Goal: Task Accomplishment & Management: Complete application form

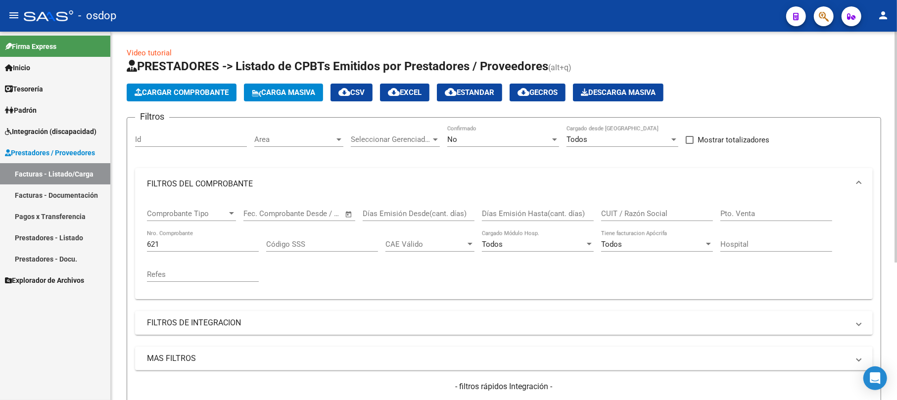
click at [190, 94] on span "Cargar Comprobante" at bounding box center [182, 92] width 94 height 9
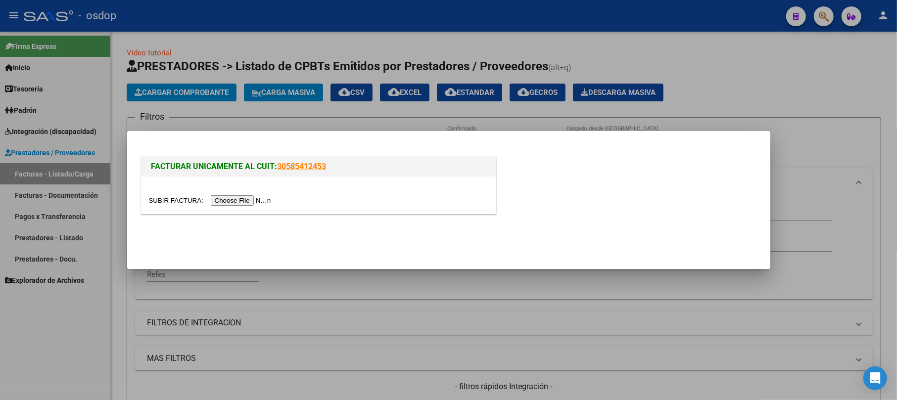
click at [240, 197] on input "file" at bounding box center [211, 201] width 125 height 10
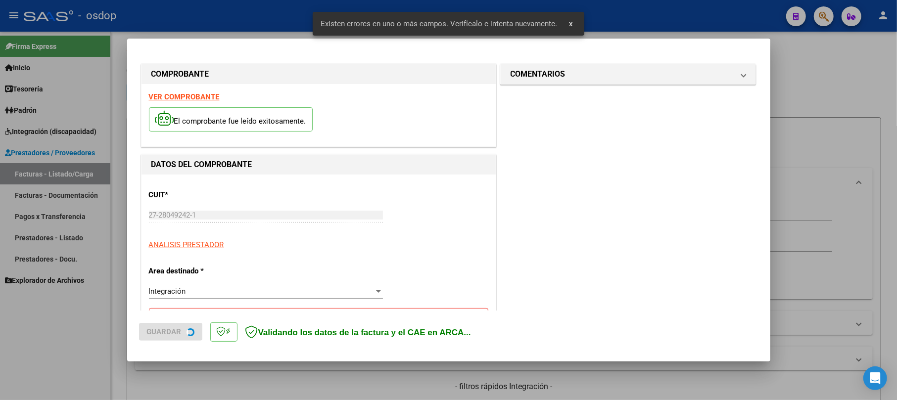
scroll to position [197, 0]
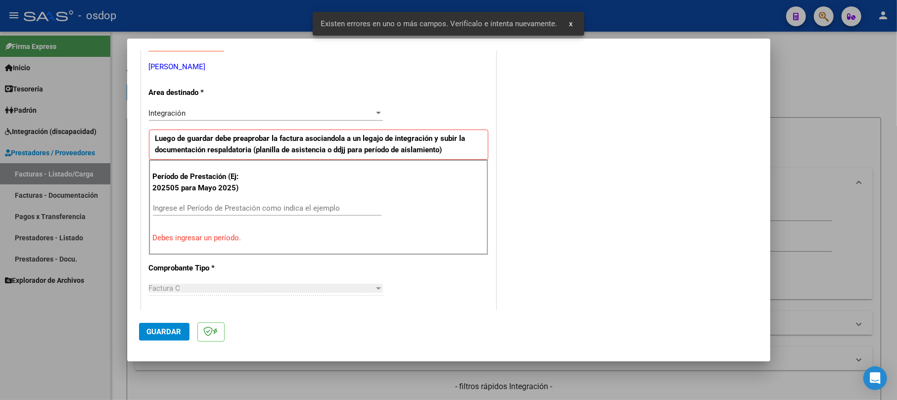
click at [190, 208] on input "Ingrese el Período de Prestación como indica el ejemplo" at bounding box center [267, 208] width 229 height 9
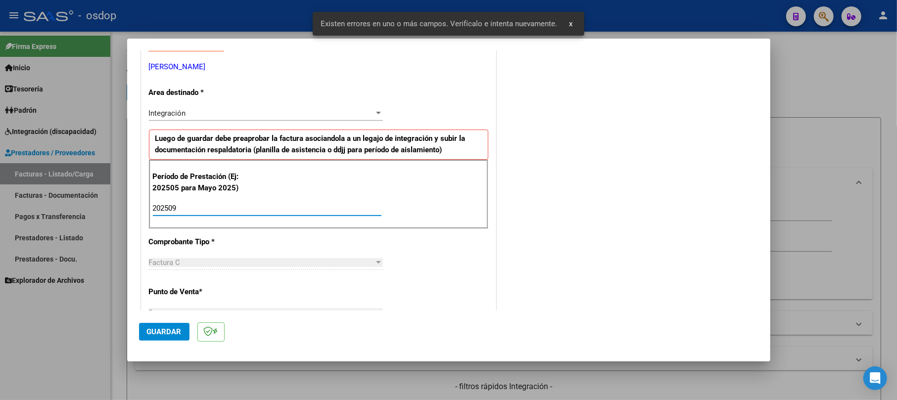
type input "202509"
click at [169, 329] on span "Guardar" at bounding box center [164, 332] width 35 height 9
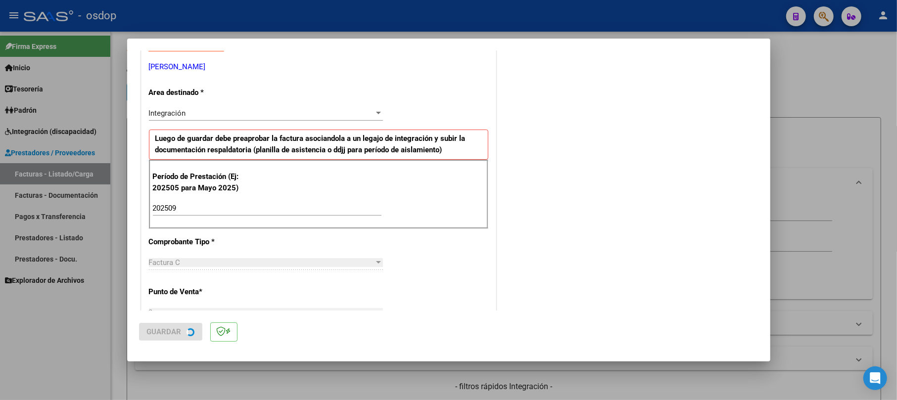
scroll to position [0, 0]
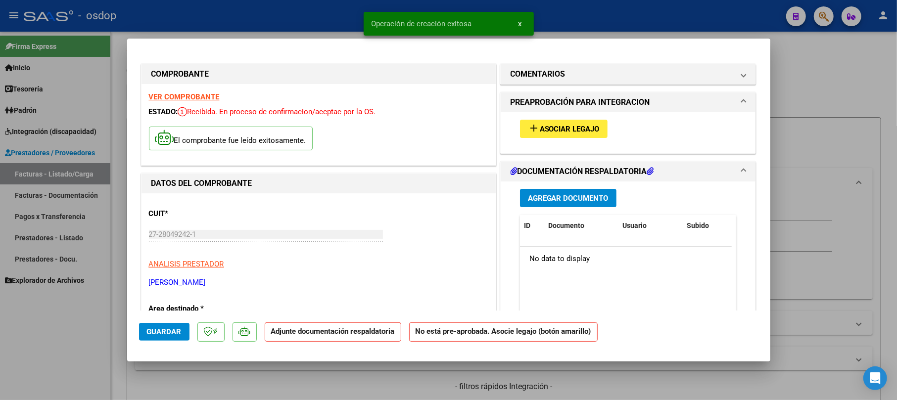
click at [583, 127] on span "Asociar Legajo" at bounding box center [570, 129] width 60 height 9
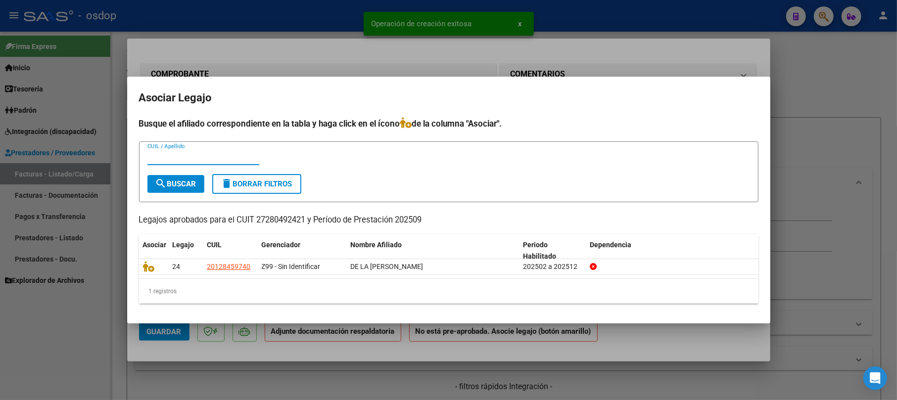
click at [672, 68] on div at bounding box center [448, 200] width 897 height 400
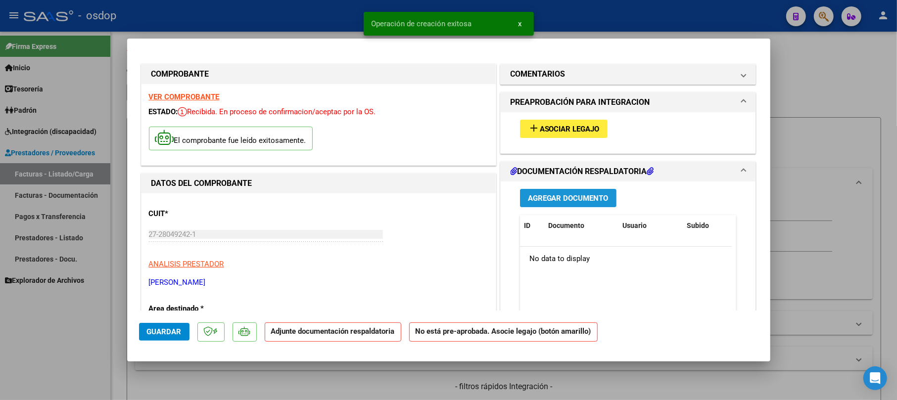
click at [603, 198] on button "Agregar Documento" at bounding box center [568, 198] width 97 height 18
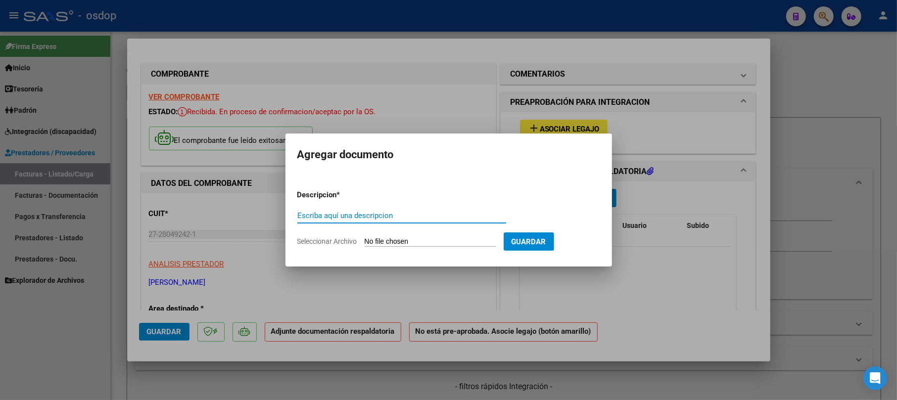
click at [389, 214] on input "Escriba aquí una descripcion" at bounding box center [402, 215] width 209 height 9
type input "asistencia"
click at [439, 240] on input "Seleccionar Archivo" at bounding box center [430, 242] width 131 height 9
type input "C:\fakepath\asistencia osdop septiembre.pdf"
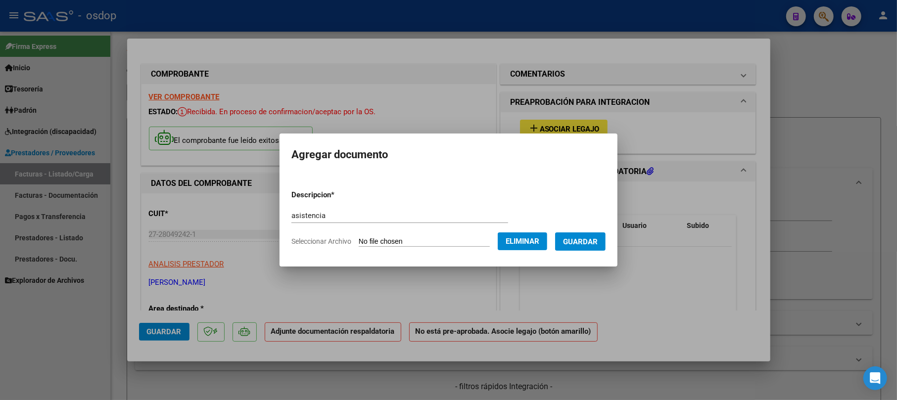
click at [597, 241] on span "Guardar" at bounding box center [580, 242] width 35 height 9
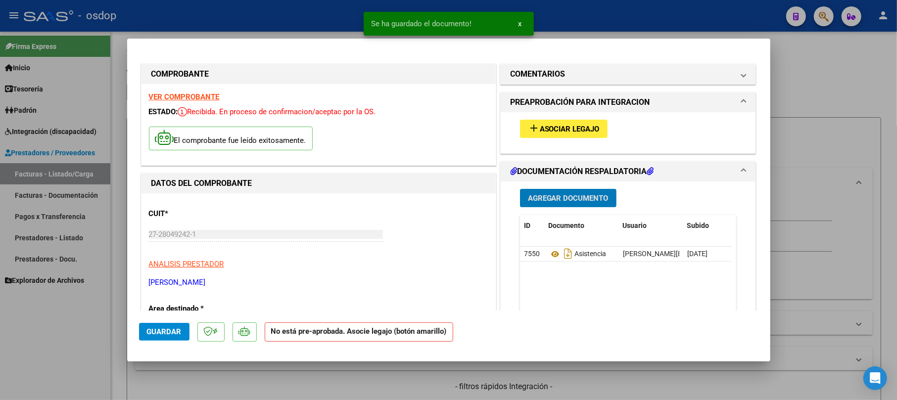
click at [543, 131] on span "Asociar Legajo" at bounding box center [570, 129] width 60 height 9
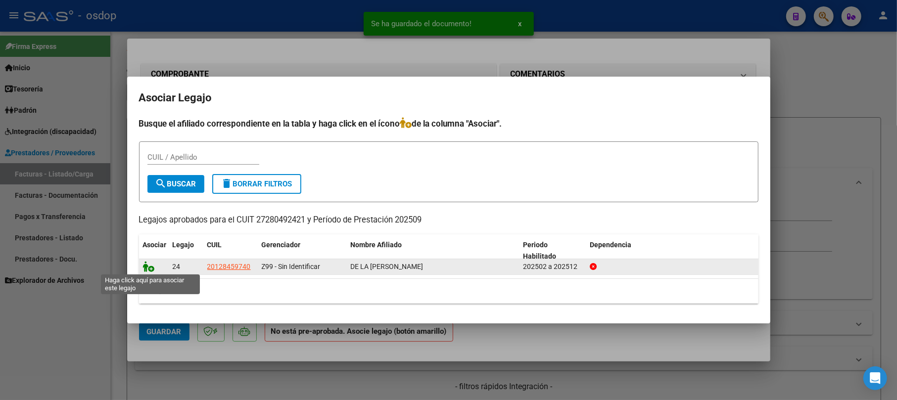
click at [147, 264] on icon at bounding box center [149, 266] width 12 height 11
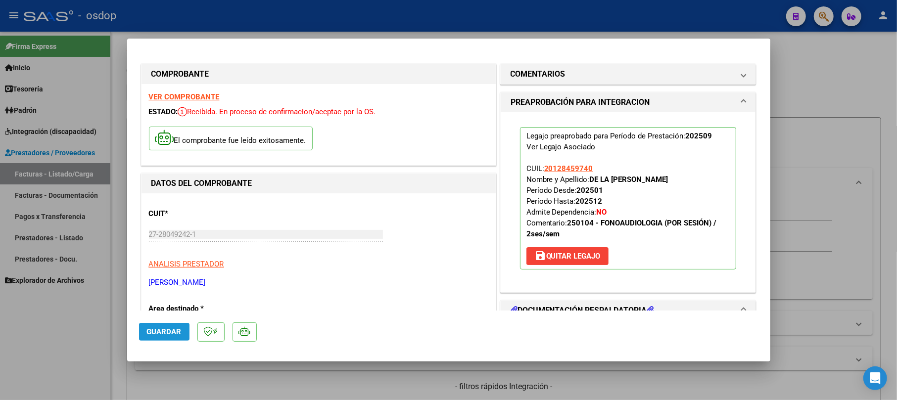
click at [170, 329] on span "Guardar" at bounding box center [164, 332] width 35 height 9
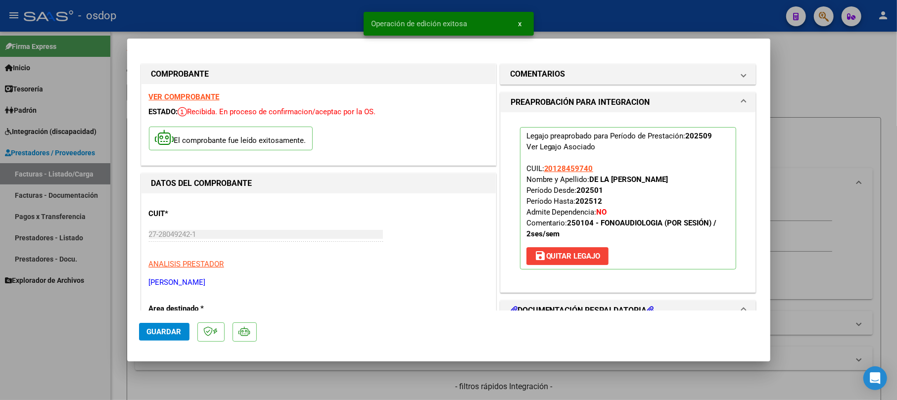
click at [859, 82] on div at bounding box center [448, 200] width 897 height 400
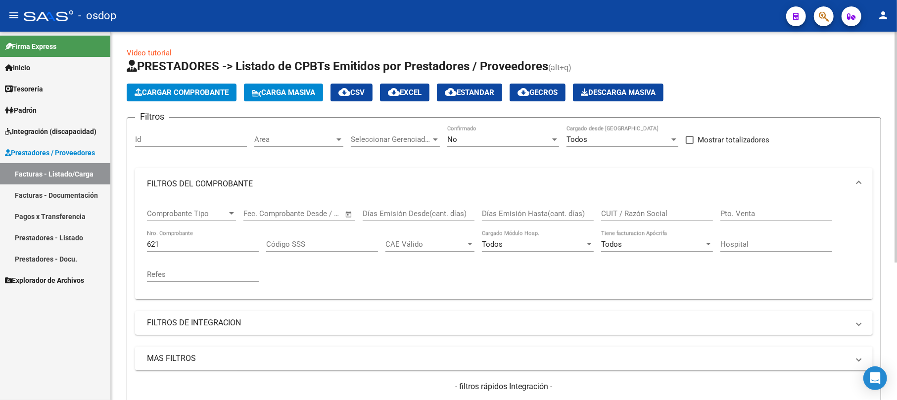
click at [204, 89] on span "Cargar Comprobante" at bounding box center [182, 92] width 94 height 9
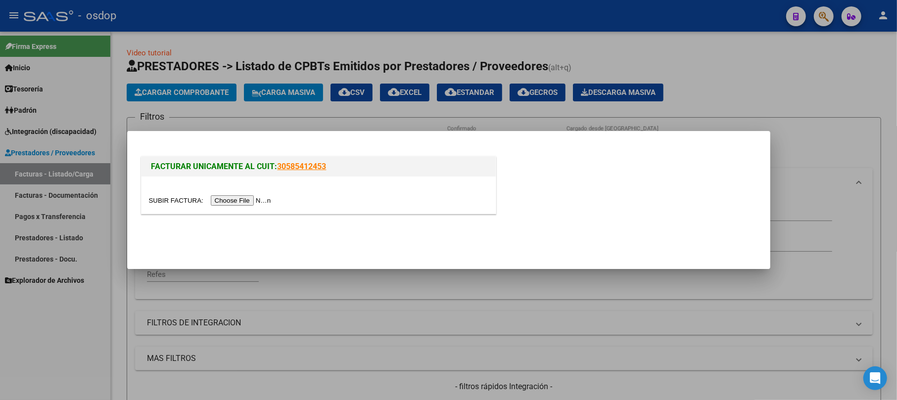
click at [220, 203] on input "file" at bounding box center [211, 201] width 125 height 10
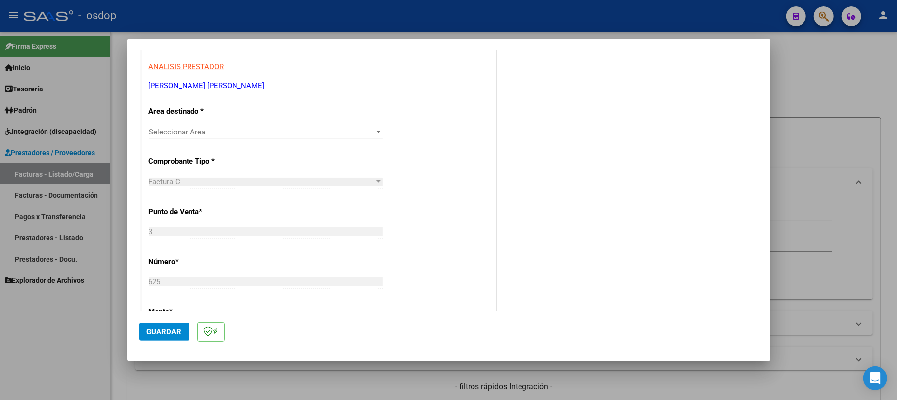
scroll to position [132, 0]
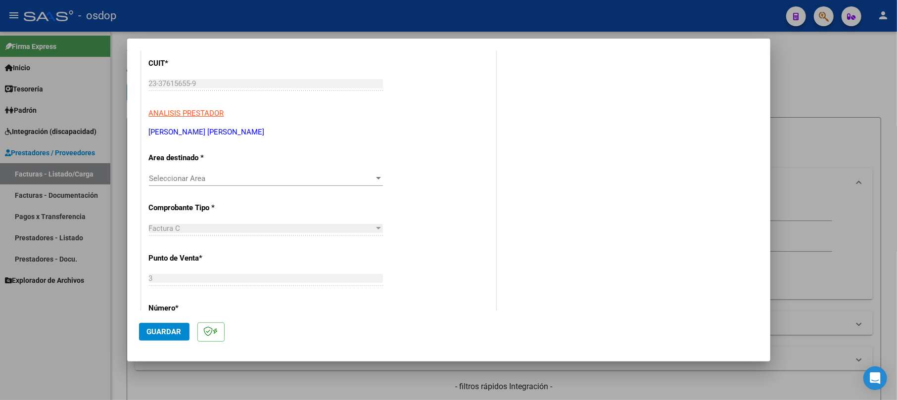
click at [221, 174] on span "Seleccionar Area" at bounding box center [261, 178] width 225 height 9
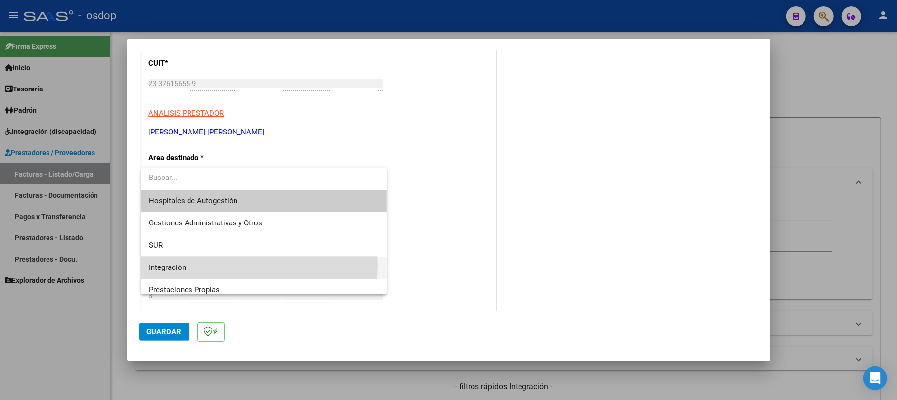
click at [206, 266] on span "Integración" at bounding box center [264, 268] width 230 height 22
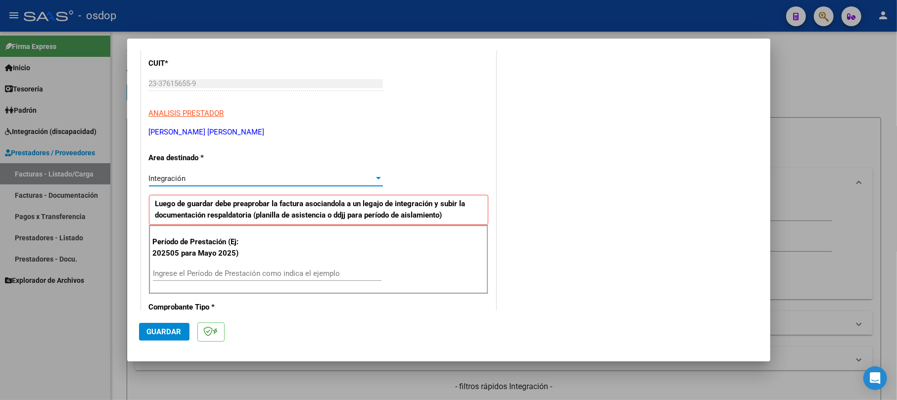
click at [214, 273] on input "Ingrese el Período de Prestación como indica el ejemplo" at bounding box center [267, 273] width 229 height 9
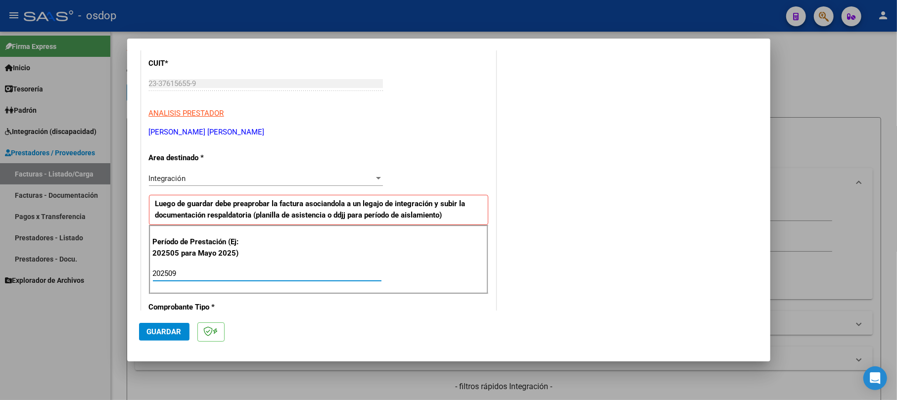
type input "202509"
click at [163, 326] on button "Guardar" at bounding box center [164, 332] width 50 height 18
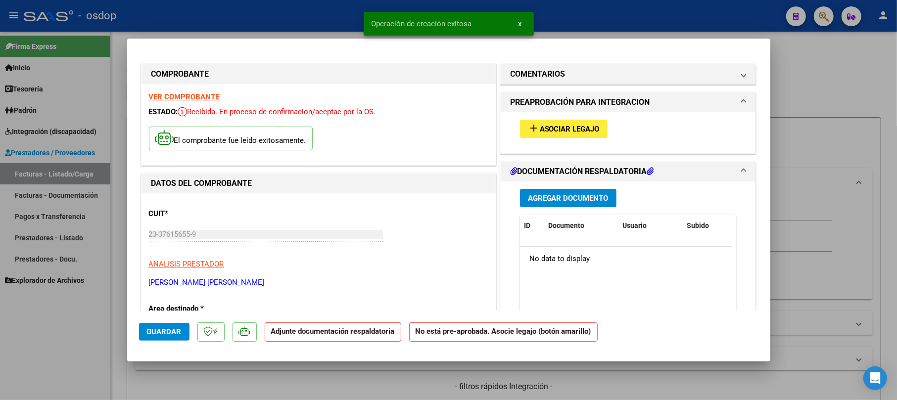
click at [541, 201] on span "Agregar Documento" at bounding box center [568, 198] width 81 height 9
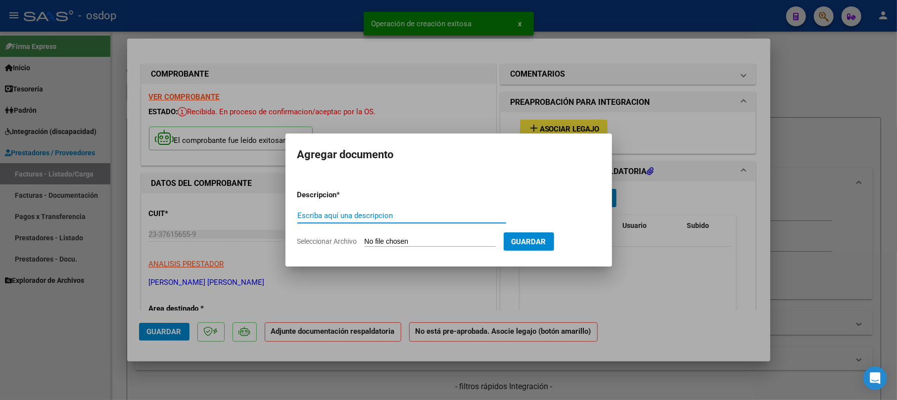
click at [306, 218] on input "Escriba aquí una descripcion" at bounding box center [402, 215] width 209 height 9
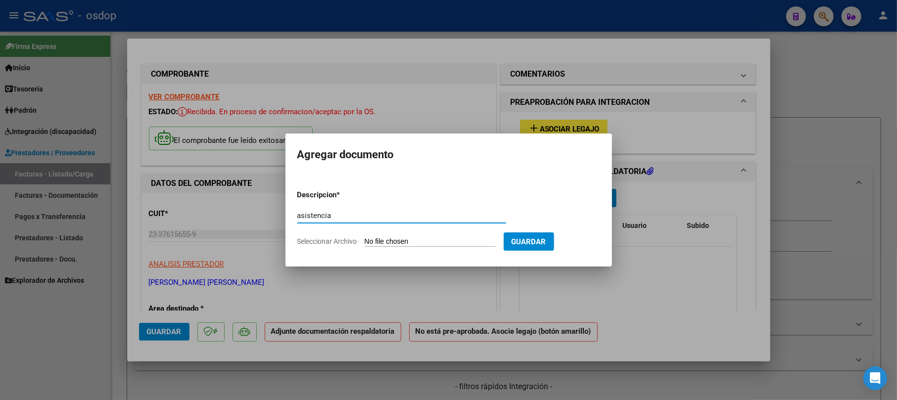
type input "asistencia"
click at [383, 242] on input "Seleccionar Archivo" at bounding box center [430, 242] width 131 height 9
type input "C:\fakepath\[PERSON_NAME].pdf"
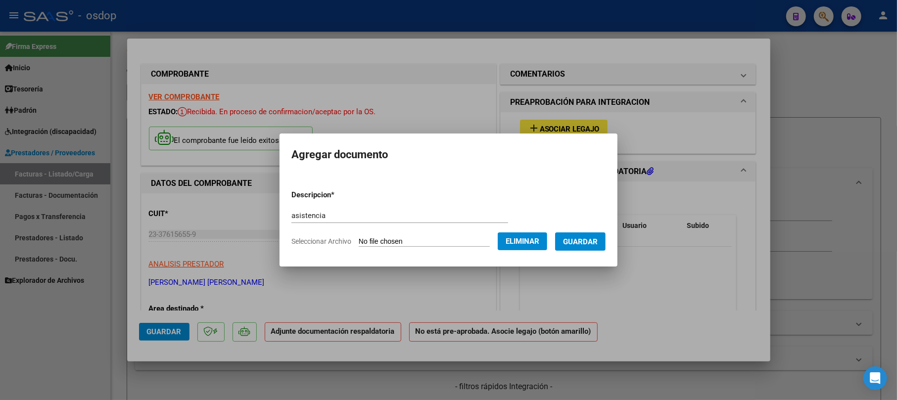
click at [588, 244] on span "Guardar" at bounding box center [580, 242] width 35 height 9
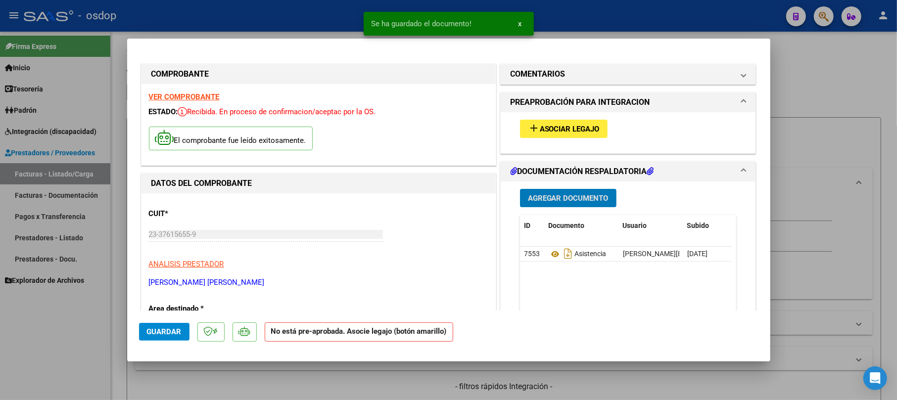
click at [558, 127] on span "Asociar Legajo" at bounding box center [570, 129] width 60 height 9
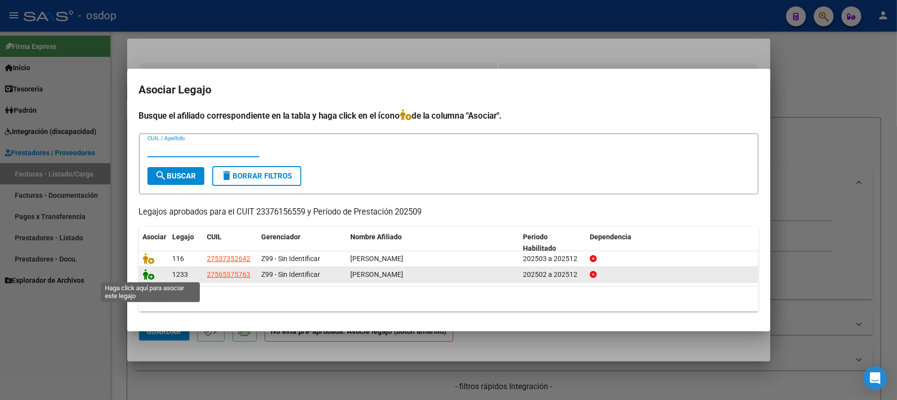
click at [147, 272] on icon at bounding box center [149, 274] width 12 height 11
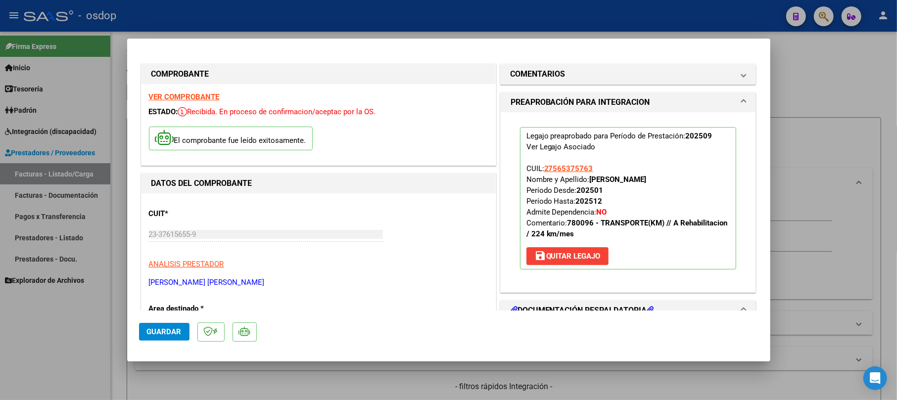
click at [178, 329] on span "Guardar" at bounding box center [164, 332] width 35 height 9
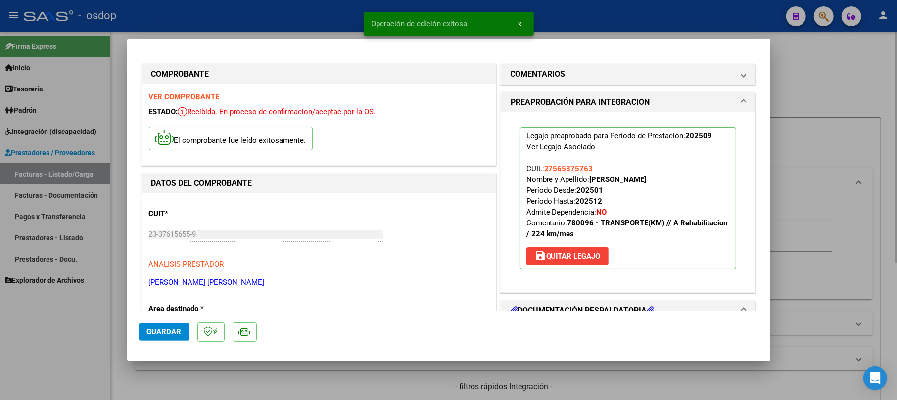
drag, startPoint x: 802, startPoint y: 92, endPoint x: 807, endPoint y: 101, distance: 10.2
click at [802, 92] on div at bounding box center [448, 200] width 897 height 400
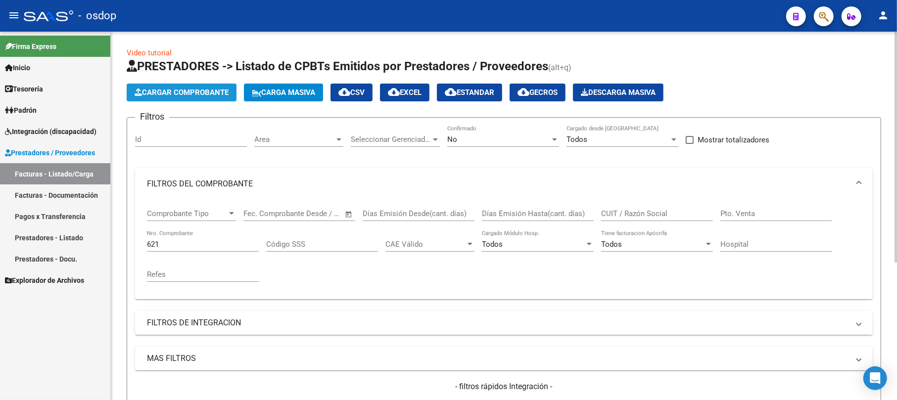
click at [169, 93] on span "Cargar Comprobante" at bounding box center [182, 92] width 94 height 9
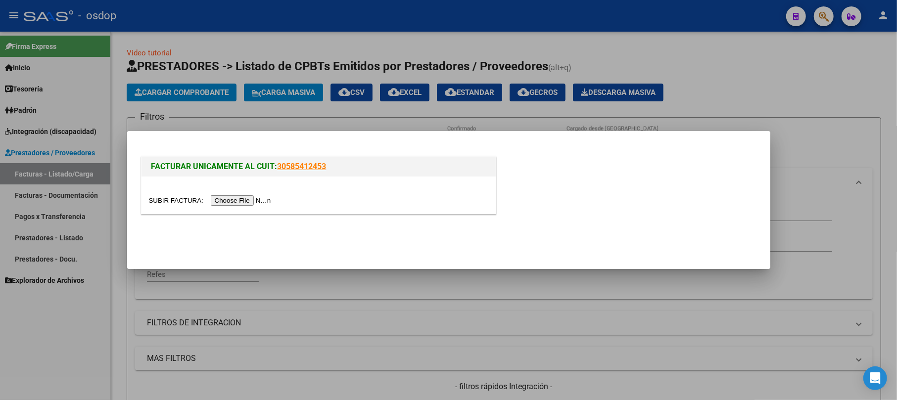
click at [248, 199] on input "file" at bounding box center [211, 201] width 125 height 10
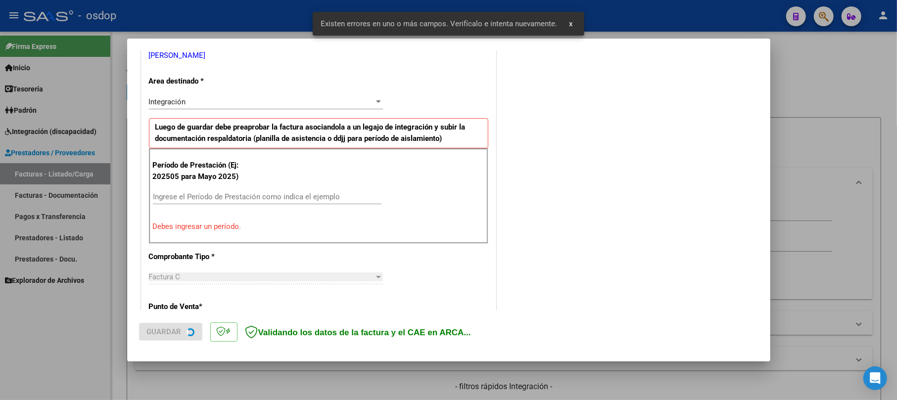
scroll to position [216, 0]
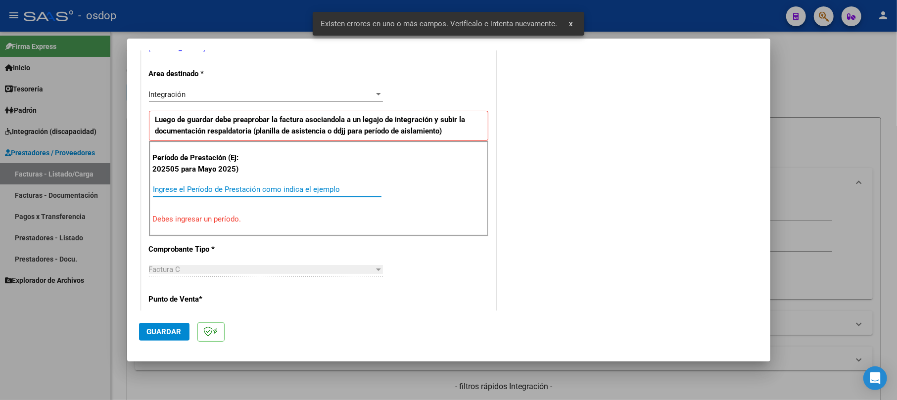
click at [200, 193] on input "Ingrese el Período de Prestación como indica el ejemplo" at bounding box center [267, 189] width 229 height 9
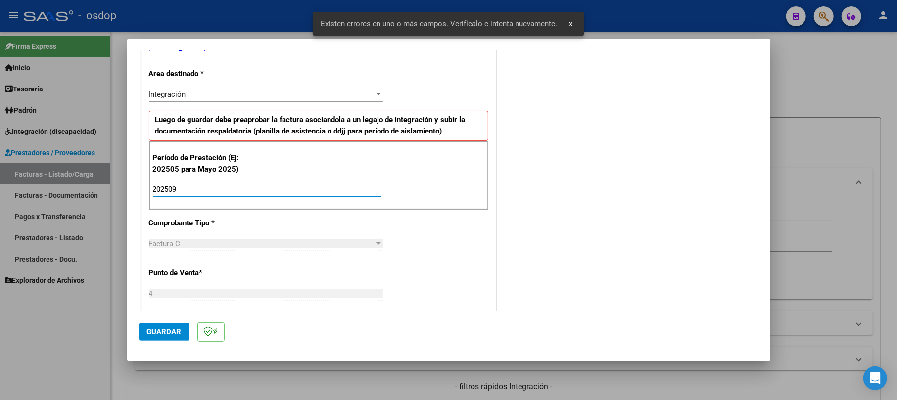
type input "202509"
click at [165, 327] on button "Guardar" at bounding box center [164, 332] width 50 height 18
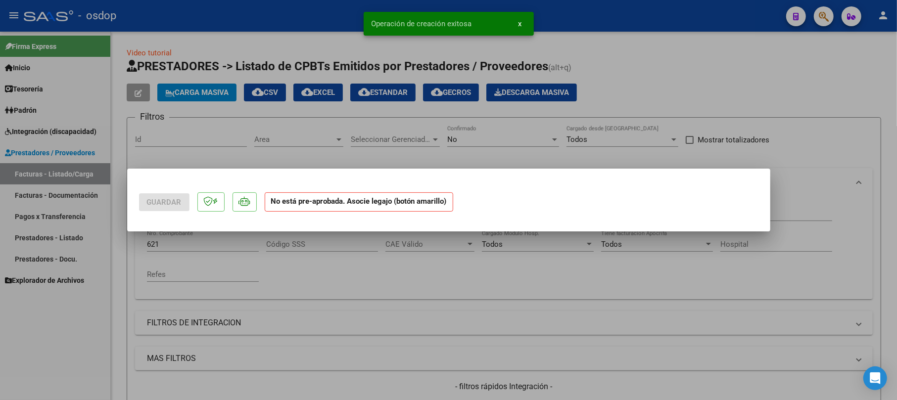
scroll to position [0, 0]
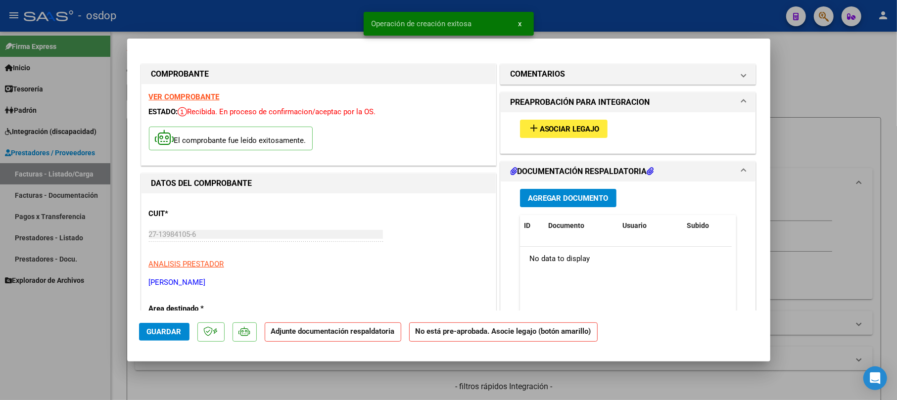
click at [552, 200] on span "Agregar Documento" at bounding box center [568, 198] width 81 height 9
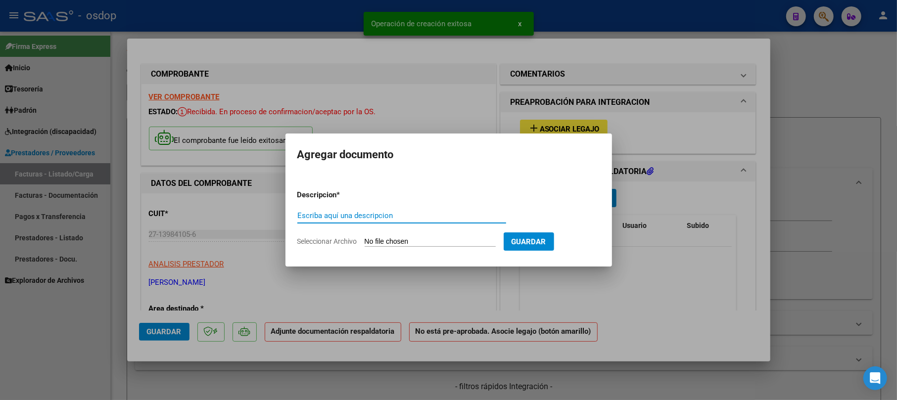
click at [348, 222] on div "Escriba aquí una descripcion" at bounding box center [402, 215] width 209 height 15
click at [348, 218] on input "Escriba aquí una descripcion" at bounding box center [402, 215] width 209 height 9
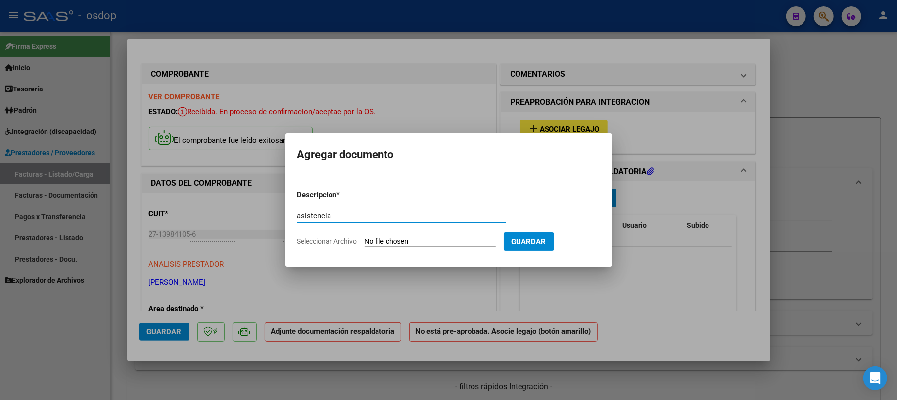
type input "asistencia"
click at [392, 239] on input "Seleccionar Archivo" at bounding box center [430, 242] width 131 height 9
type input "C:\fakepath\[DATE][PERSON_NAME] SEPTIEMBRE - TRANSPORTE COLEGIO.pdf"
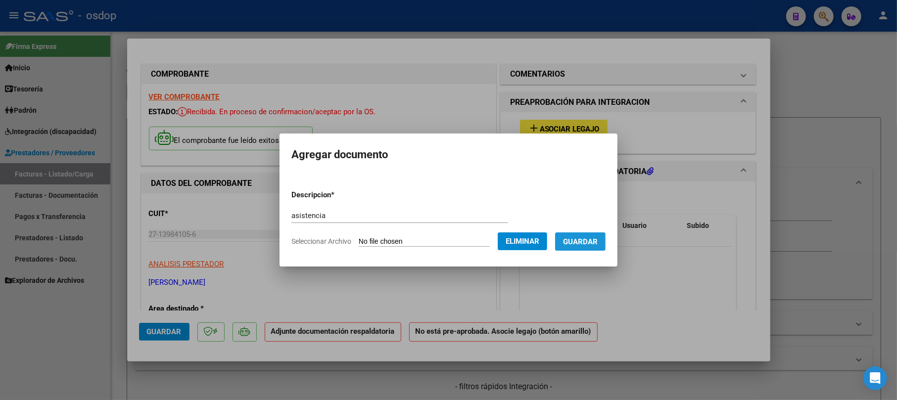
drag, startPoint x: 595, startPoint y: 240, endPoint x: 601, endPoint y: 238, distance: 6.7
click at [596, 240] on span "Guardar" at bounding box center [580, 242] width 35 height 9
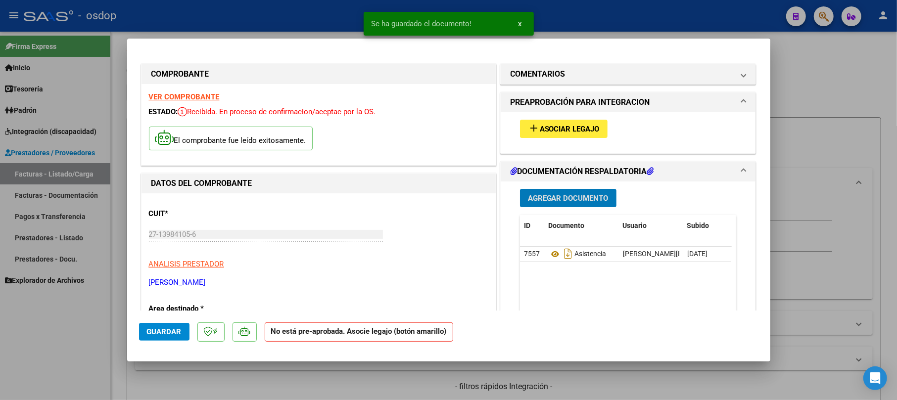
click at [584, 200] on span "Agregar Documento" at bounding box center [568, 198] width 81 height 9
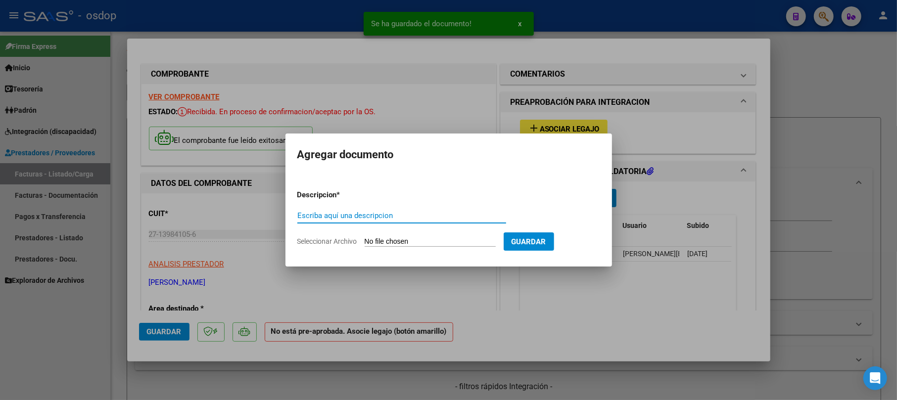
click at [343, 218] on input "Escriba aquí una descripcion" at bounding box center [402, 215] width 209 height 9
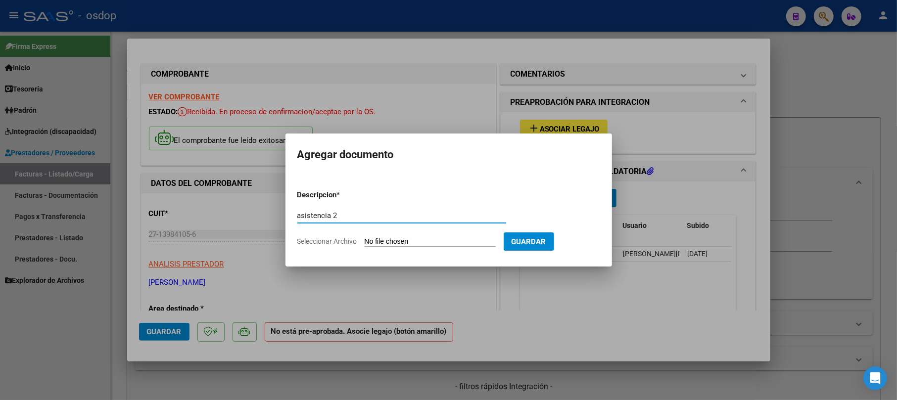
type input "asistencia 2"
click at [446, 234] on form "Descripcion * asistencia 2 Escriba aquí una descripcion Seleccionar Archivo Gua…" at bounding box center [449, 218] width 303 height 72
click at [442, 244] on input "Seleccionar Archivo" at bounding box center [430, 242] width 131 height 9
type input "C:\fakepath\[DATE][PERSON_NAME] SEPTIEMBRE - TRANSPORTE TERAPIAS.pdf"
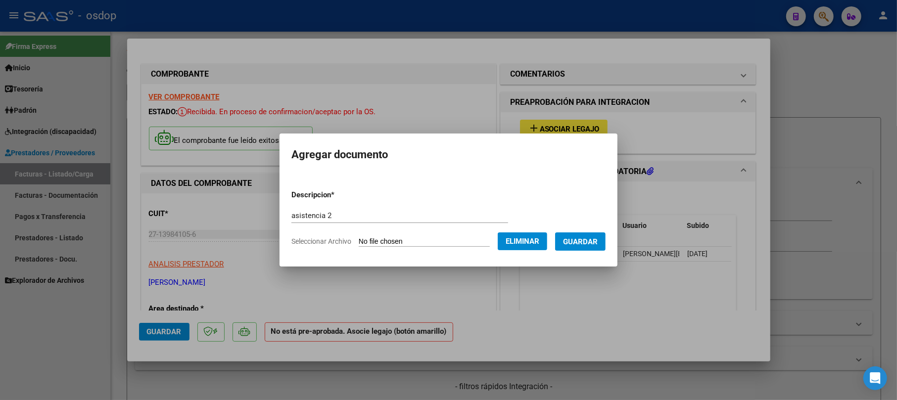
click at [588, 238] on span "Guardar" at bounding box center [580, 242] width 35 height 9
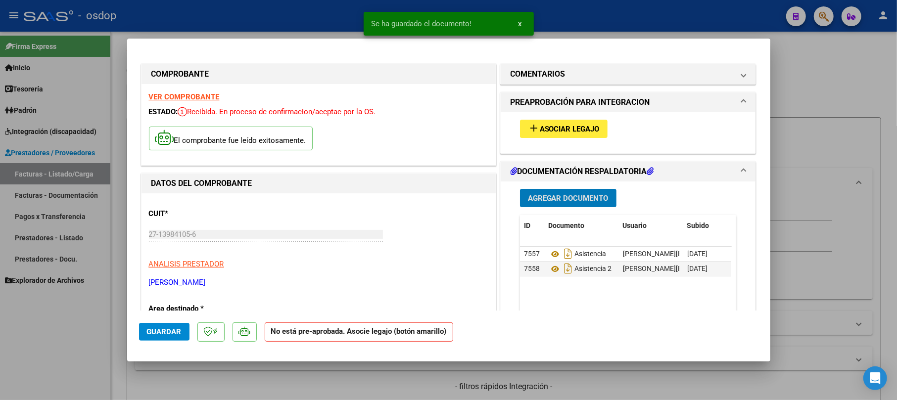
click at [562, 119] on div "add Asociar Legajo" at bounding box center [629, 128] width 232 height 33
click at [556, 129] on span "Asociar Legajo" at bounding box center [570, 129] width 60 height 9
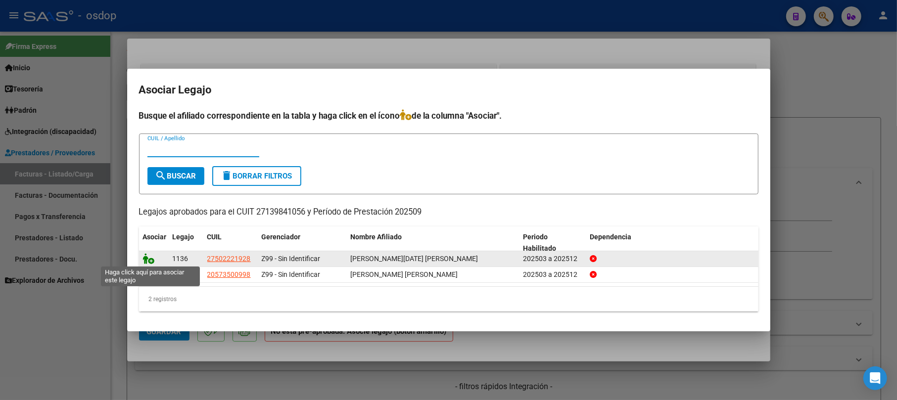
click at [147, 258] on icon at bounding box center [149, 258] width 12 height 11
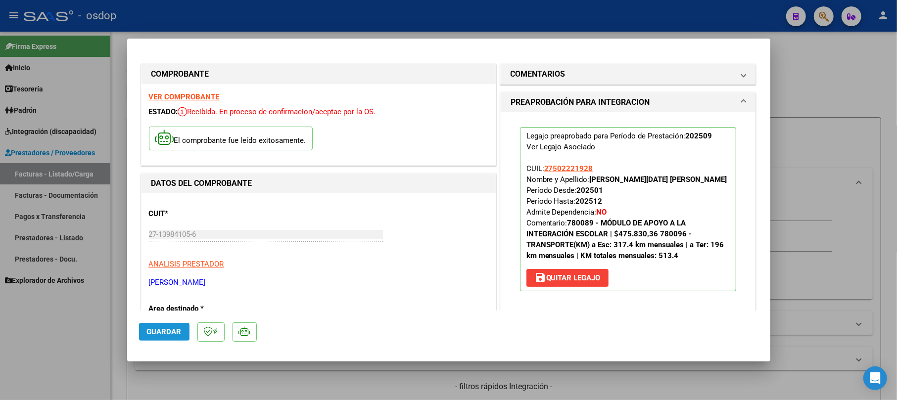
click at [142, 325] on button "Guardar" at bounding box center [164, 332] width 50 height 18
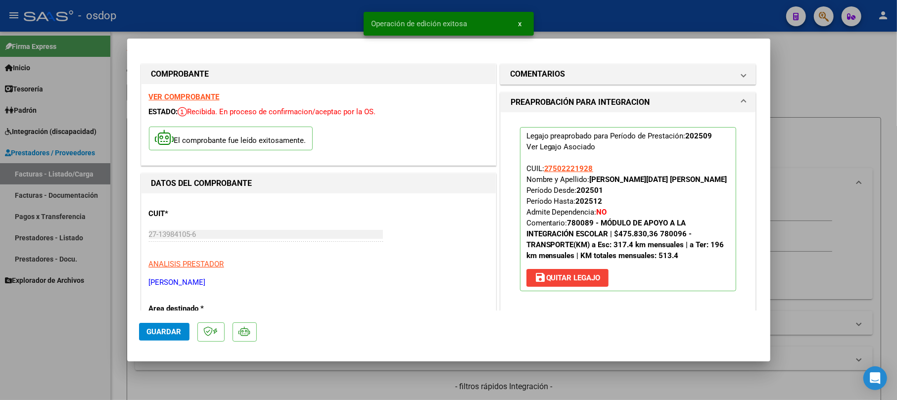
click at [836, 99] on div at bounding box center [448, 200] width 897 height 400
type input "$ 0,00"
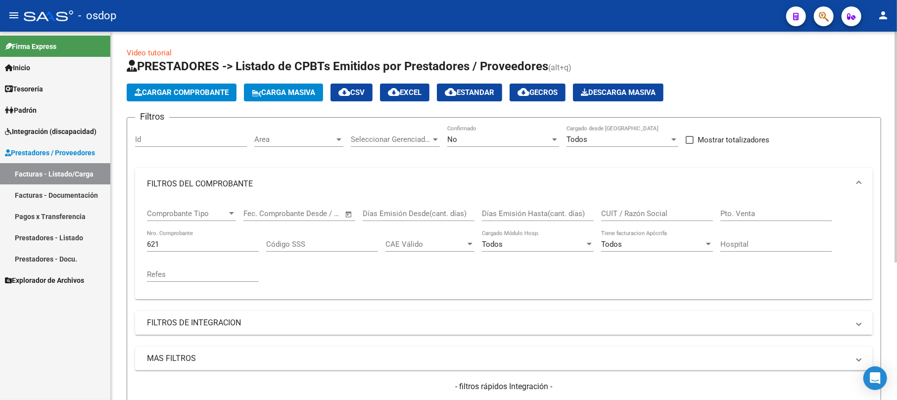
click at [183, 100] on button "Cargar Comprobante" at bounding box center [182, 93] width 110 height 18
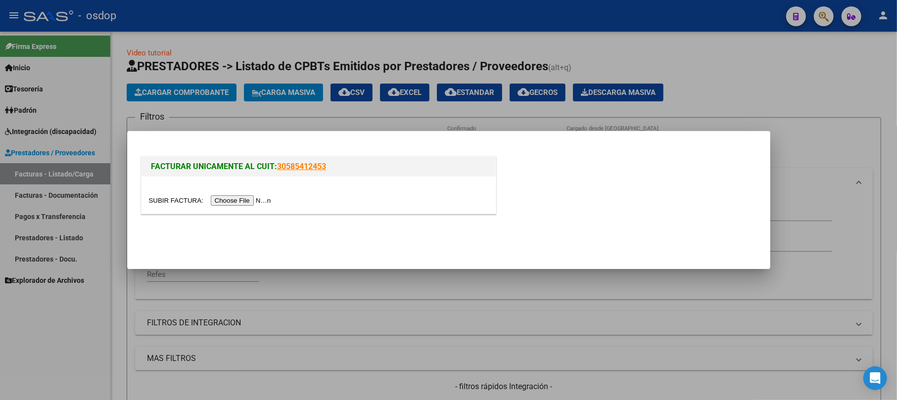
click at [241, 204] on input "file" at bounding box center [211, 201] width 125 height 10
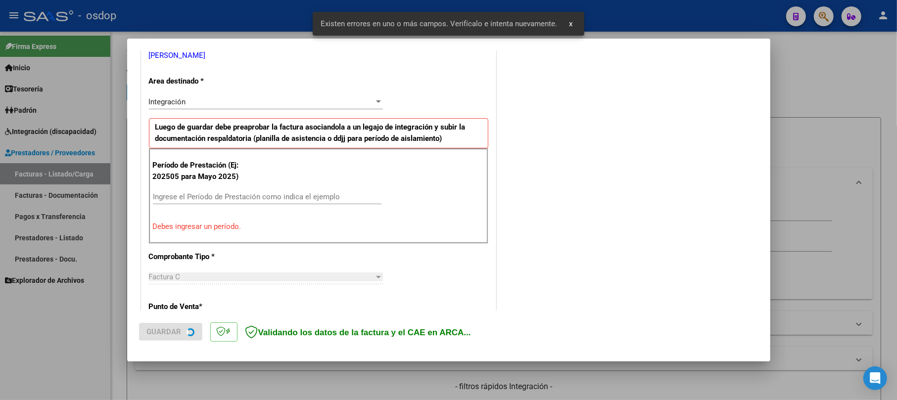
scroll to position [216, 0]
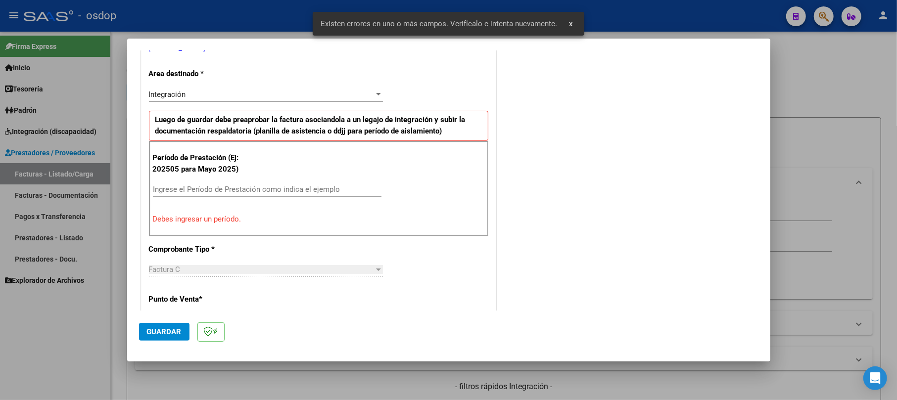
click at [208, 196] on div "Ingrese el Período de Prestación como indica el ejemplo" at bounding box center [267, 189] width 229 height 15
click at [208, 191] on input "Ingrese el Período de Prestación como indica el ejemplo" at bounding box center [267, 189] width 229 height 9
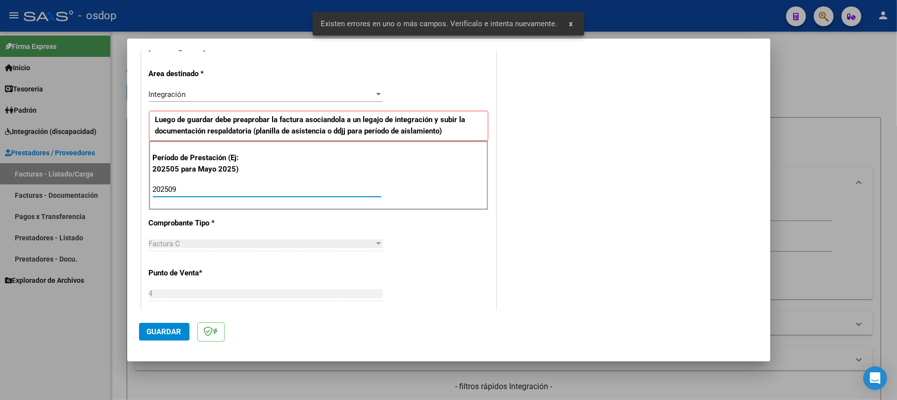
type input "202509"
click at [155, 332] on span "Guardar" at bounding box center [164, 332] width 35 height 9
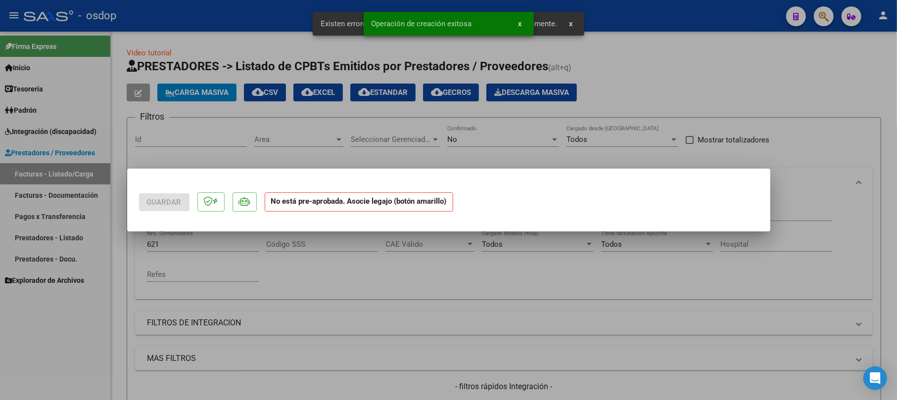
scroll to position [0, 0]
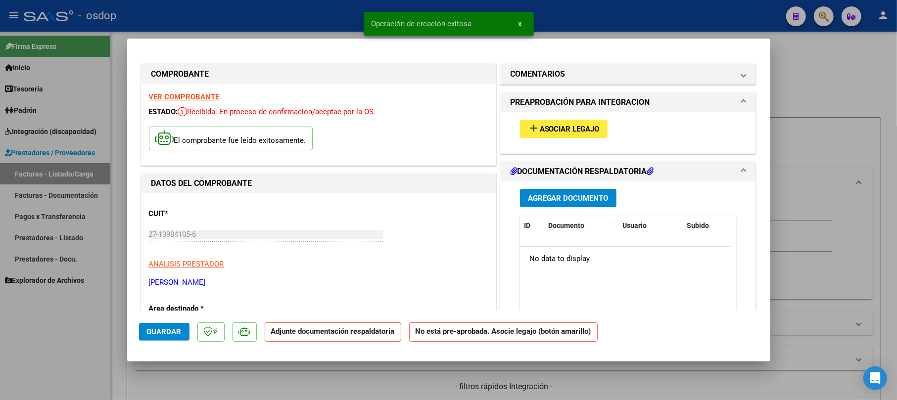
click at [549, 202] on span "Agregar Documento" at bounding box center [568, 198] width 81 height 9
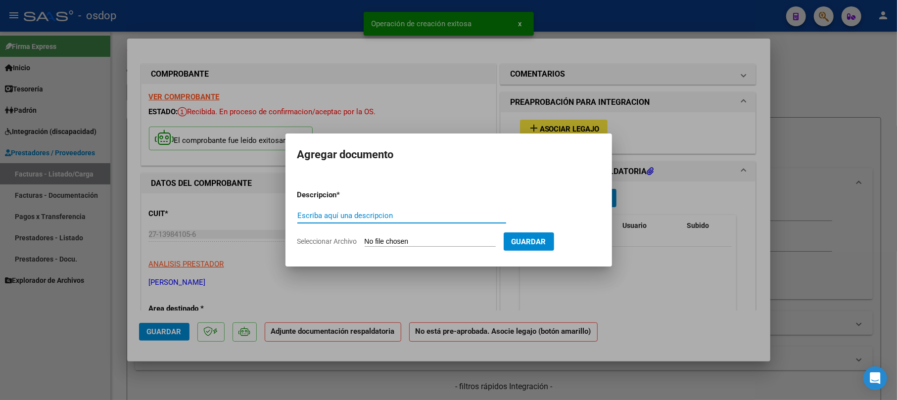
drag, startPoint x: 367, startPoint y: 211, endPoint x: 362, endPoint y: 216, distance: 6.7
click at [365, 214] on input "Escriba aquí una descripcion" at bounding box center [402, 215] width 209 height 9
click at [362, 216] on input "Escriba aquí una descripcion" at bounding box center [402, 215] width 209 height 9
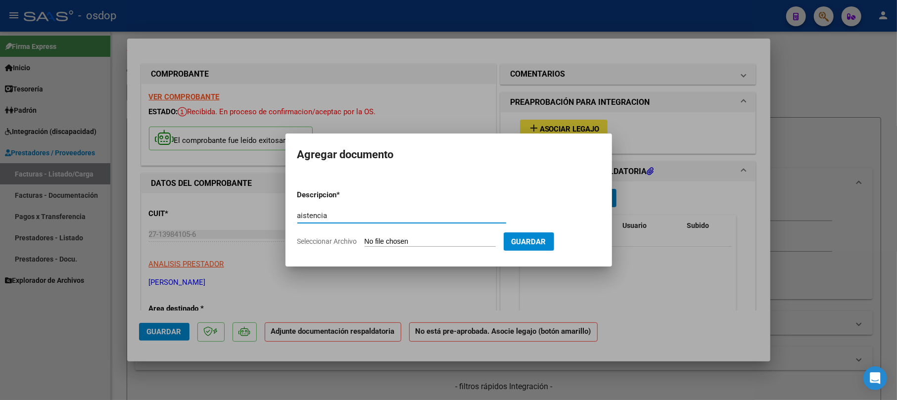
type input "aistencia"
click at [412, 240] on input "Seleccionar Archivo" at bounding box center [430, 242] width 131 height 9
type input "C:\fakepath\[PERSON_NAME] SEPTIEMBRE - TRANSPORTE COLEGIO.pdf"
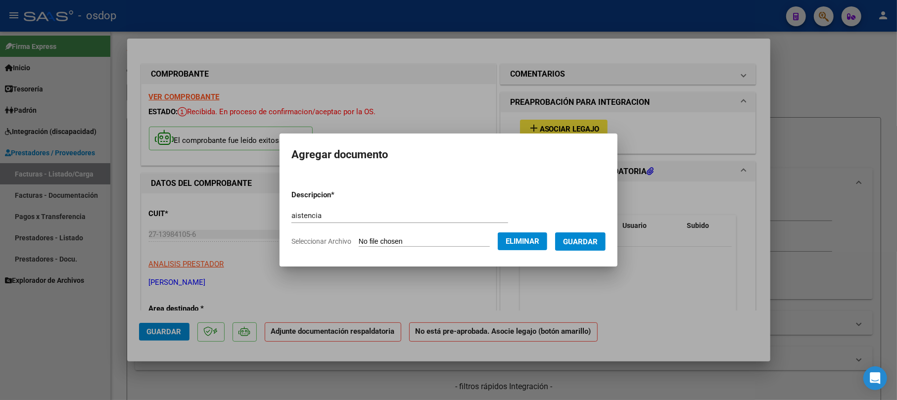
click at [598, 241] on span "Guardar" at bounding box center [580, 242] width 35 height 9
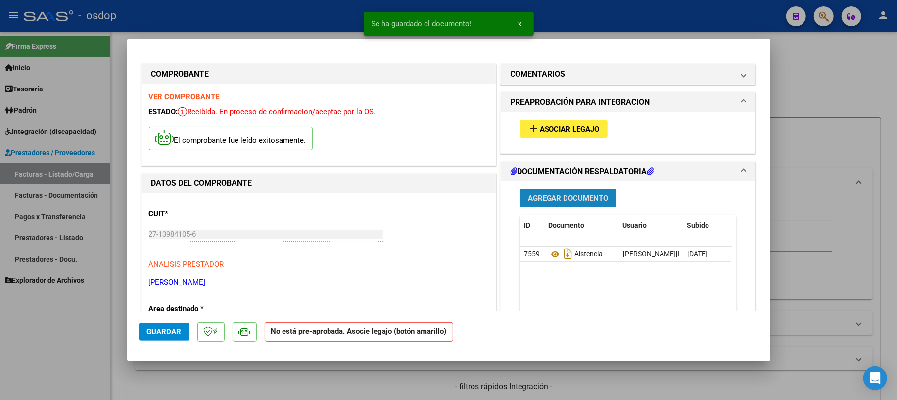
click at [561, 198] on span "Agregar Documento" at bounding box center [568, 198] width 81 height 9
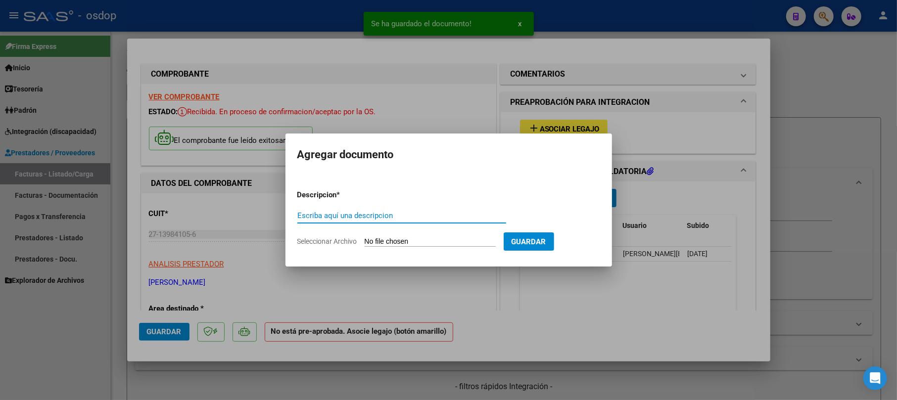
click at [395, 216] on input "Escriba aquí una descripcion" at bounding box center [402, 215] width 209 height 9
type input "asiste"
click at [425, 244] on input "Seleccionar Archivo" at bounding box center [430, 242] width 131 height 9
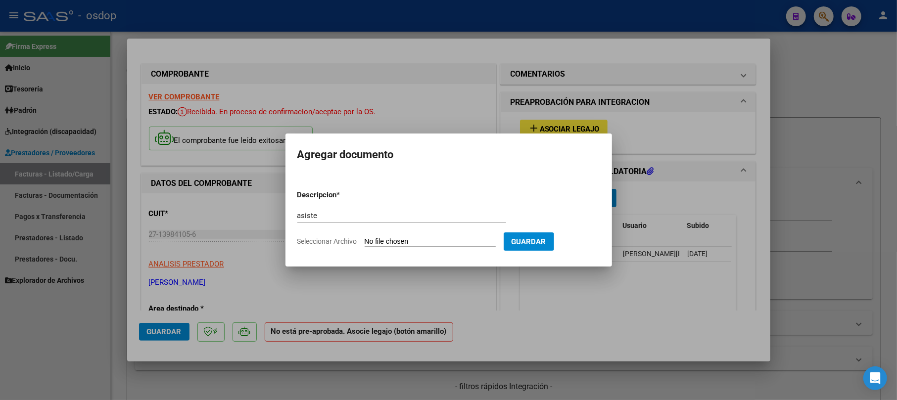
type input "C:\fakepath\[PERSON_NAME] SEPTIEMBRE - TRANSPORTE TERAPIAS.pdf"
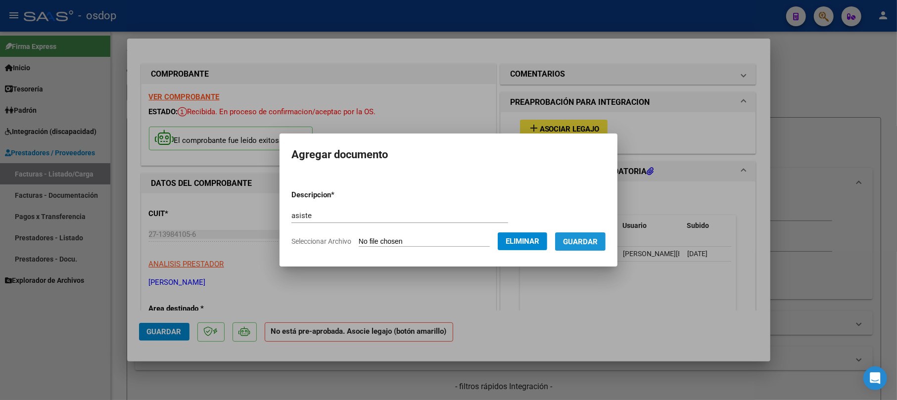
click at [591, 242] on span "Guardar" at bounding box center [580, 242] width 35 height 9
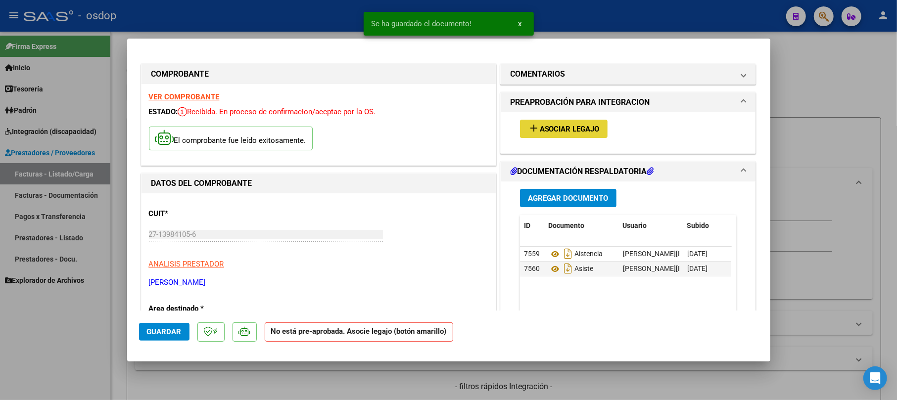
click at [558, 128] on span "Asociar Legajo" at bounding box center [570, 129] width 60 height 9
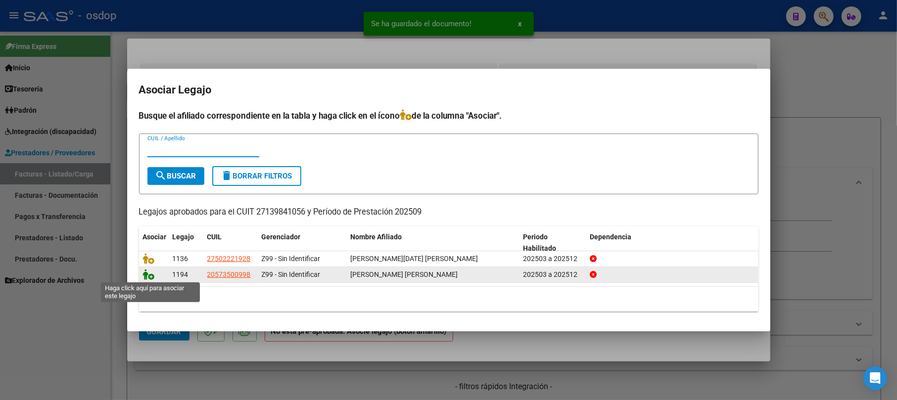
click at [148, 278] on icon at bounding box center [149, 274] width 12 height 11
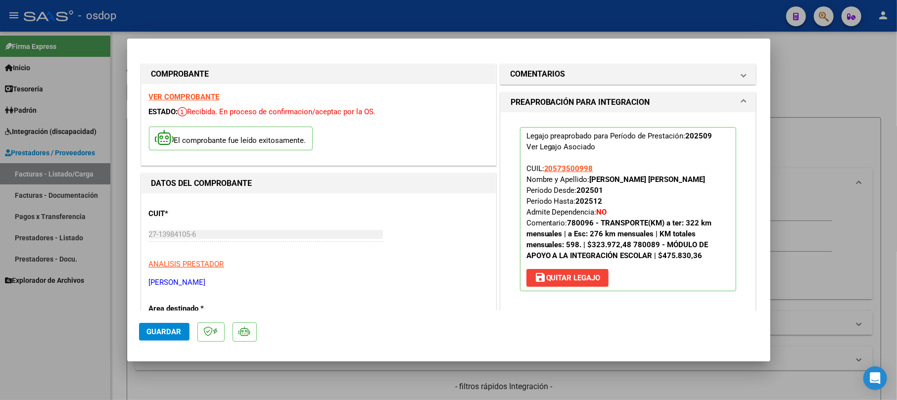
click at [169, 335] on span "Guardar" at bounding box center [164, 332] width 35 height 9
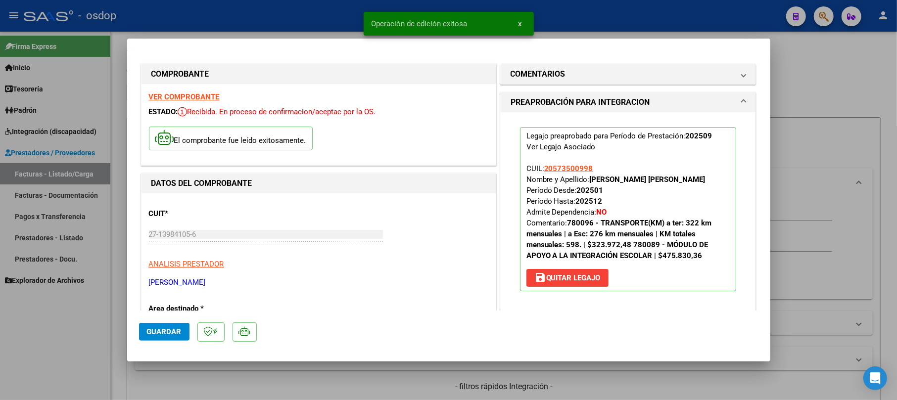
click at [814, 157] on div at bounding box center [448, 200] width 897 height 400
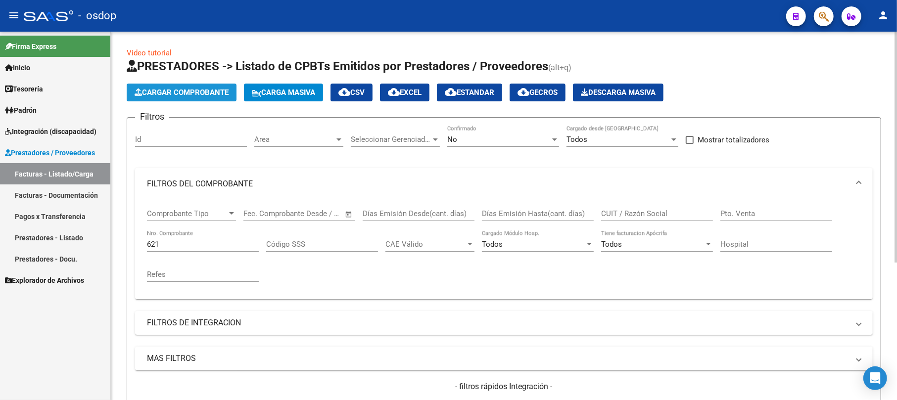
click at [194, 89] on span "Cargar Comprobante" at bounding box center [182, 92] width 94 height 9
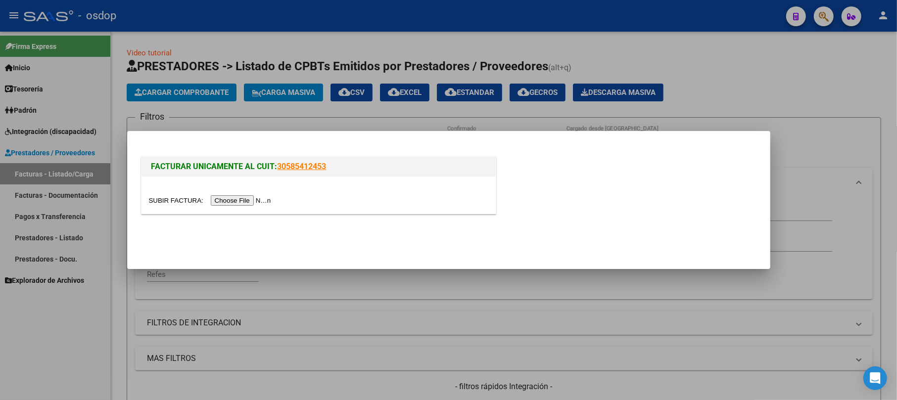
click at [261, 199] on input "file" at bounding box center [211, 201] width 125 height 10
click at [254, 202] on input "file" at bounding box center [211, 201] width 125 height 10
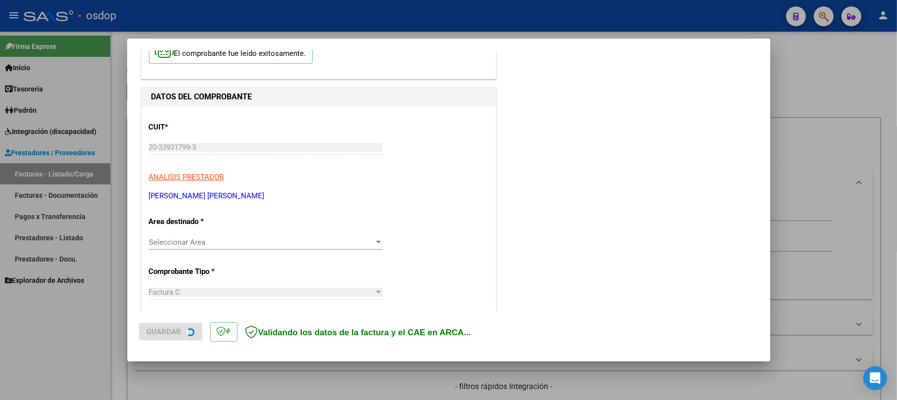
scroll to position [132, 0]
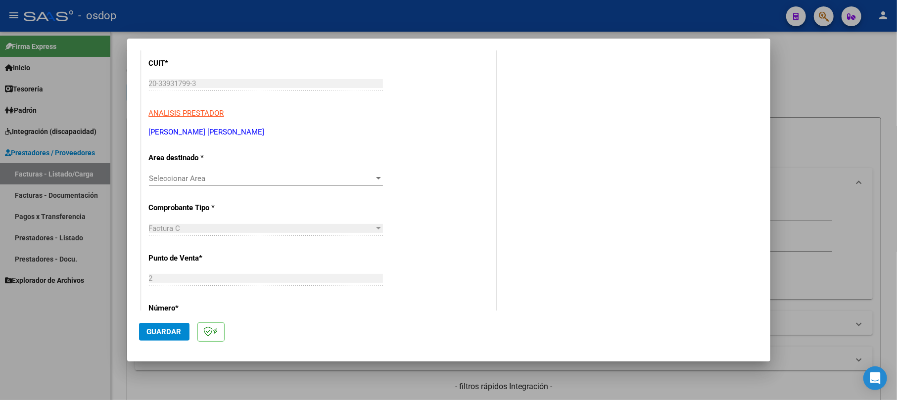
click at [214, 179] on span "Seleccionar Area" at bounding box center [261, 178] width 225 height 9
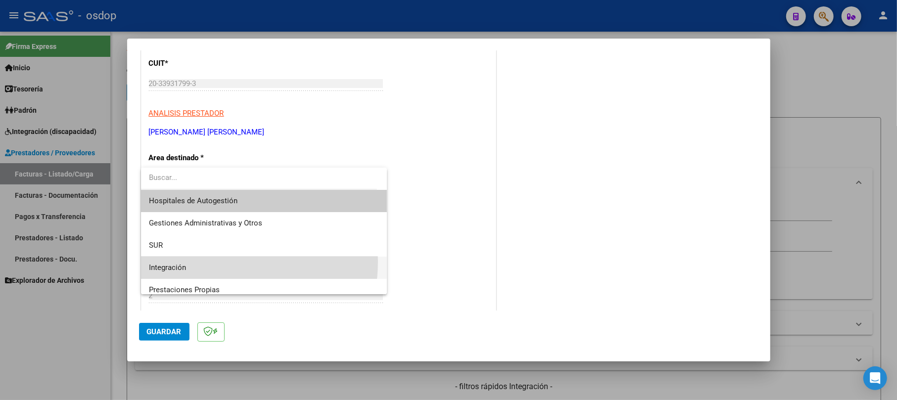
click at [219, 262] on span "Integración" at bounding box center [264, 268] width 230 height 22
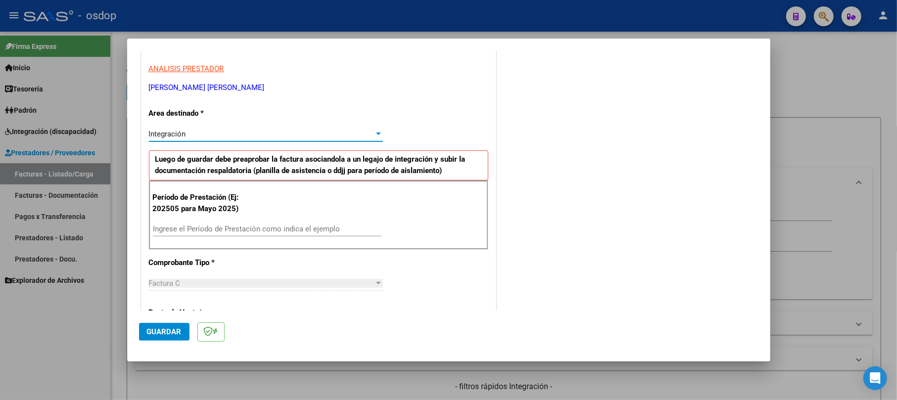
scroll to position [198, 0]
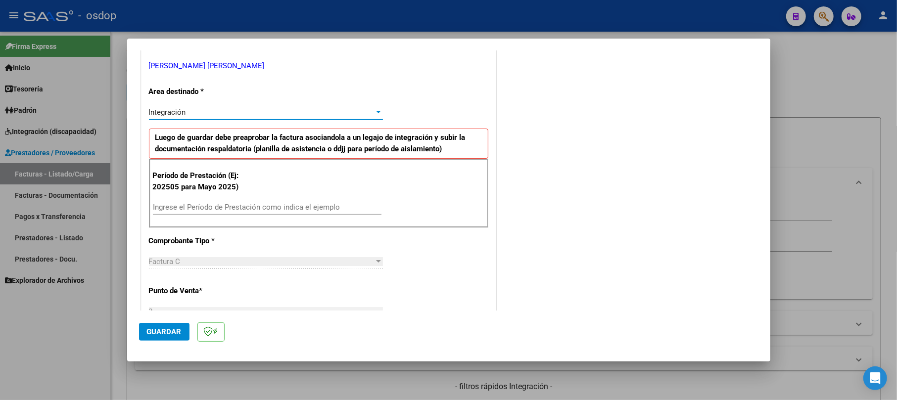
click at [232, 205] on input "Ingrese el Período de Prestación como indica el ejemplo" at bounding box center [267, 207] width 229 height 9
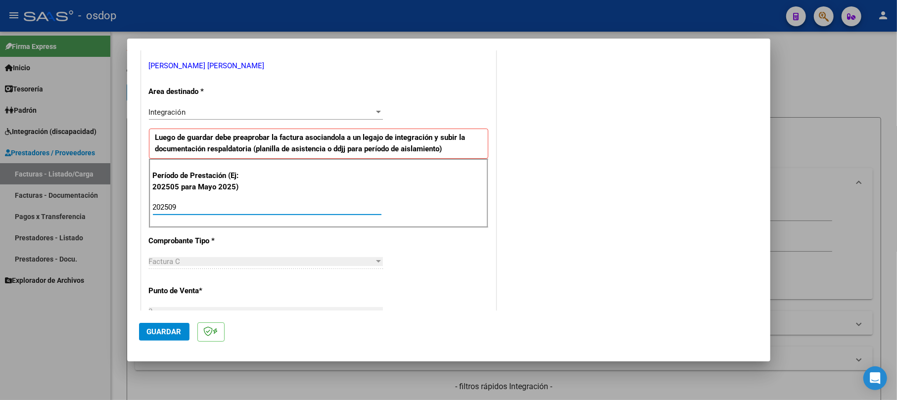
type input "202509"
drag, startPoint x: 185, startPoint y: 332, endPoint x: 172, endPoint y: 323, distance: 15.0
click at [183, 332] on button "Guardar" at bounding box center [164, 332] width 50 height 18
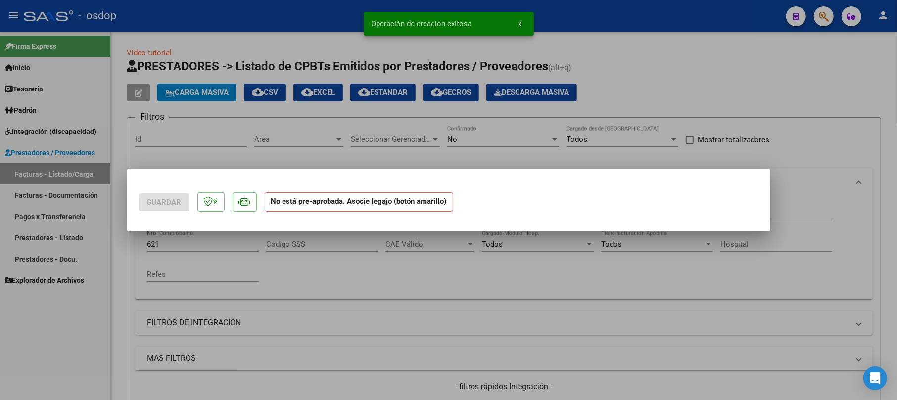
scroll to position [0, 0]
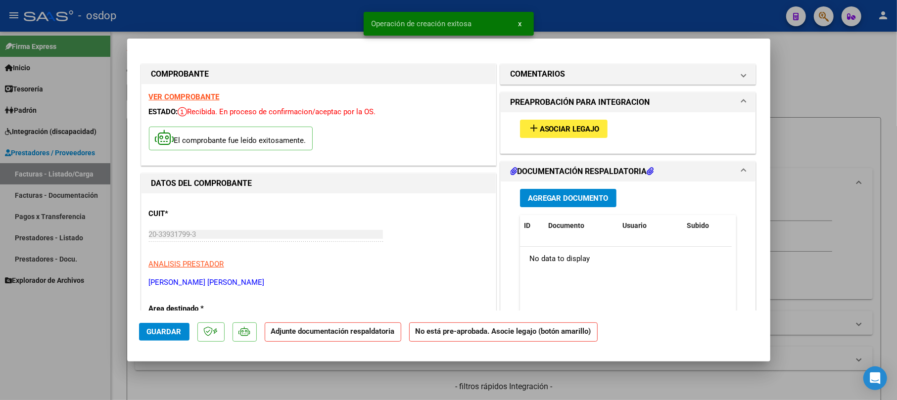
click at [597, 189] on div "Agregar Documento ID Documento Usuario Subido Acción No data to display 0 total…" at bounding box center [629, 281] width 232 height 198
click at [598, 193] on button "Agregar Documento" at bounding box center [568, 198] width 97 height 18
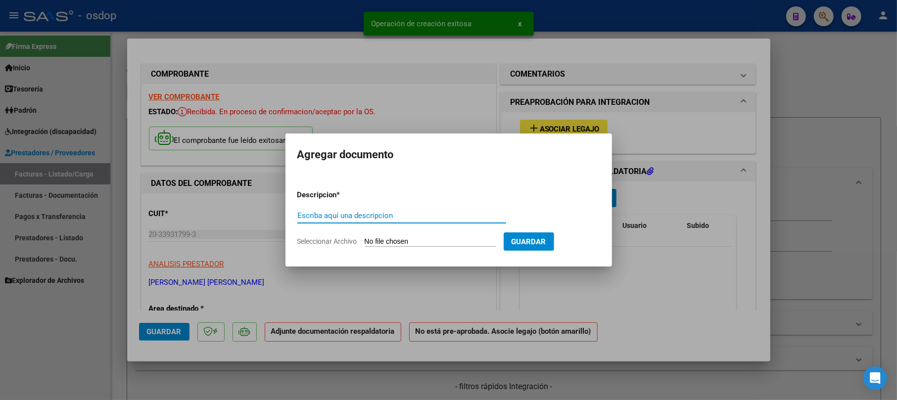
click at [354, 216] on input "Escriba aquí una descripcion" at bounding box center [402, 215] width 209 height 9
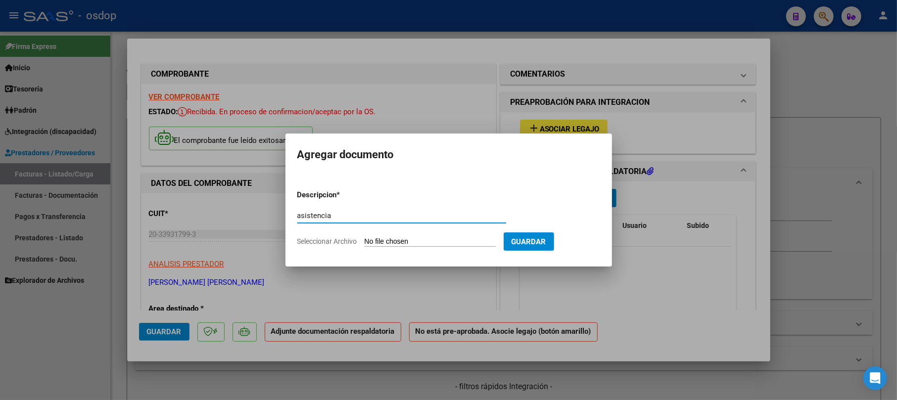
type input "asistencia"
click at [373, 235] on form "Descripcion * asistencia Escriba aquí una descripcion Seleccionar Archivo Guard…" at bounding box center [449, 218] width 303 height 72
click at [406, 239] on input "Seleccionar Archivo" at bounding box center [430, 242] width 131 height 9
type input "C:\fakepath\CamScanner [DATE] 19.07.jpg"
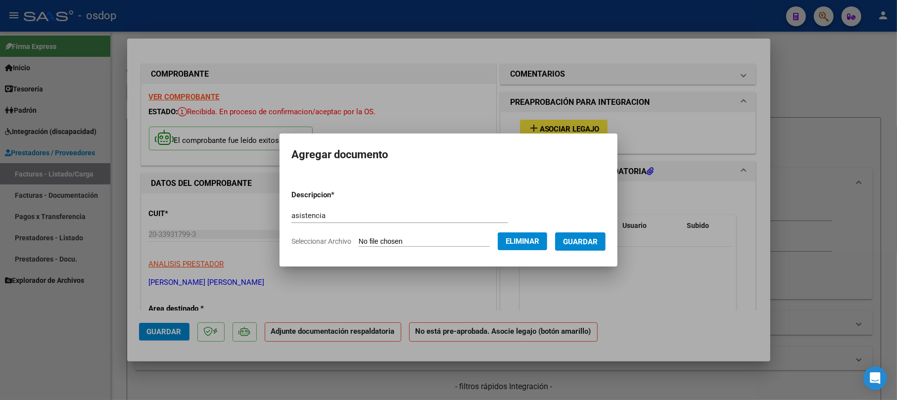
click at [596, 244] on span "Guardar" at bounding box center [580, 242] width 35 height 9
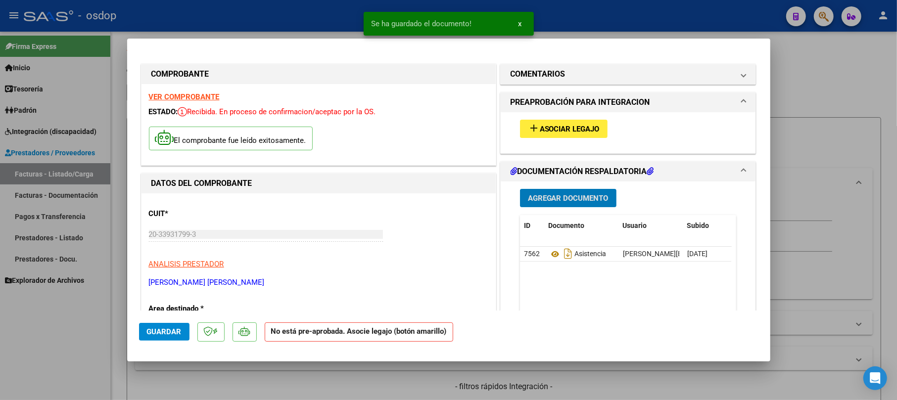
click at [551, 130] on span "Asociar Legajo" at bounding box center [570, 129] width 60 height 9
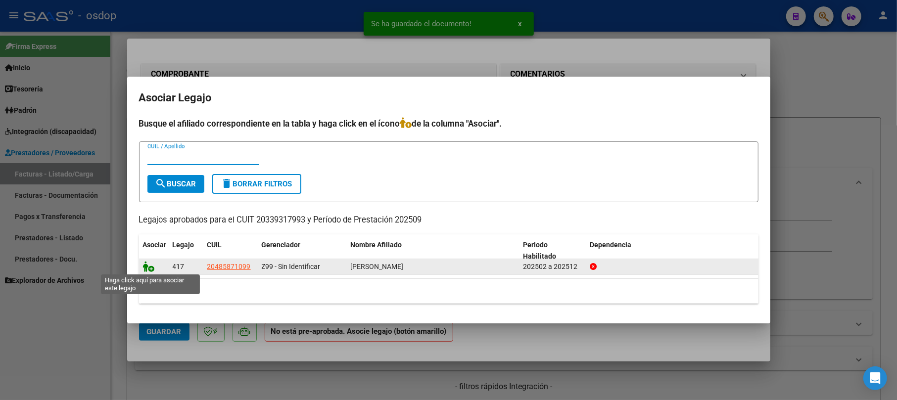
click at [146, 270] on icon at bounding box center [149, 266] width 12 height 11
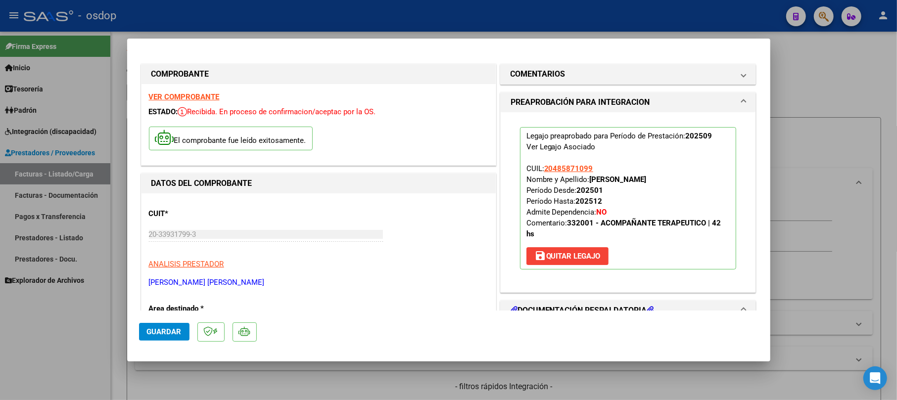
click at [179, 333] on span "Guardar" at bounding box center [164, 332] width 35 height 9
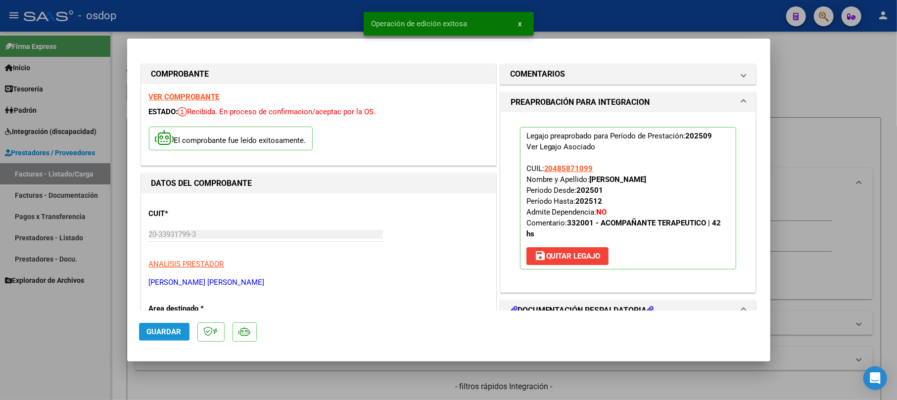
drag, startPoint x: 171, startPoint y: 329, endPoint x: 708, endPoint y: 151, distance: 565.7
click at [188, 329] on button "Guardar" at bounding box center [164, 332] width 50 height 18
click at [794, 99] on div at bounding box center [448, 200] width 897 height 400
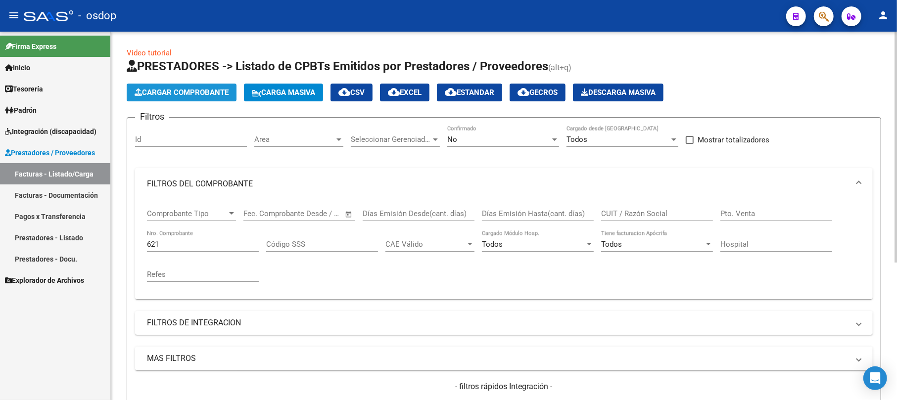
click at [213, 90] on span "Cargar Comprobante" at bounding box center [182, 92] width 94 height 9
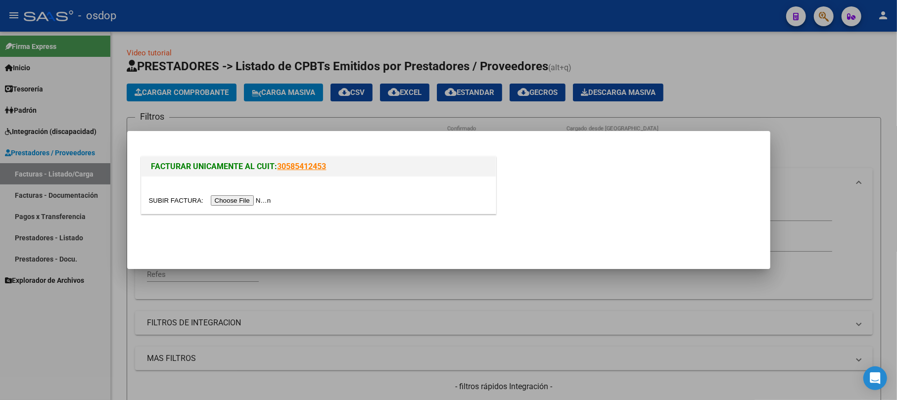
click at [256, 200] on input "file" at bounding box center [211, 201] width 125 height 10
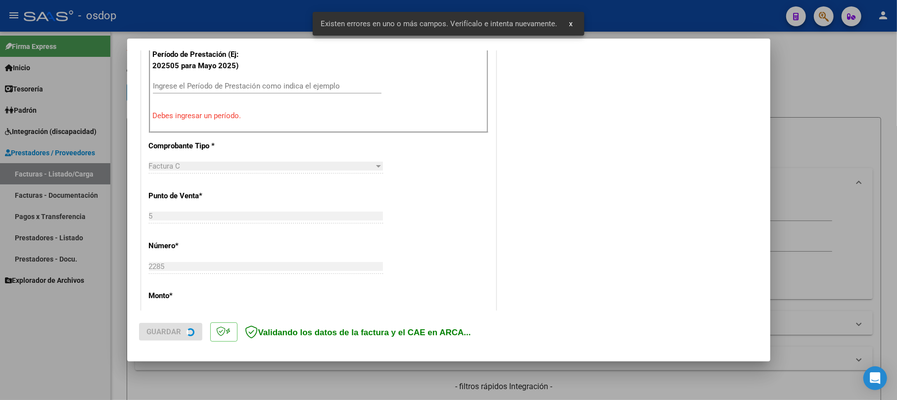
scroll to position [325, 0]
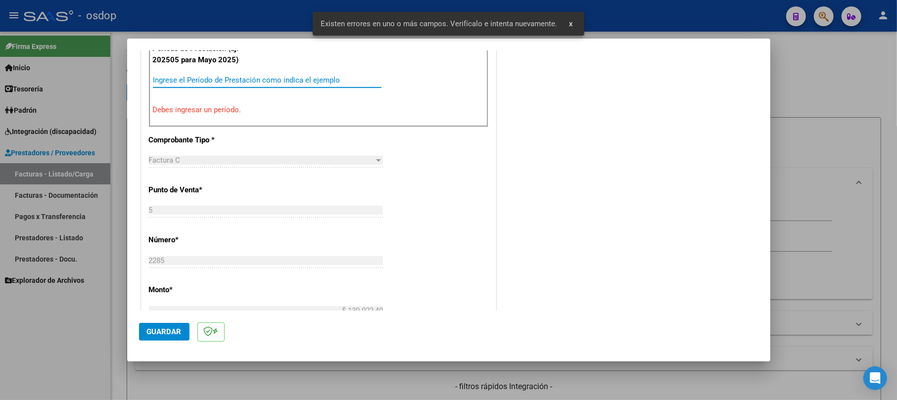
click at [205, 85] on input "Ingrese el Período de Prestación como indica el ejemplo" at bounding box center [267, 80] width 229 height 9
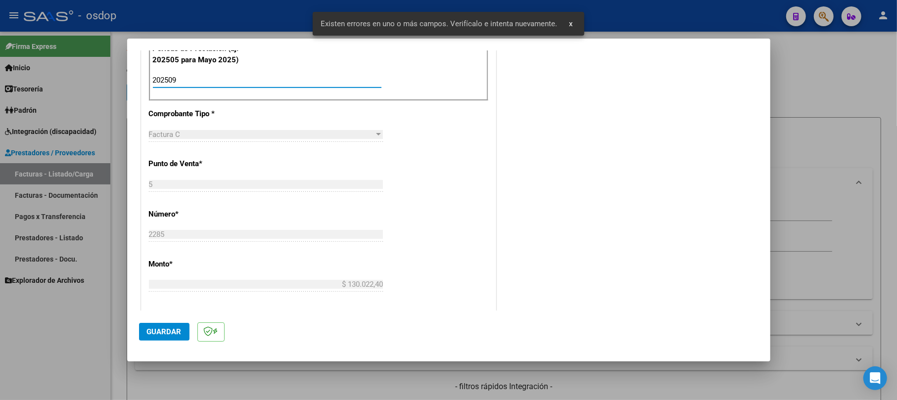
type input "202509"
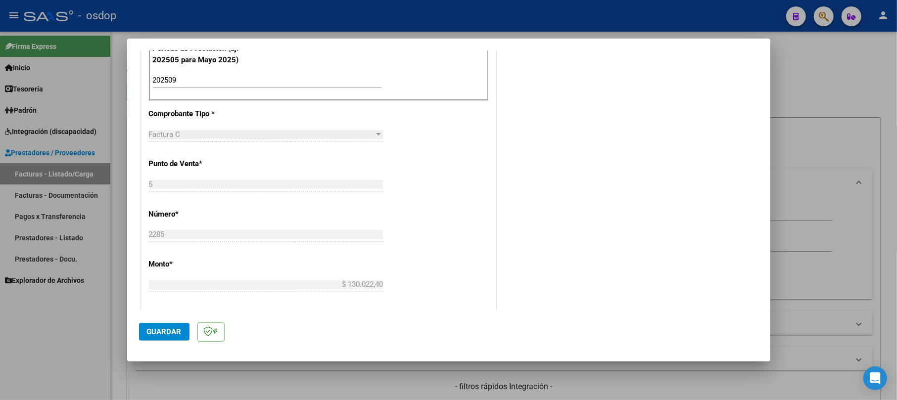
click at [162, 323] on mat-dialog-actions "Guardar" at bounding box center [449, 330] width 620 height 39
click at [159, 328] on span "Guardar" at bounding box center [164, 332] width 35 height 9
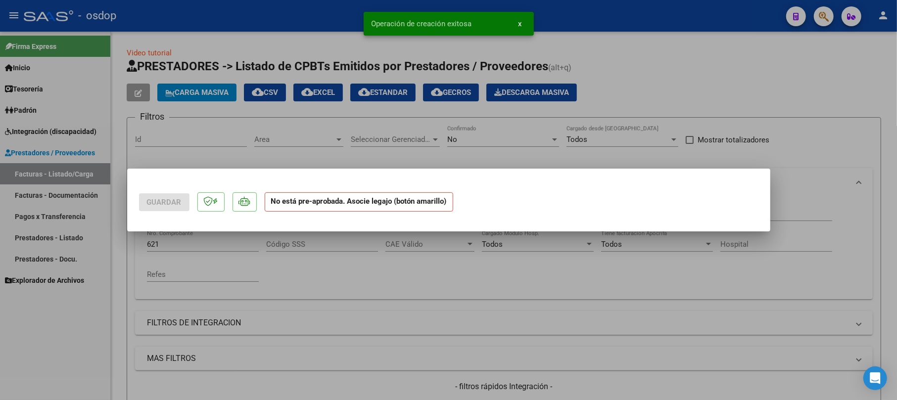
scroll to position [0, 0]
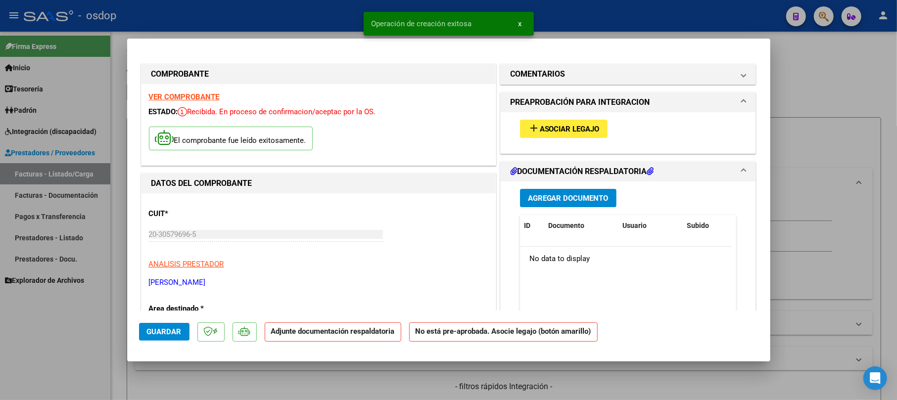
click at [533, 200] on span "Agregar Documento" at bounding box center [568, 198] width 81 height 9
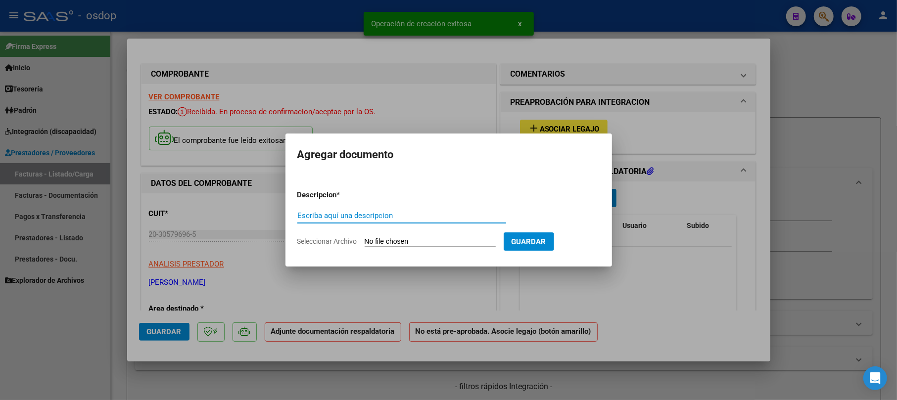
click at [407, 210] on div "Escriba aquí una descripcion" at bounding box center [402, 215] width 209 height 15
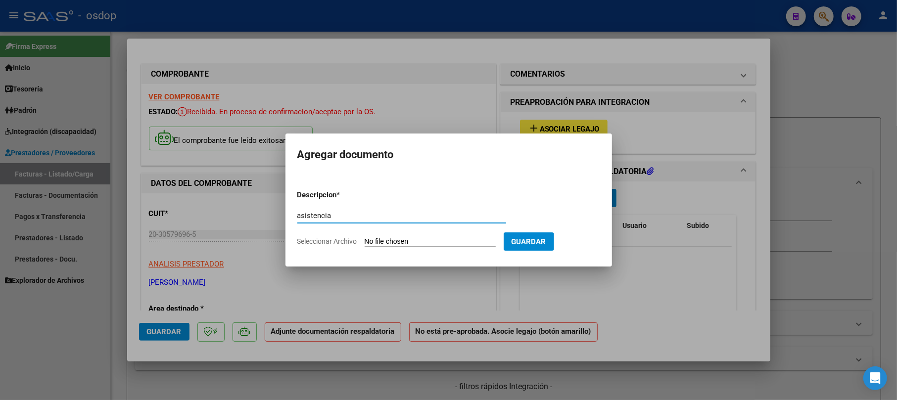
type input "asistencia"
click at [422, 245] on input "Seleccionar Archivo" at bounding box center [430, 242] width 131 height 9
type input "C:\fakepath\Image to PDF [DATE] 17.01.57.pdf"
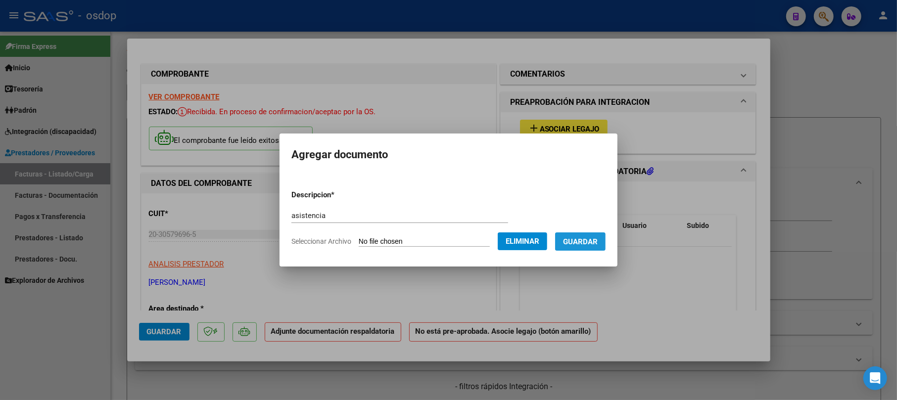
click at [606, 249] on button "Guardar" at bounding box center [580, 242] width 50 height 18
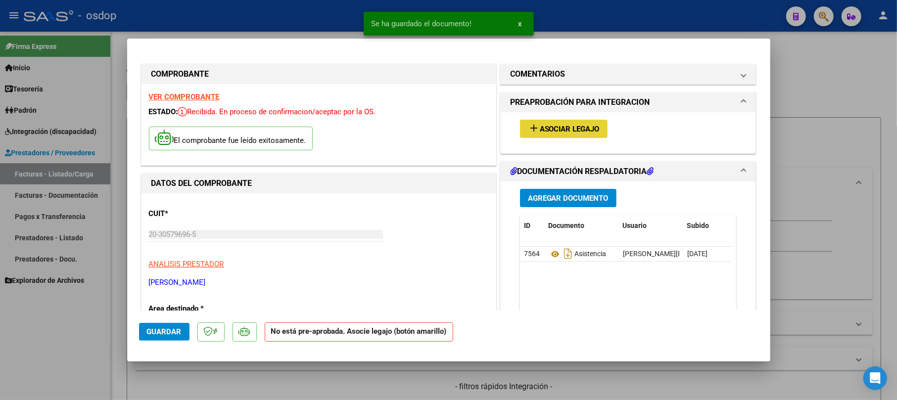
click at [562, 128] on span "Asociar Legajo" at bounding box center [570, 129] width 60 height 9
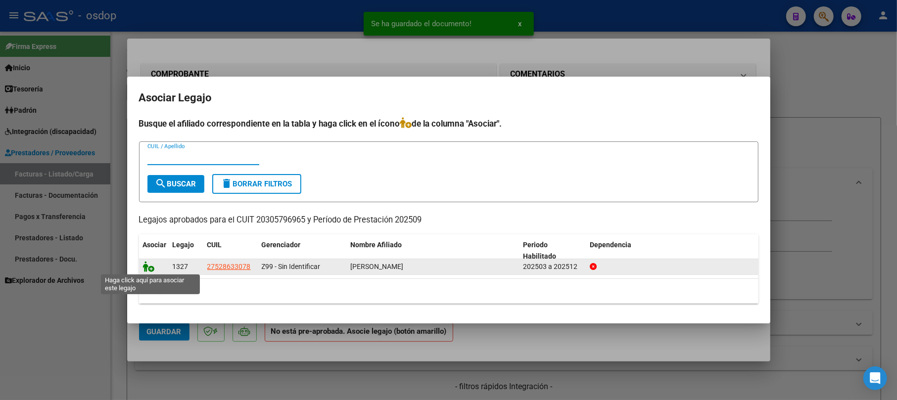
click at [151, 263] on icon at bounding box center [149, 266] width 12 height 11
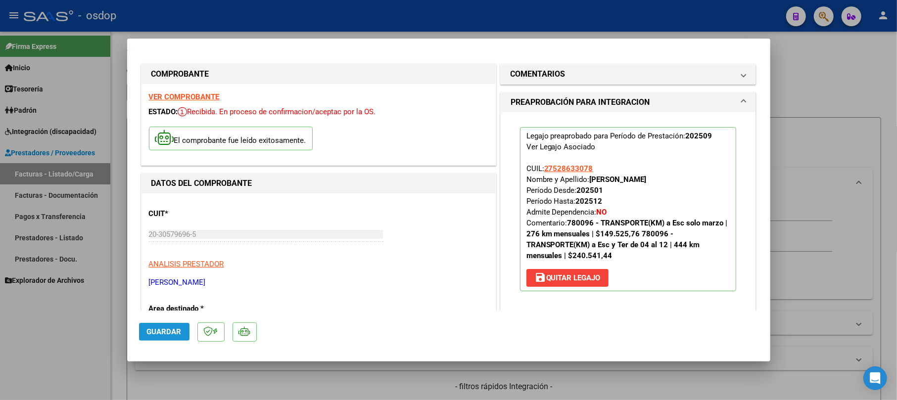
click at [163, 335] on span "Guardar" at bounding box center [164, 332] width 35 height 9
click at [155, 329] on span "Guardar" at bounding box center [164, 332] width 35 height 9
click at [786, 90] on div at bounding box center [448, 200] width 897 height 400
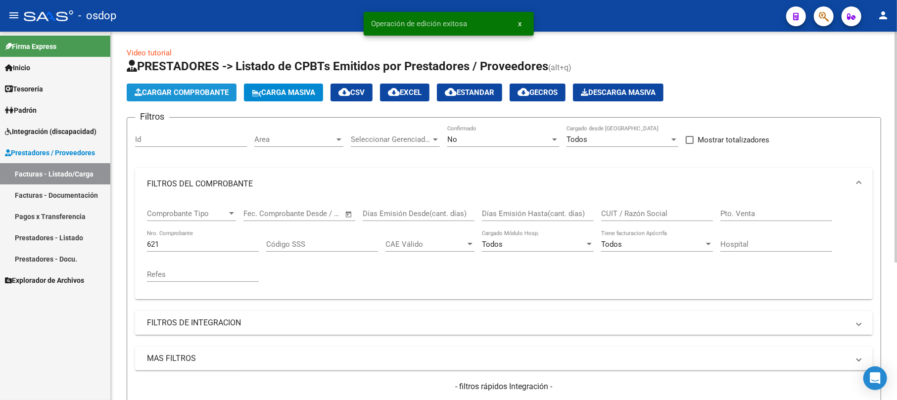
click at [171, 88] on span "Cargar Comprobante" at bounding box center [182, 92] width 94 height 9
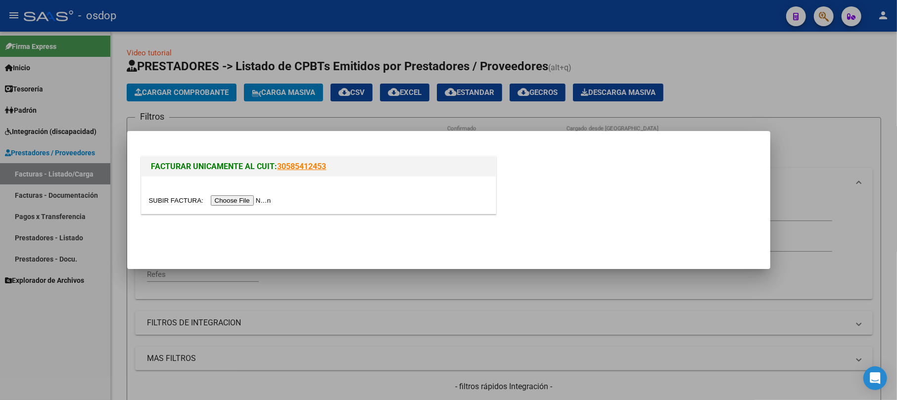
click at [246, 200] on input "file" at bounding box center [211, 201] width 125 height 10
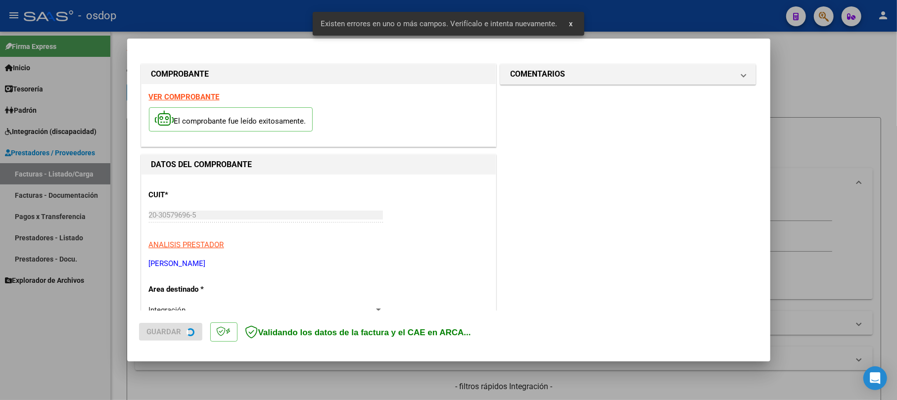
scroll to position [216, 0]
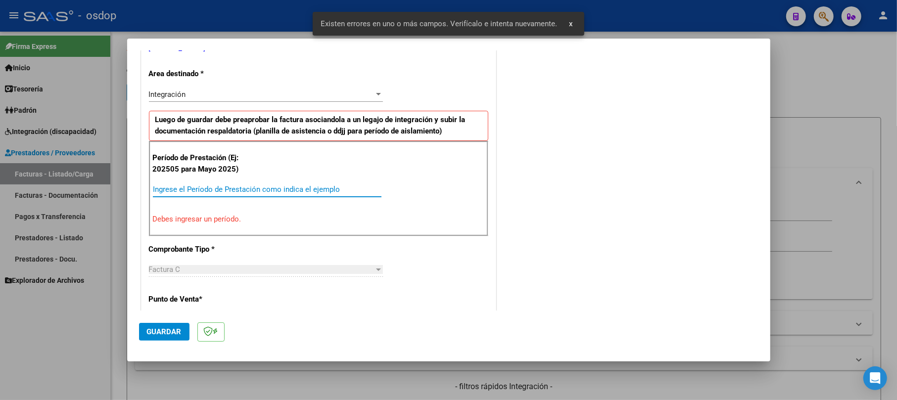
click at [193, 191] on input "Ingrese el Período de Prestación como indica el ejemplo" at bounding box center [267, 189] width 229 height 9
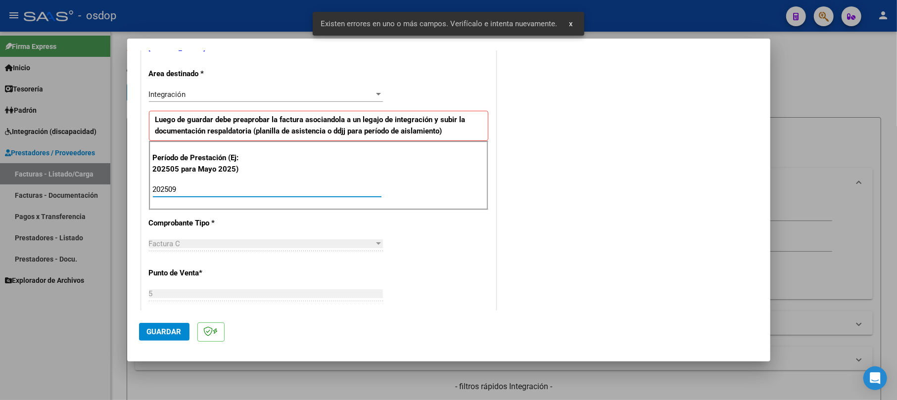
type input "202509"
click at [163, 329] on span "Guardar" at bounding box center [164, 332] width 35 height 9
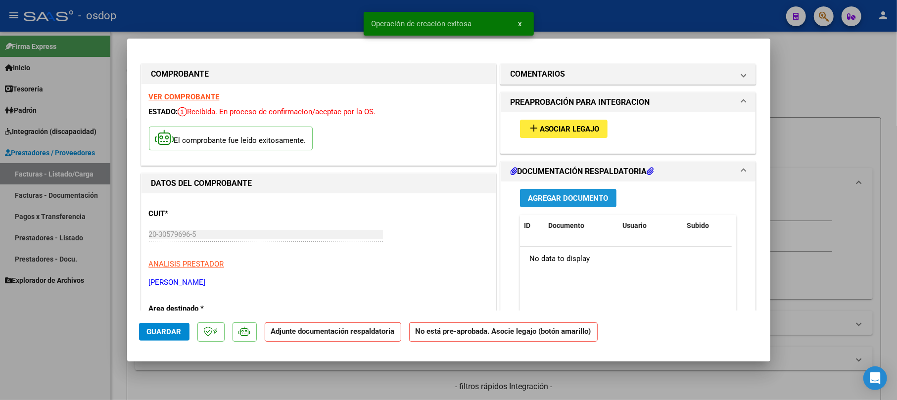
click at [559, 196] on span "Agregar Documento" at bounding box center [568, 198] width 81 height 9
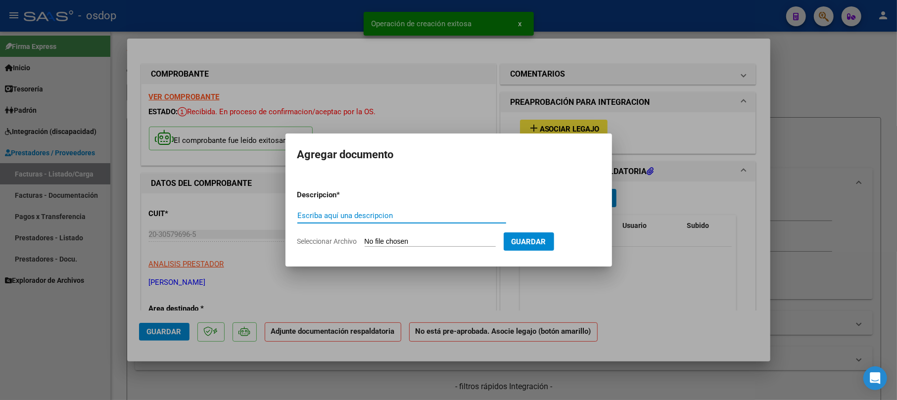
click at [405, 219] on input "Escriba aquí una descripcion" at bounding box center [402, 215] width 209 height 9
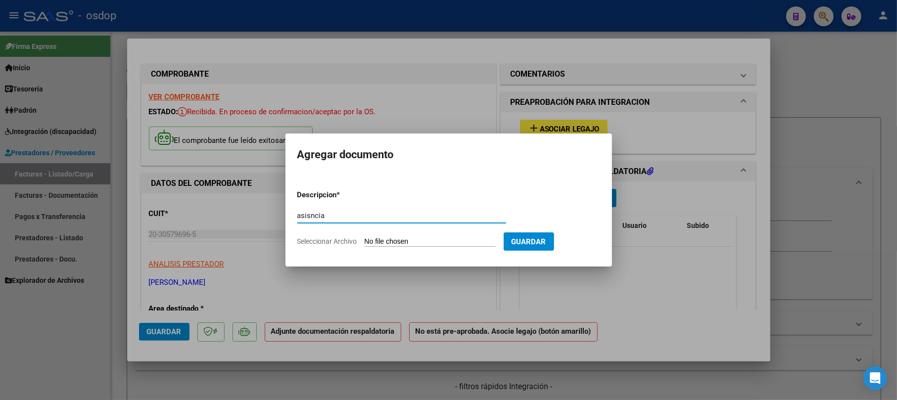
type input "asisncia"
click at [444, 248] on form "Descripcion * asisncia Escriba aquí una descripcion Seleccionar Archivo Guardar" at bounding box center [449, 218] width 303 height 72
click at [457, 238] on input "Seleccionar Archivo" at bounding box center [430, 242] width 131 height 9
type input "C:\fakepath\Image to PDF [DATE] 17.01.28.pdf"
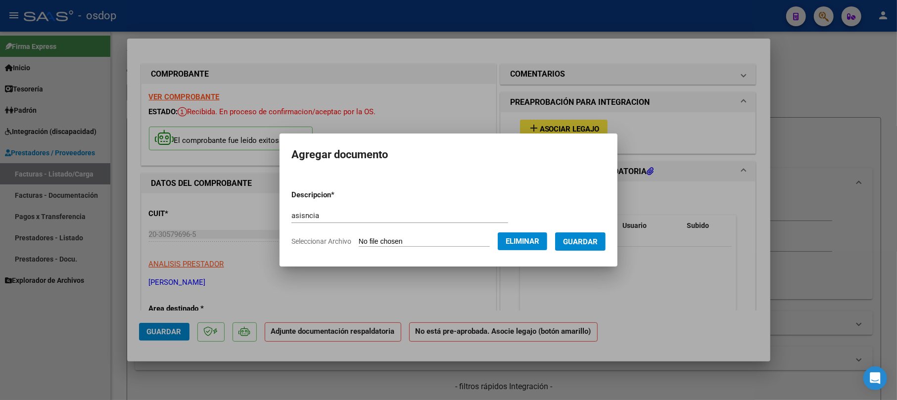
click at [598, 234] on button "Guardar" at bounding box center [580, 242] width 50 height 18
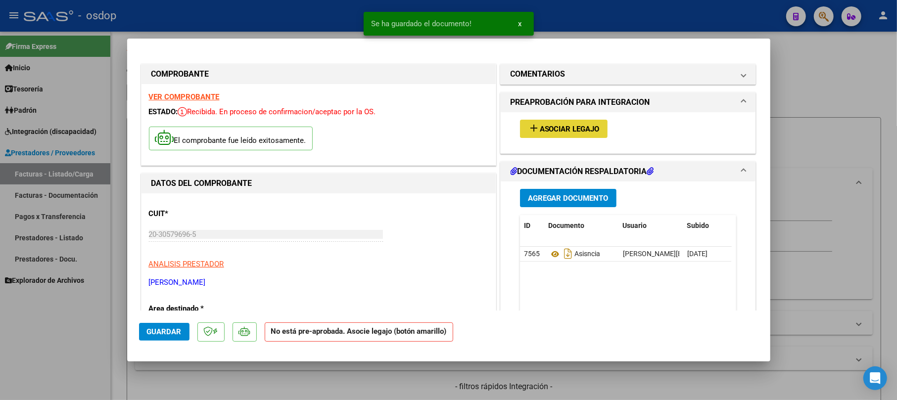
click at [589, 126] on span "Asociar Legajo" at bounding box center [570, 129] width 60 height 9
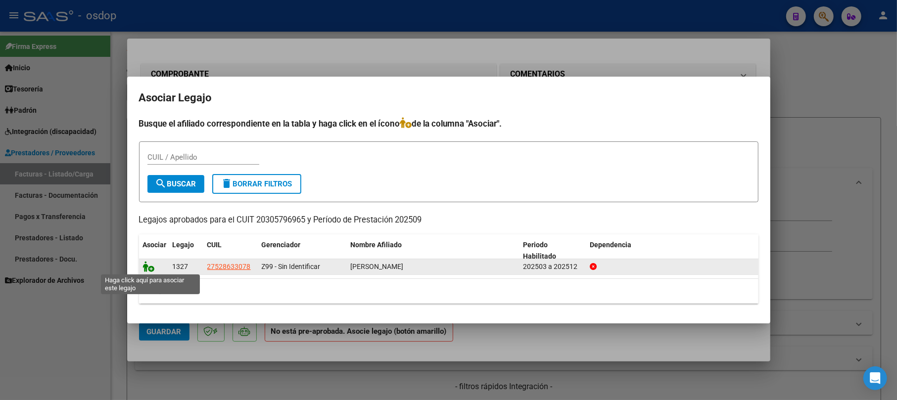
click at [150, 264] on icon at bounding box center [149, 266] width 12 height 11
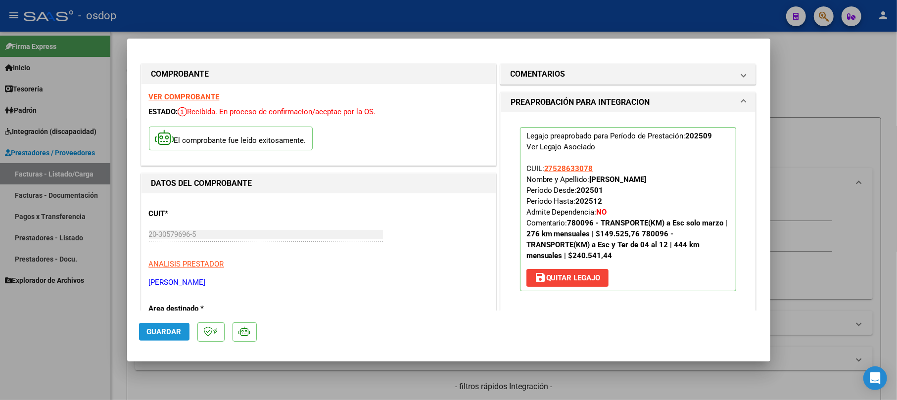
click at [167, 329] on span "Guardar" at bounding box center [164, 332] width 35 height 9
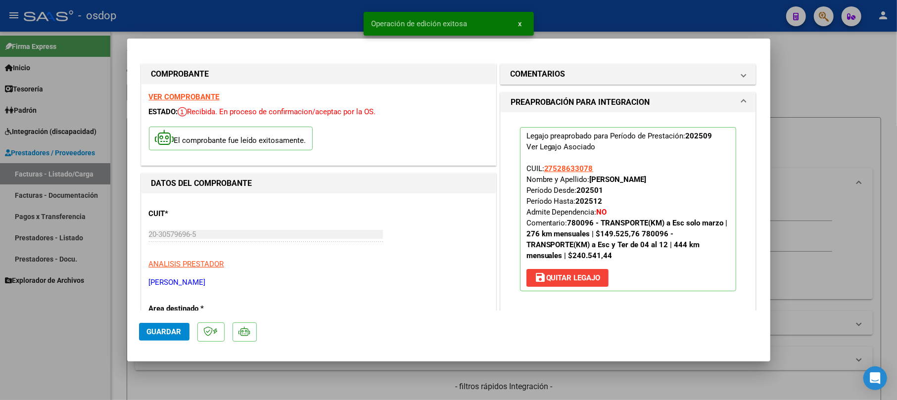
click at [839, 84] on div at bounding box center [448, 200] width 897 height 400
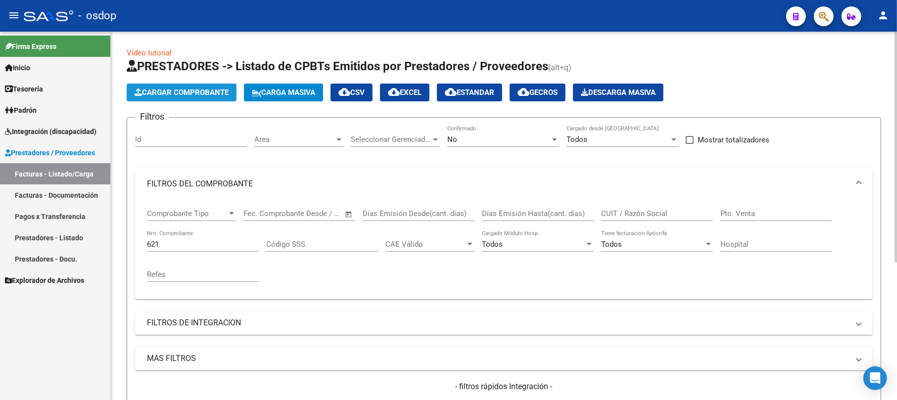
click at [204, 92] on span "Cargar Comprobante" at bounding box center [182, 92] width 94 height 9
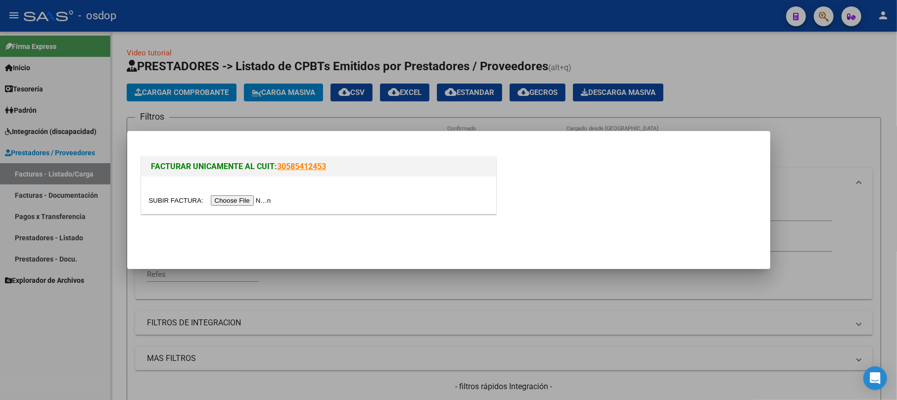
click at [235, 200] on input "file" at bounding box center [211, 201] width 125 height 10
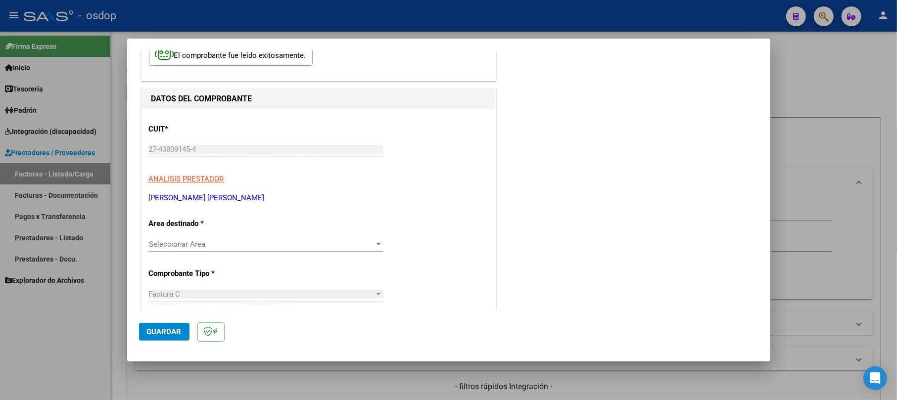
scroll to position [132, 0]
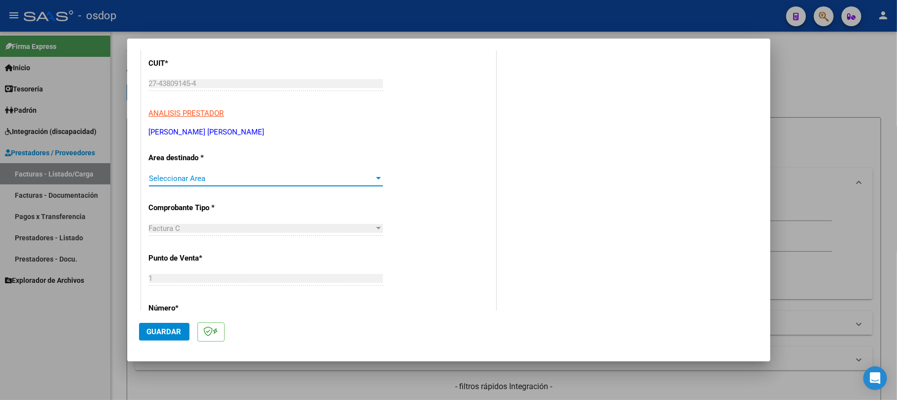
click at [200, 181] on span "Seleccionar Area" at bounding box center [261, 178] width 225 height 9
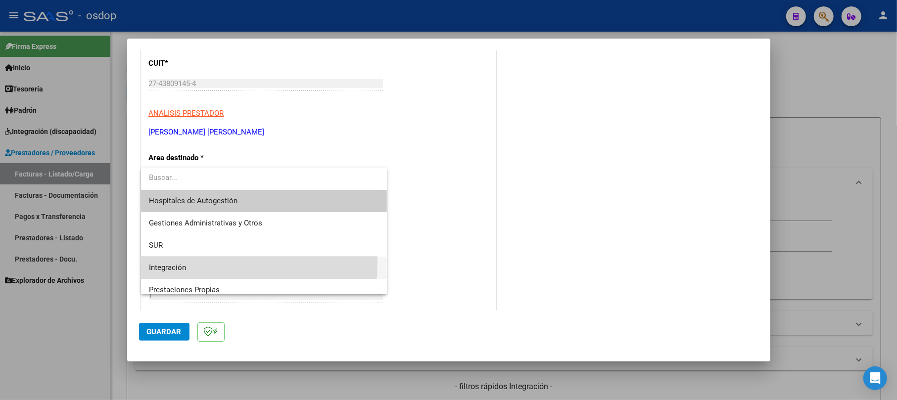
click at [191, 264] on span "Integración" at bounding box center [264, 268] width 230 height 22
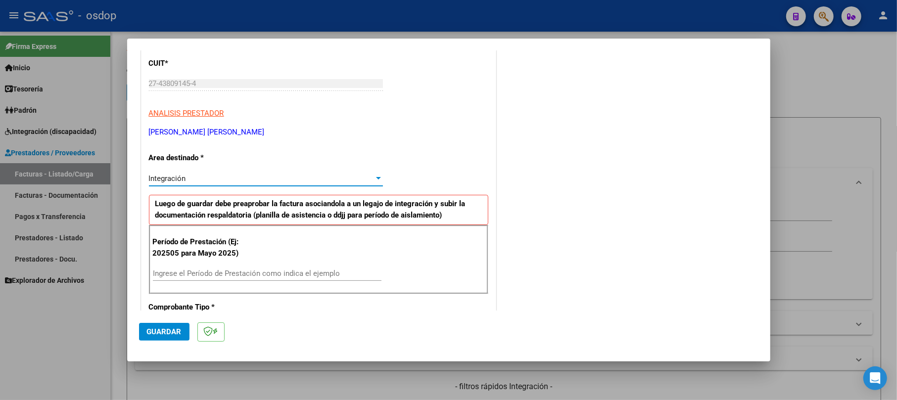
click at [189, 274] on input "Ingrese el Período de Prestación como indica el ejemplo" at bounding box center [267, 273] width 229 height 9
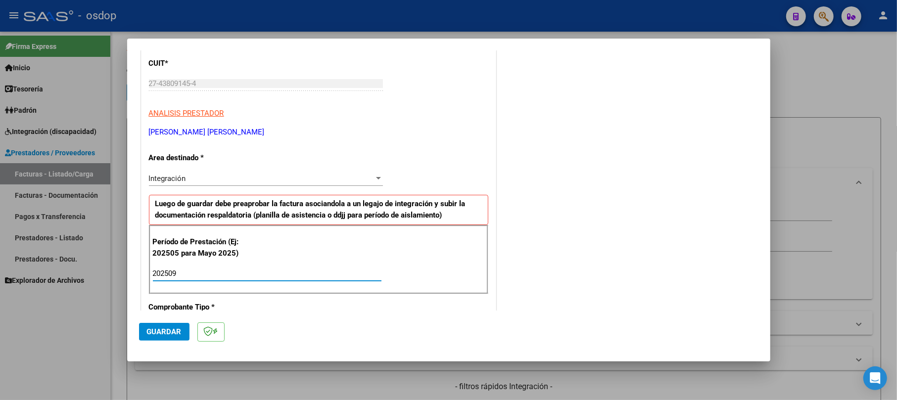
type input "202509"
click at [169, 333] on span "Guardar" at bounding box center [164, 332] width 35 height 9
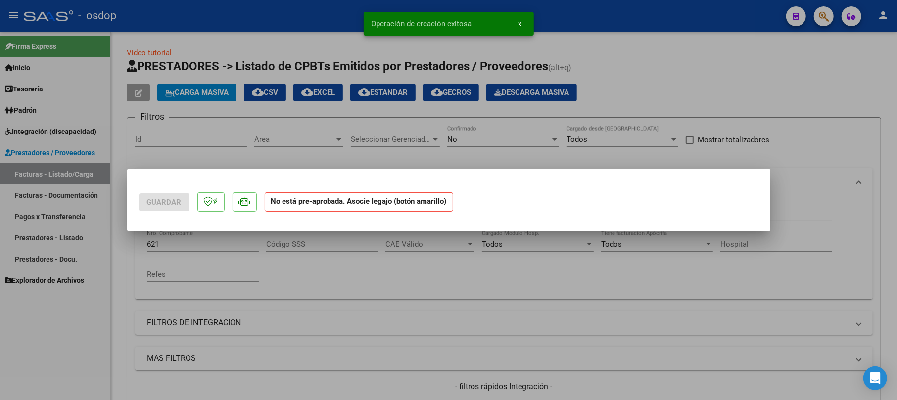
scroll to position [0, 0]
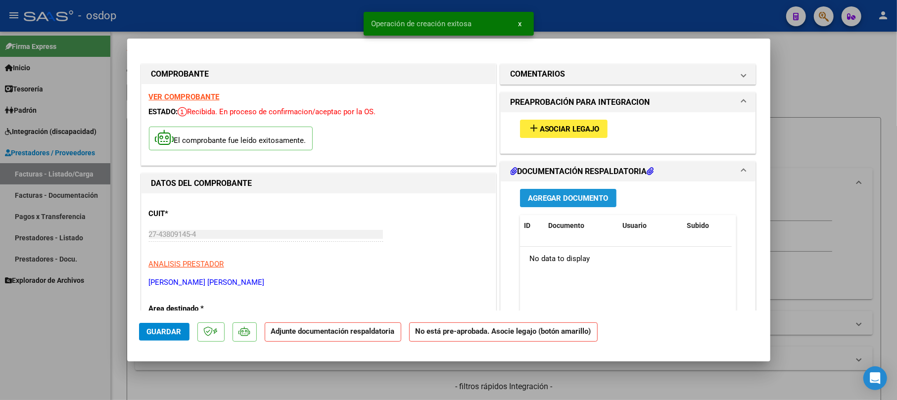
click at [579, 201] on span "Agregar Documento" at bounding box center [568, 198] width 81 height 9
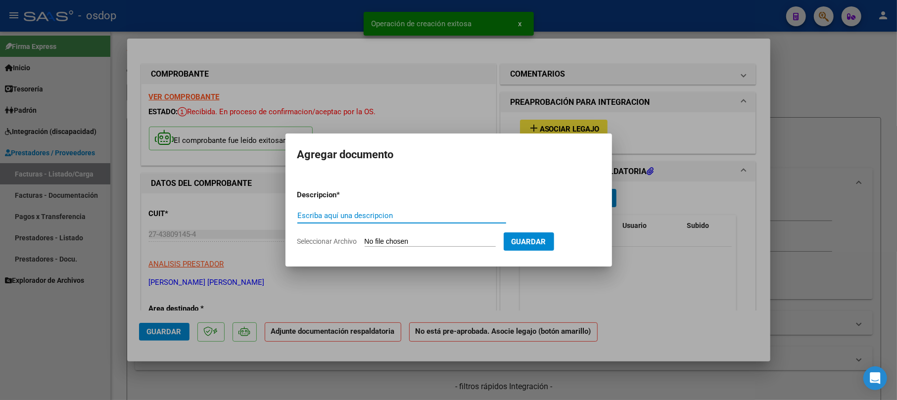
click at [389, 218] on input "Escriba aquí una descripcion" at bounding box center [402, 215] width 209 height 9
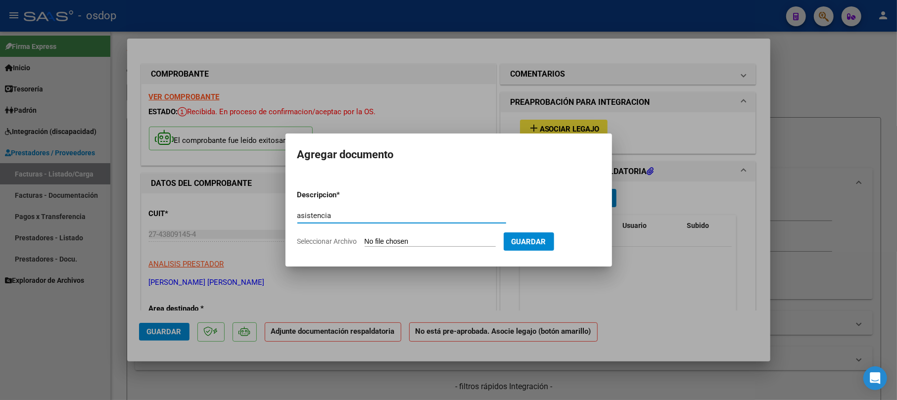
type input "asistencia"
click at [419, 240] on input "Seleccionar Archivo" at bounding box center [430, 242] width 131 height 9
type input "C:\fakepath\[PERSON_NAME] [DATE].pdf"
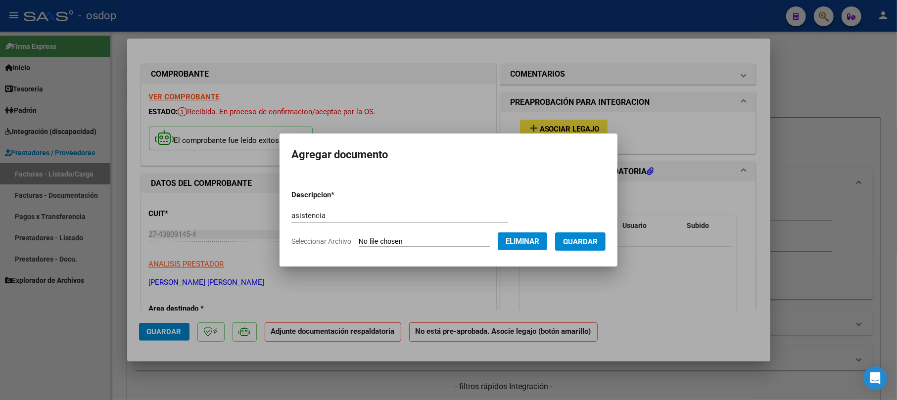
click at [585, 238] on span "Guardar" at bounding box center [580, 242] width 35 height 9
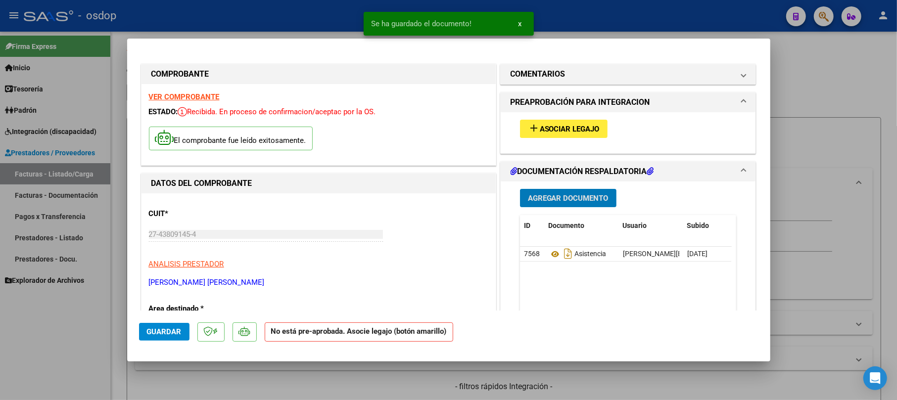
click at [556, 125] on span "Asociar Legajo" at bounding box center [570, 129] width 60 height 9
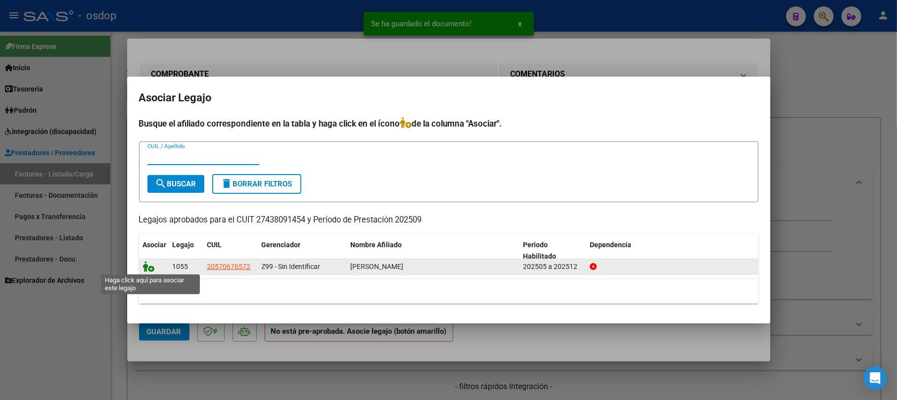
click at [148, 264] on icon at bounding box center [149, 266] width 12 height 11
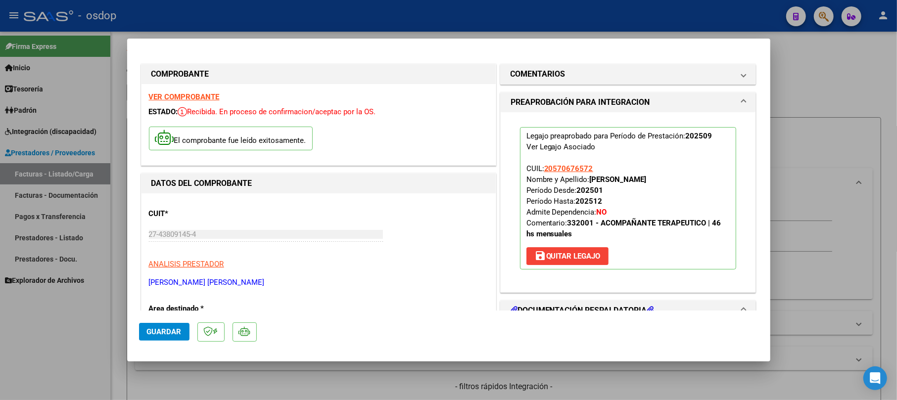
click at [157, 331] on span "Guardar" at bounding box center [164, 332] width 35 height 9
click at [822, 90] on div at bounding box center [448, 200] width 897 height 400
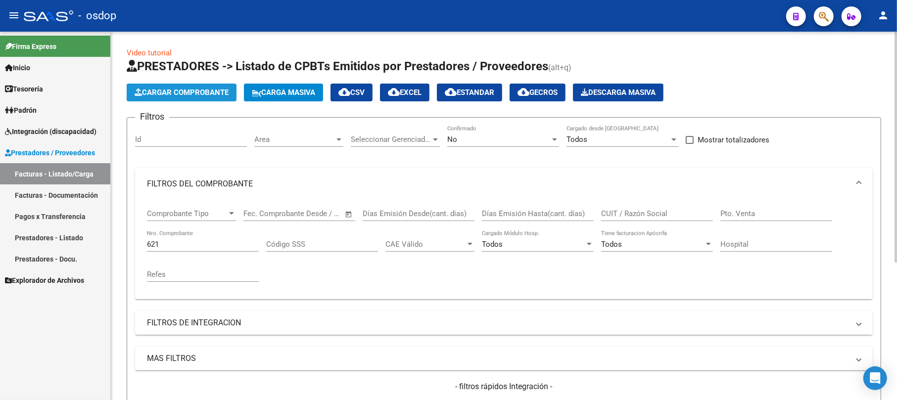
click at [188, 95] on span "Cargar Comprobante" at bounding box center [182, 92] width 94 height 9
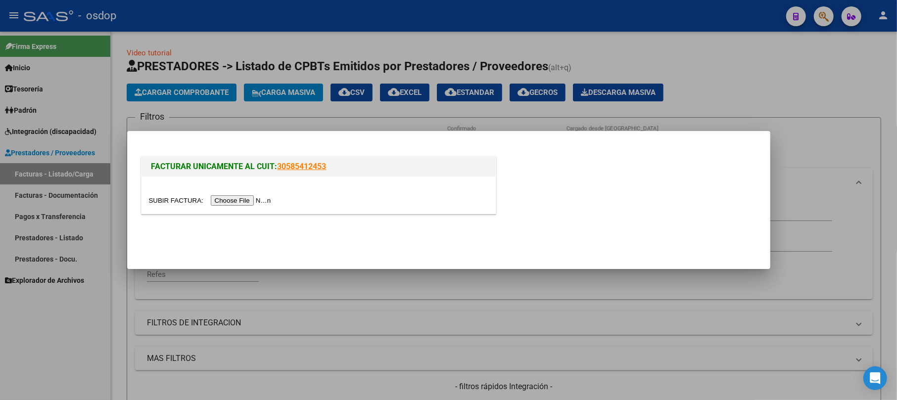
click at [244, 200] on input "file" at bounding box center [211, 201] width 125 height 10
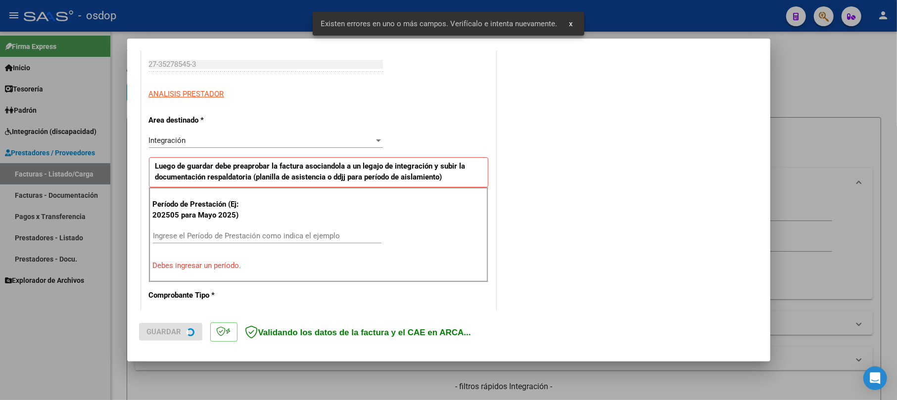
scroll to position [197, 0]
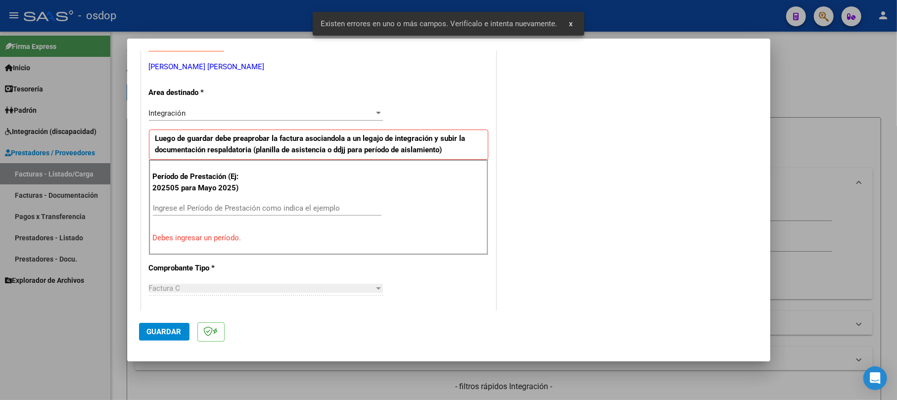
click at [182, 207] on input "Ingrese el Período de Prestación como indica el ejemplo" at bounding box center [267, 208] width 229 height 9
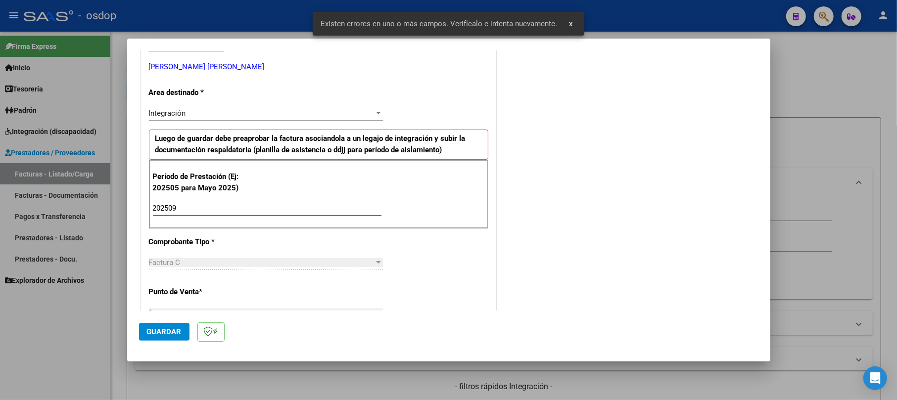
type input "202509"
click at [587, 236] on div "COMENTARIOS Comentarios De la Obra Social: Comentarios de la Obra Social (no vi…" at bounding box center [628, 323] width 260 height 916
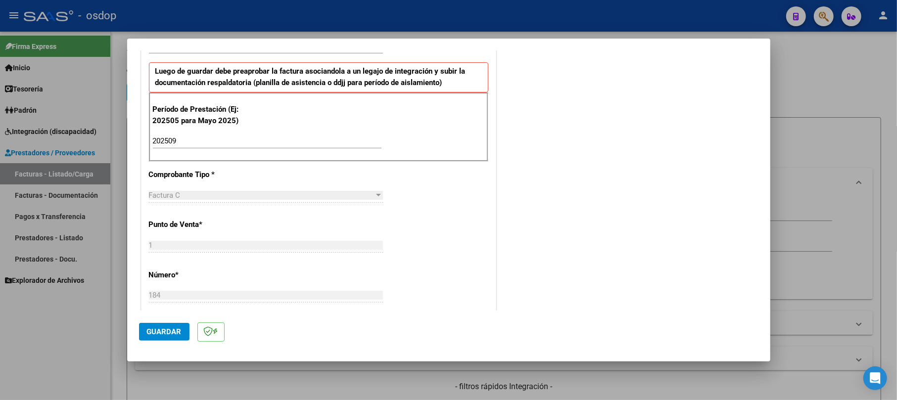
scroll to position [329, 0]
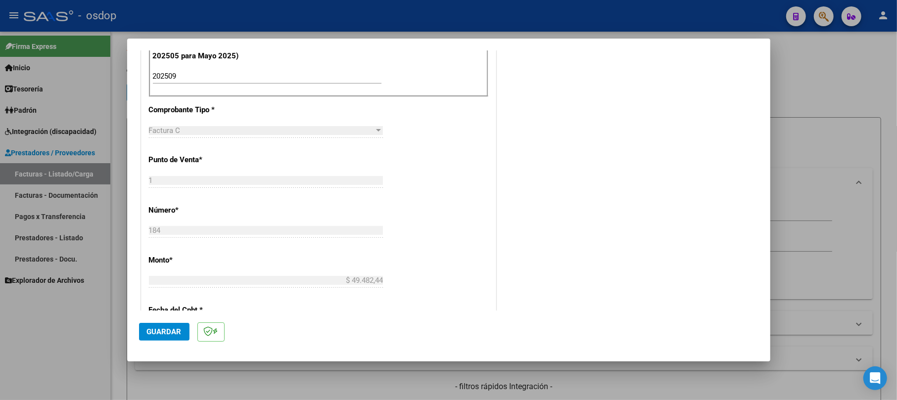
click at [179, 329] on span "Guardar" at bounding box center [164, 332] width 35 height 9
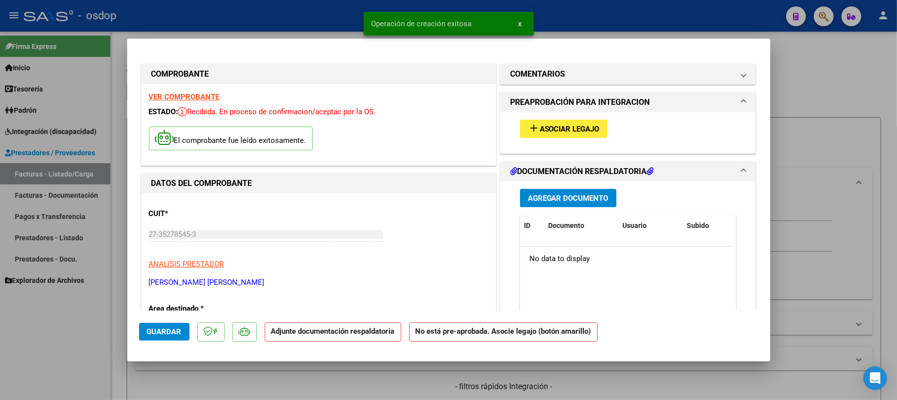
click at [567, 198] on button "Agregar Documento" at bounding box center [568, 198] width 97 height 18
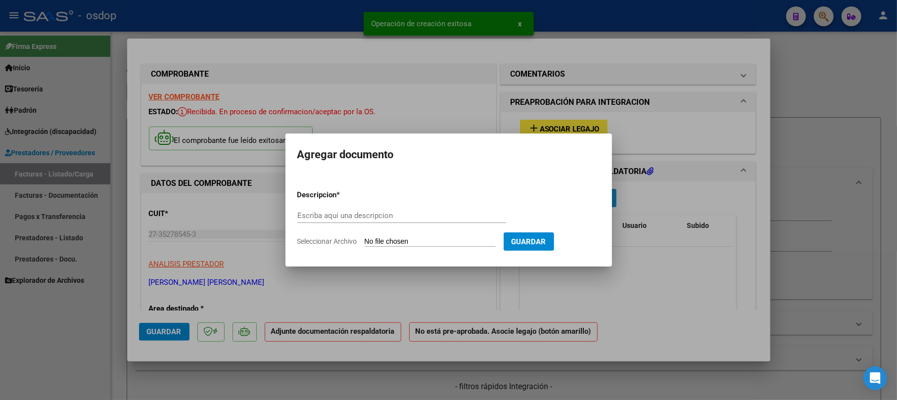
click at [549, 205] on form "Descripcion * Escriba aquí una descripcion Seleccionar Archivo Guardar" at bounding box center [449, 218] width 303 height 72
click at [383, 218] on input "Escriba aquí una descripcion" at bounding box center [402, 215] width 209 height 9
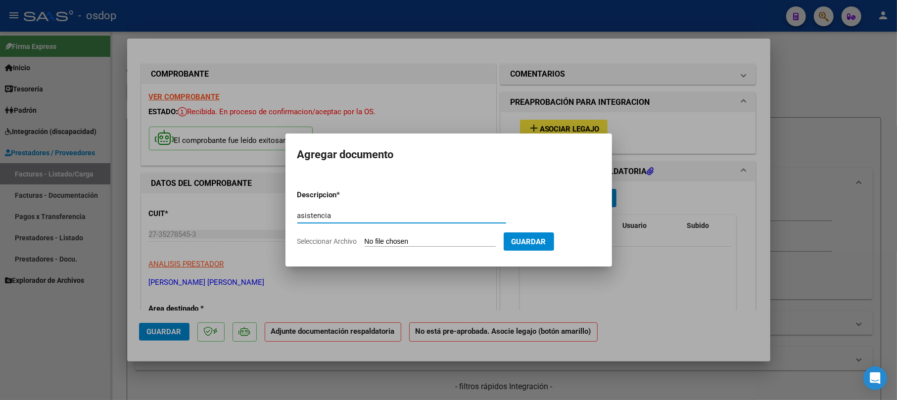
type input "asistencia"
click at [385, 243] on input "Seleccionar Archivo" at bounding box center [430, 242] width 131 height 9
type input "C:\fakepath\asistencia [PERSON_NAME] septiembre .pdf"
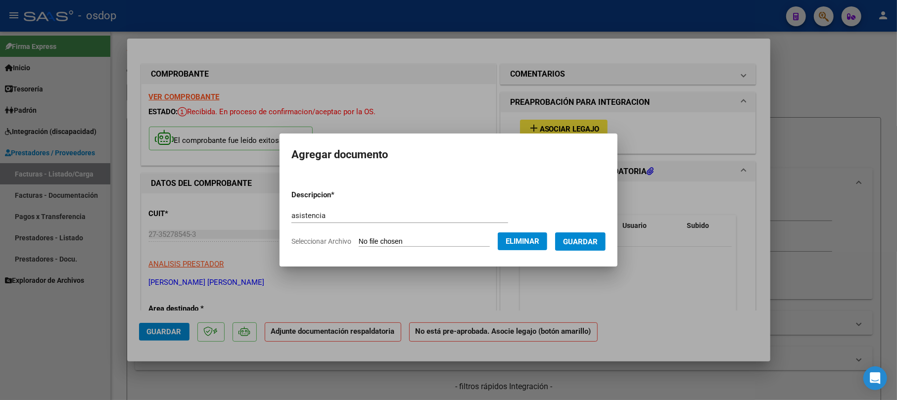
click at [593, 242] on span "Guardar" at bounding box center [580, 242] width 35 height 9
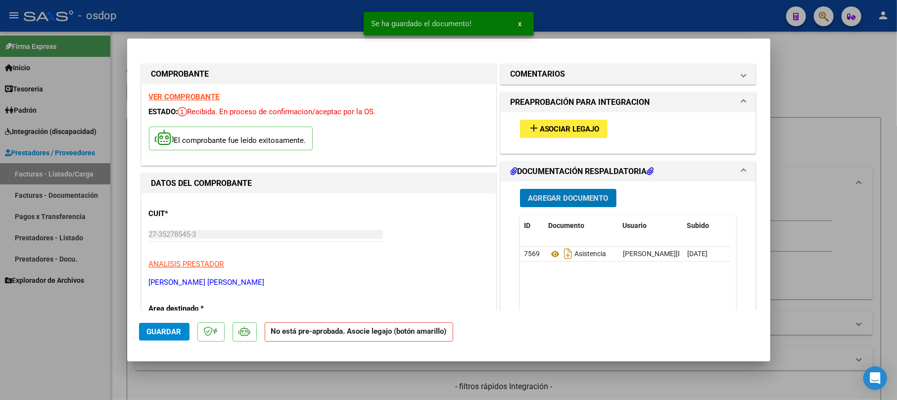
click at [559, 131] on span "Asociar Legajo" at bounding box center [570, 129] width 60 height 9
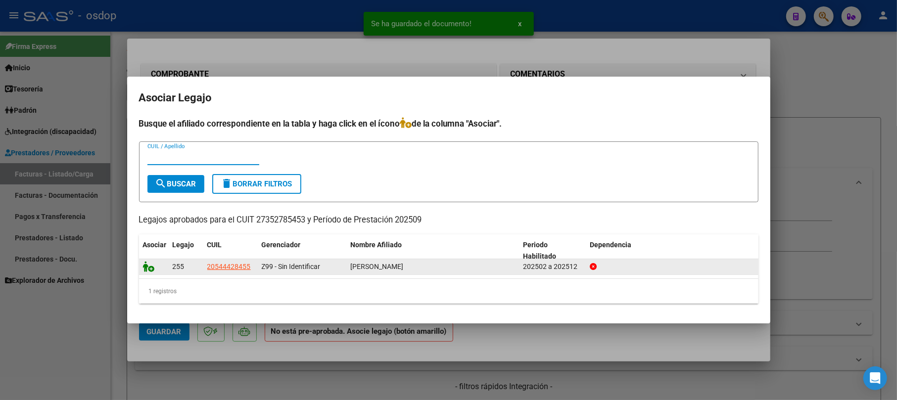
click at [144, 269] on datatable-body-cell at bounding box center [154, 266] width 30 height 15
click at [149, 270] on icon at bounding box center [149, 266] width 12 height 11
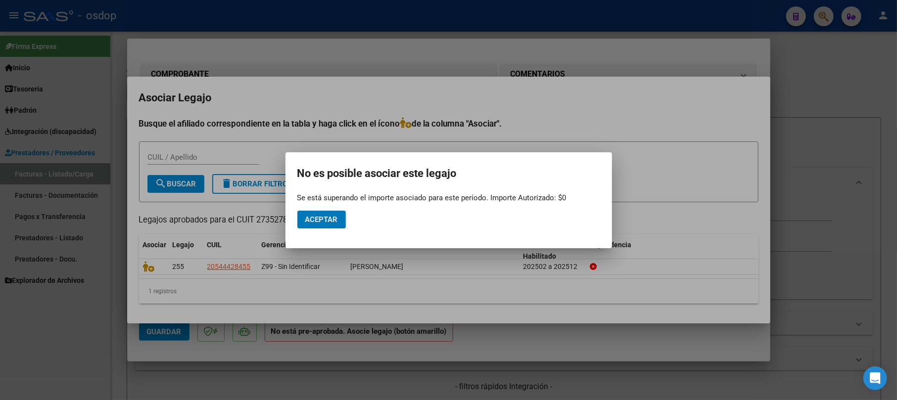
click at [717, 157] on div at bounding box center [448, 200] width 897 height 400
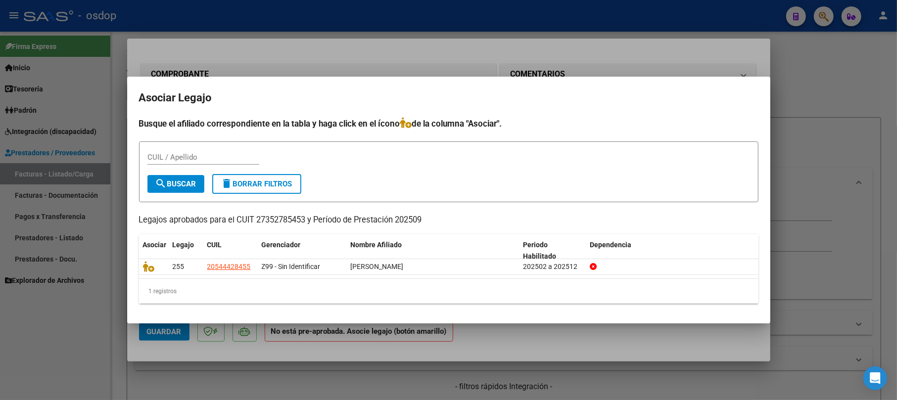
click at [841, 81] on div at bounding box center [448, 200] width 897 height 400
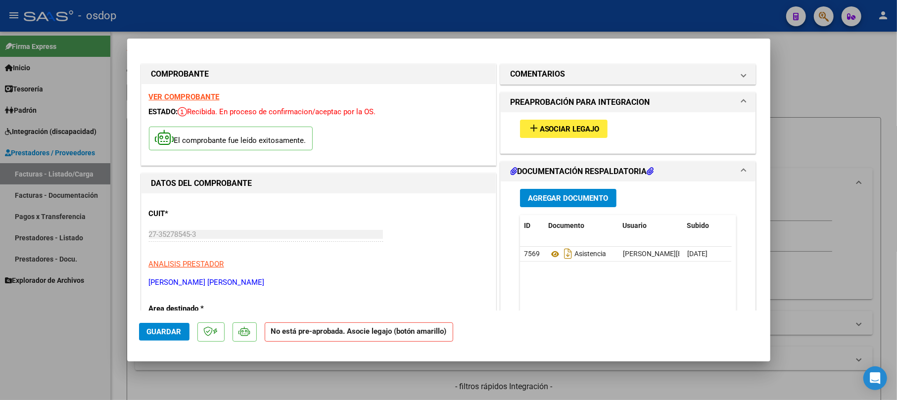
click at [820, 98] on div at bounding box center [448, 200] width 897 height 400
type input "$ 0,00"
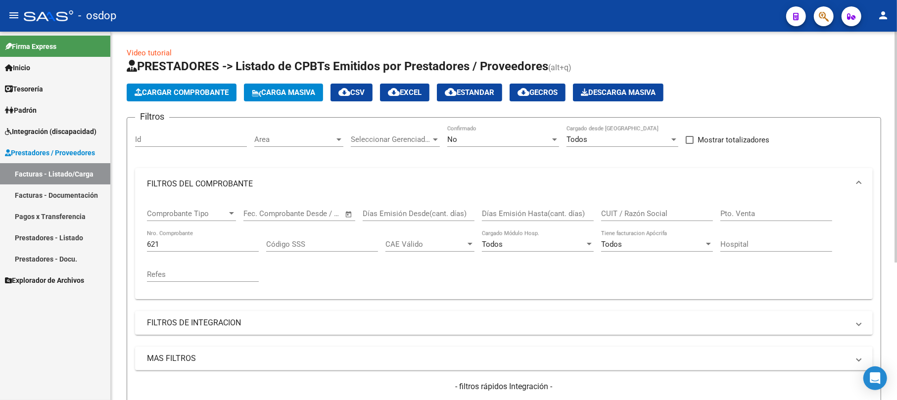
click at [191, 210] on span "Comprobante Tipo" at bounding box center [187, 213] width 80 height 9
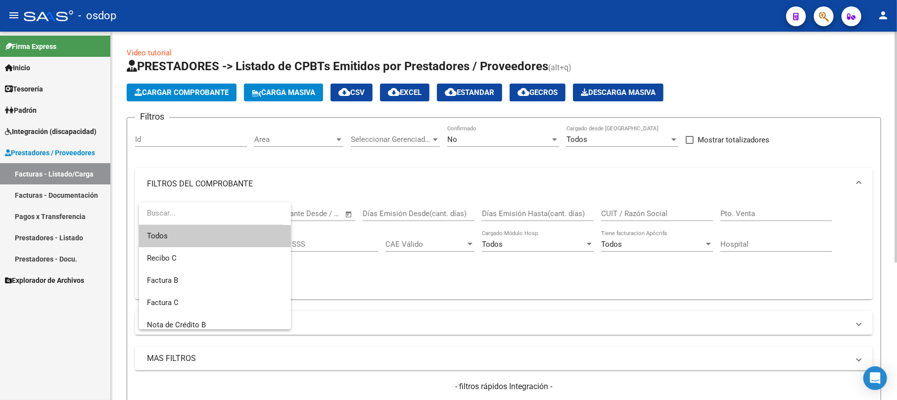
click at [285, 147] on div at bounding box center [448, 200] width 897 height 400
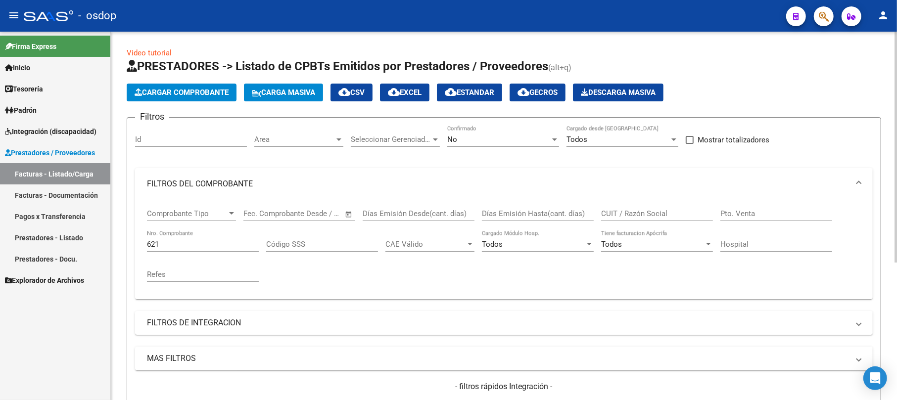
click at [193, 249] on div "621 Nro. Comprobante" at bounding box center [203, 241] width 112 height 21
type input "6"
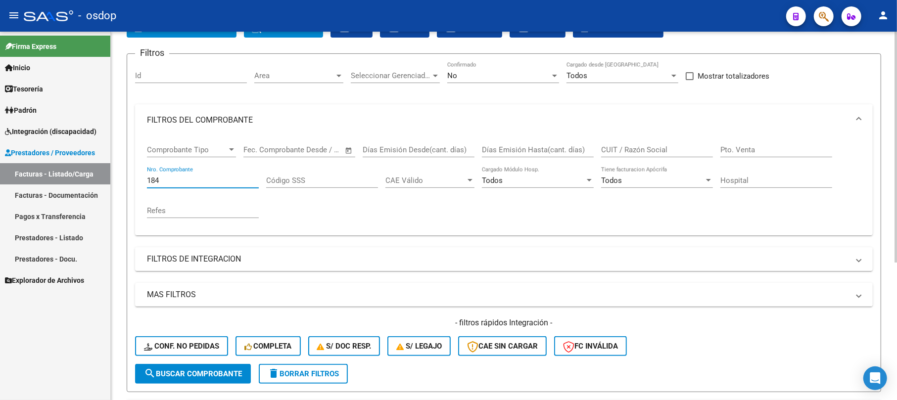
scroll to position [132, 0]
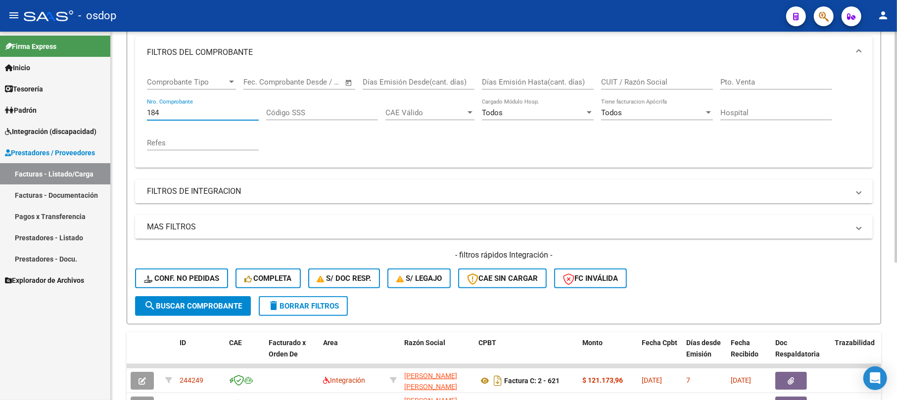
type input "184"
click at [176, 299] on button "search Buscar Comprobante" at bounding box center [193, 307] width 116 height 20
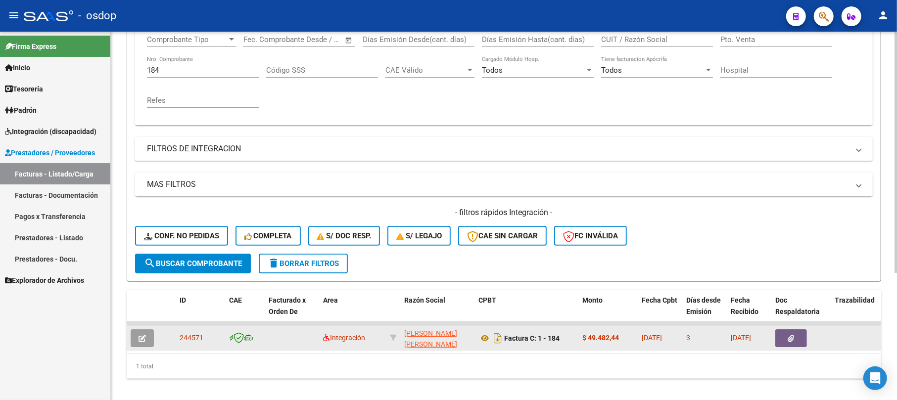
scroll to position [194, 0]
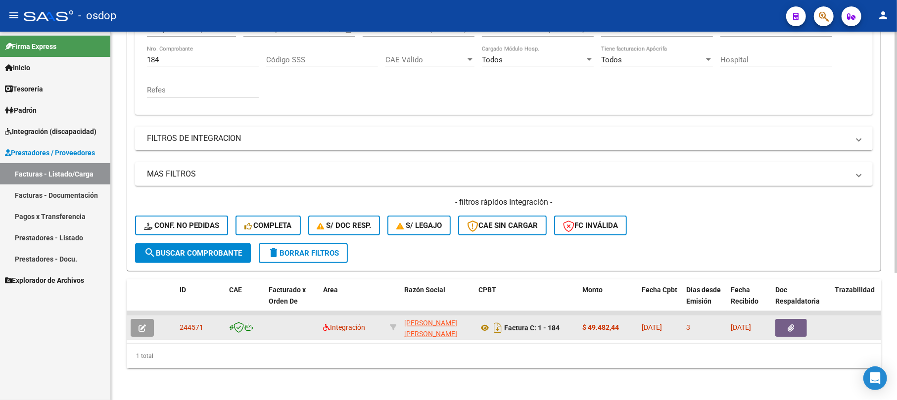
drag, startPoint x: 177, startPoint y: 317, endPoint x: 204, endPoint y: 321, distance: 27.5
click at [204, 321] on datatable-body-cell "244571" at bounding box center [201, 328] width 50 height 24
copy span "244571"
click at [144, 325] on icon "button" at bounding box center [142, 328] width 7 height 7
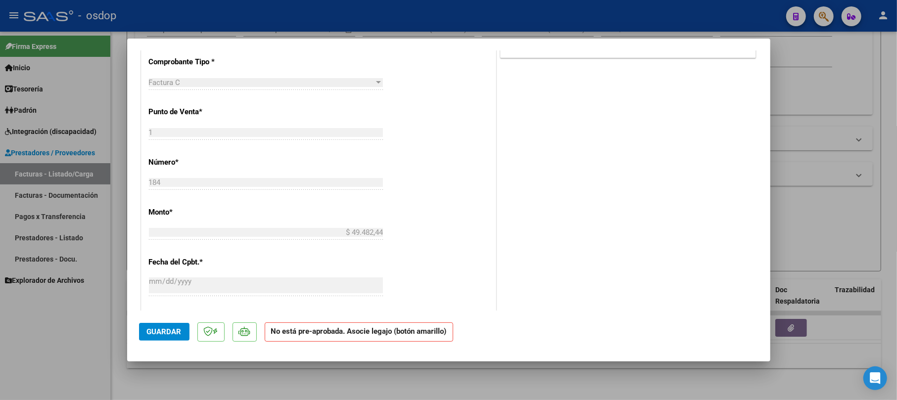
click at [858, 95] on div at bounding box center [448, 200] width 897 height 400
type input "$ 0,00"
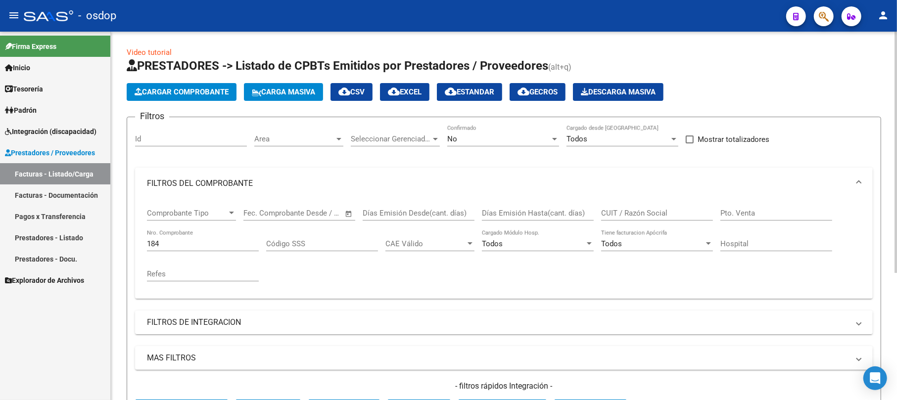
scroll to position [0, 0]
click at [199, 102] on app-list-header "PRESTADORES -> Listado de CPBTs Emitidos por Prestadores / Proveedores (alt+q) …" at bounding box center [504, 257] width 755 height 398
click at [199, 95] on span "Cargar Comprobante" at bounding box center [182, 92] width 94 height 9
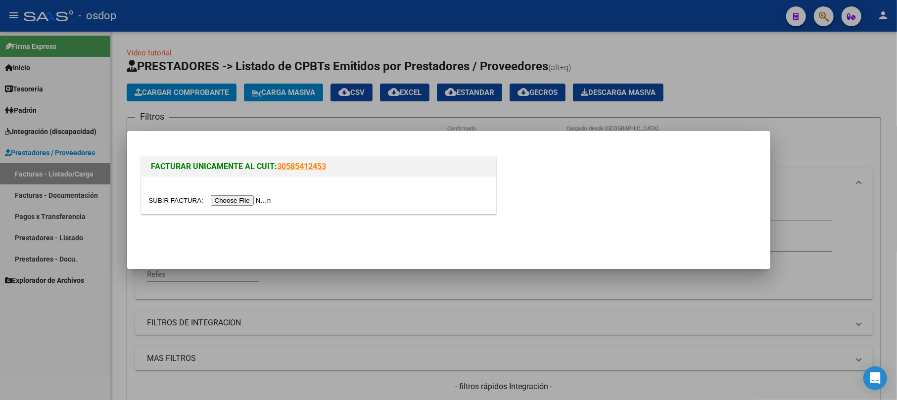
click at [234, 200] on input "file" at bounding box center [211, 201] width 125 height 10
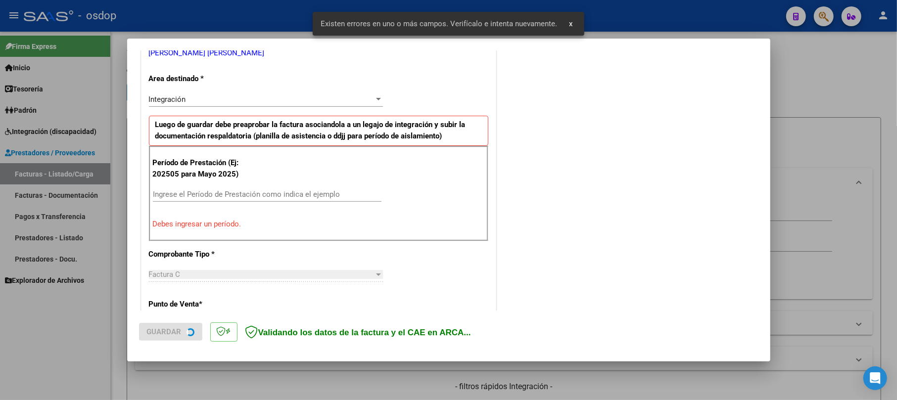
scroll to position [216, 0]
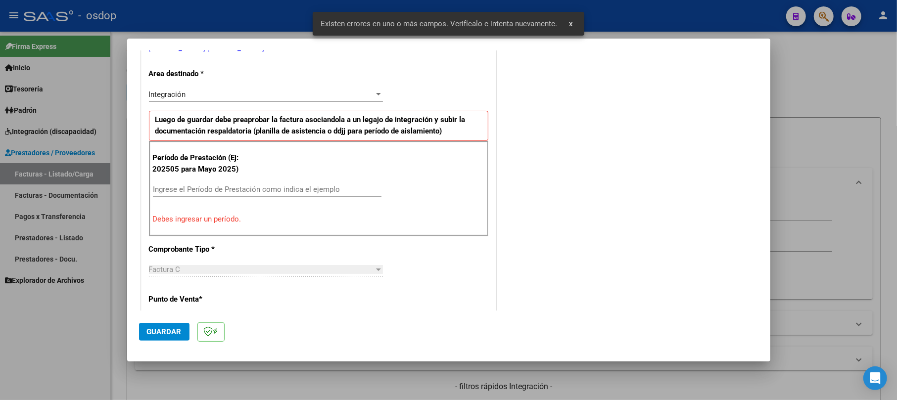
click at [197, 190] on input "Ingrese el Período de Prestación como indica el ejemplo" at bounding box center [267, 189] width 229 height 9
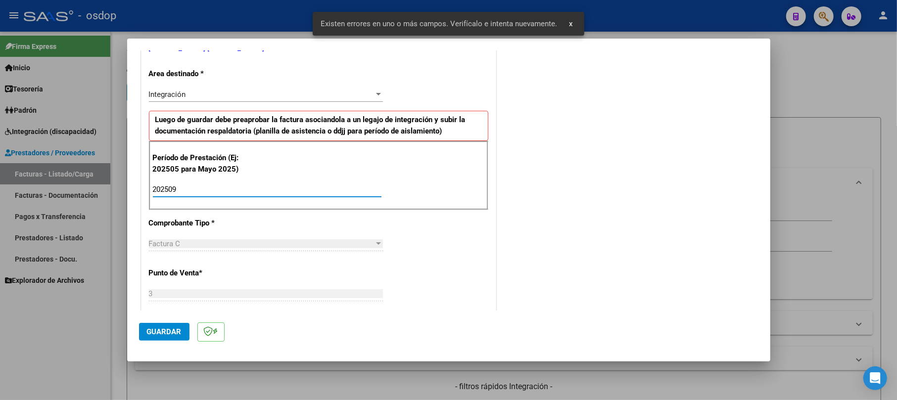
type input "202509"
click at [166, 331] on span "Guardar" at bounding box center [164, 332] width 35 height 9
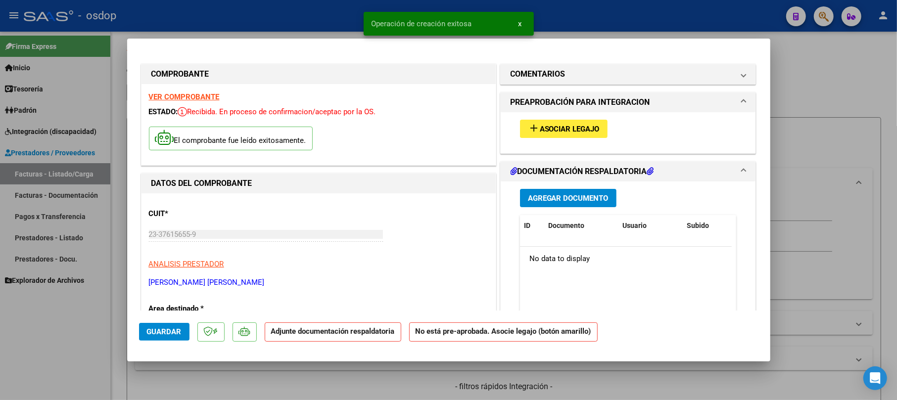
click at [573, 204] on button "Agregar Documento" at bounding box center [568, 198] width 97 height 18
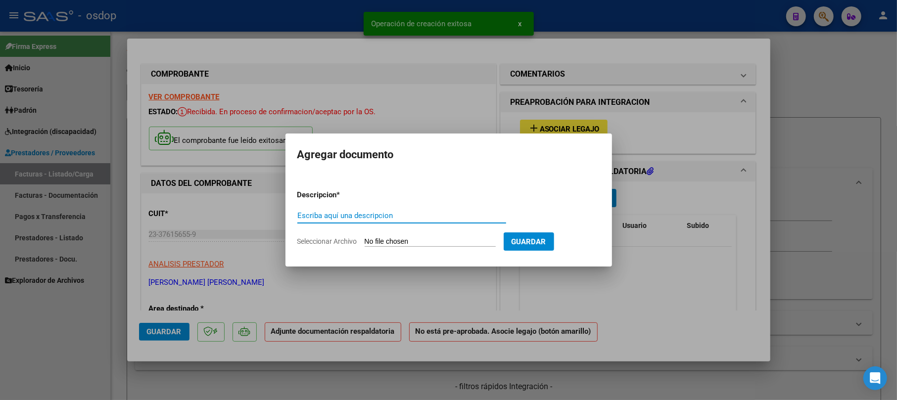
click at [404, 214] on input "Escriba aquí una descripcion" at bounding box center [402, 215] width 209 height 9
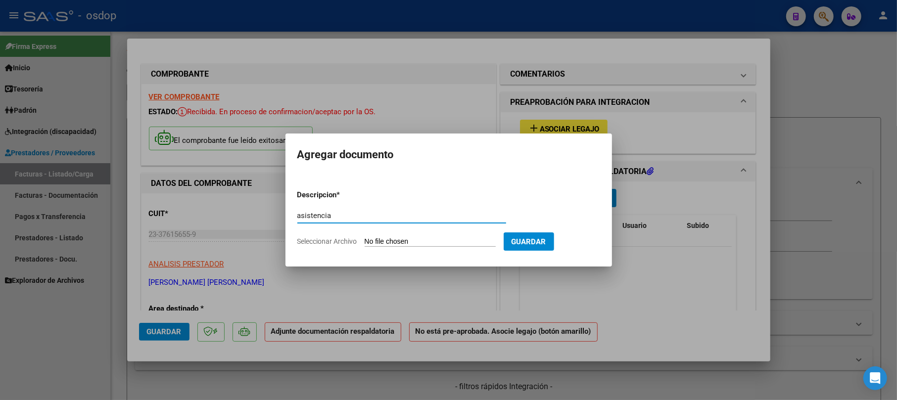
type input "asistencia"
click at [406, 241] on input "Seleccionar Archivo" at bounding box center [430, 242] width 131 height 9
type input "C:\fakepath\[PERSON_NAME].pdf"
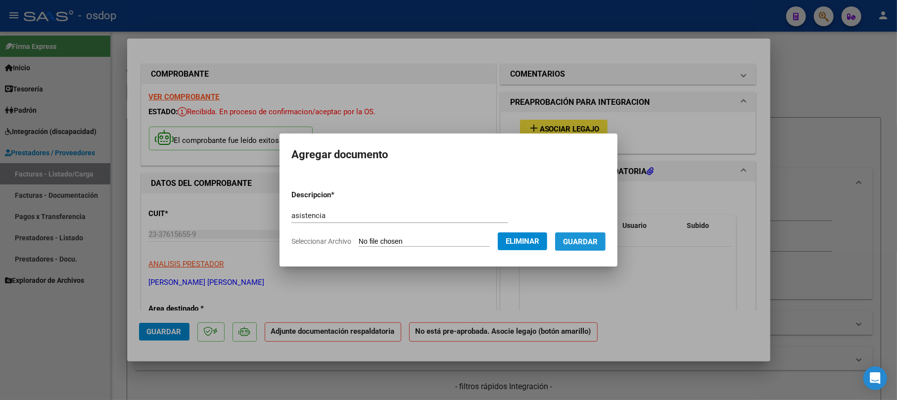
click at [594, 242] on span "Guardar" at bounding box center [580, 242] width 35 height 9
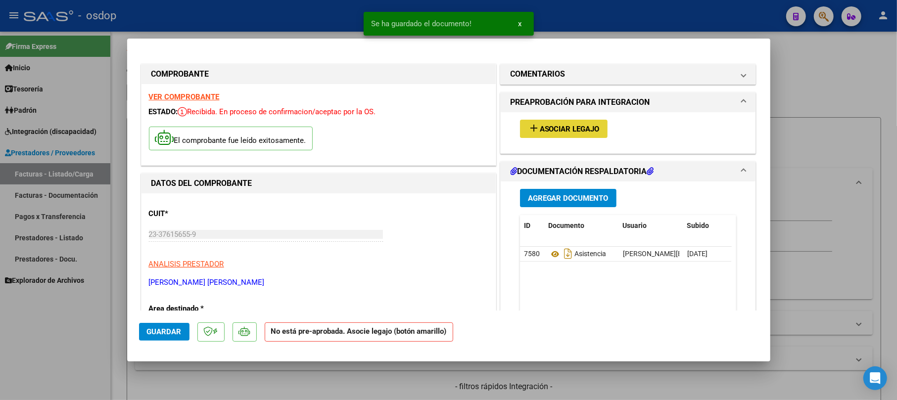
click at [599, 128] on button "add Asociar Legajo" at bounding box center [564, 129] width 88 height 18
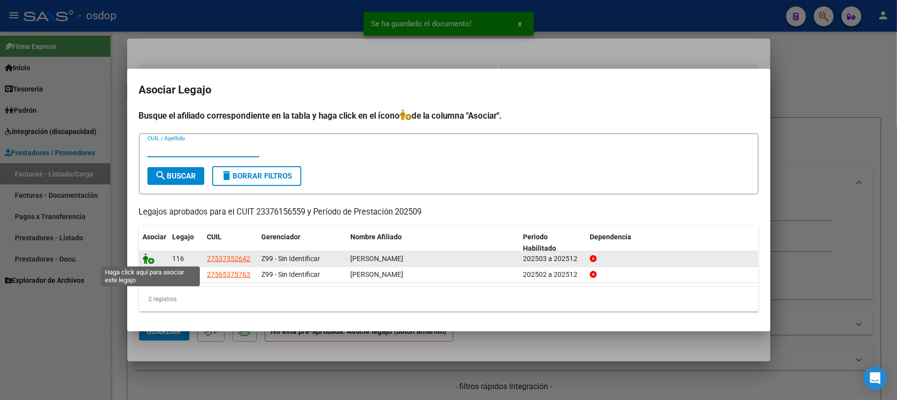
click at [148, 259] on icon at bounding box center [149, 258] width 12 height 11
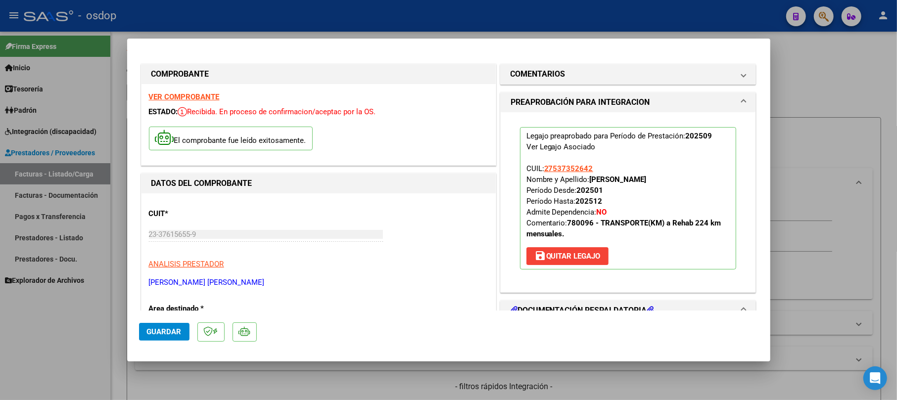
click at [153, 328] on span "Guardar" at bounding box center [164, 332] width 35 height 9
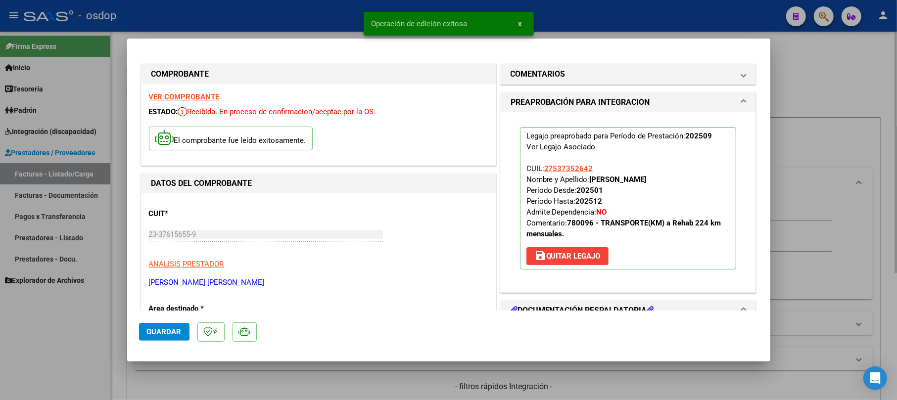
drag, startPoint x: 856, startPoint y: 90, endPoint x: 814, endPoint y: 96, distance: 43.1
click at [852, 90] on div at bounding box center [448, 200] width 897 height 400
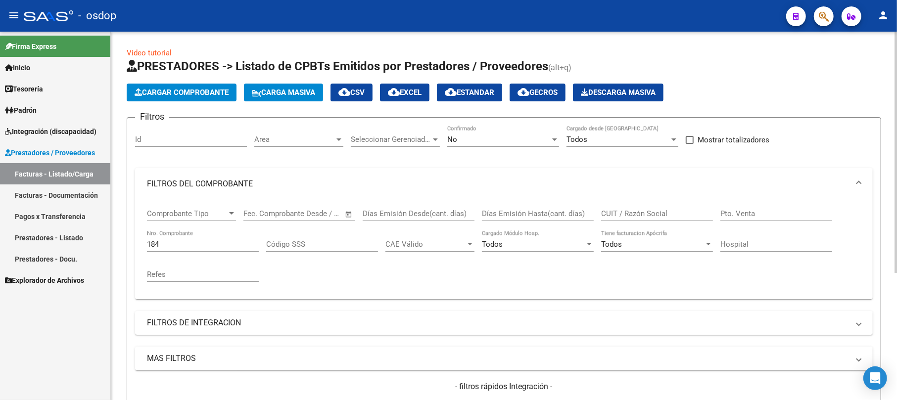
click at [157, 145] on div "Id" at bounding box center [191, 136] width 112 height 21
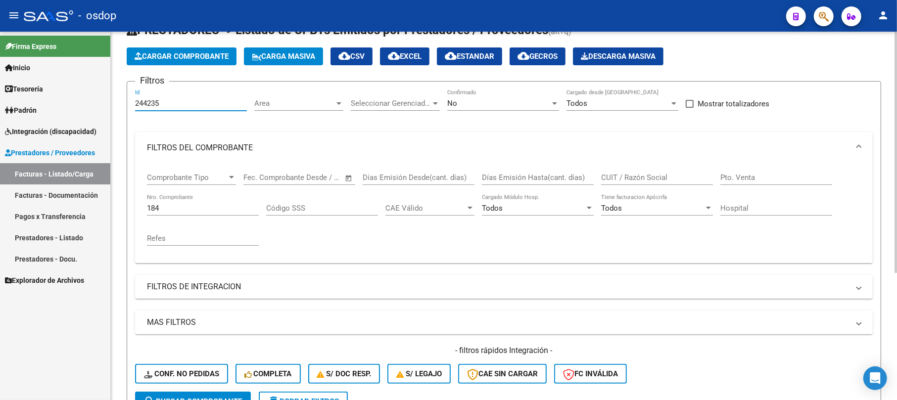
scroll to position [66, 0]
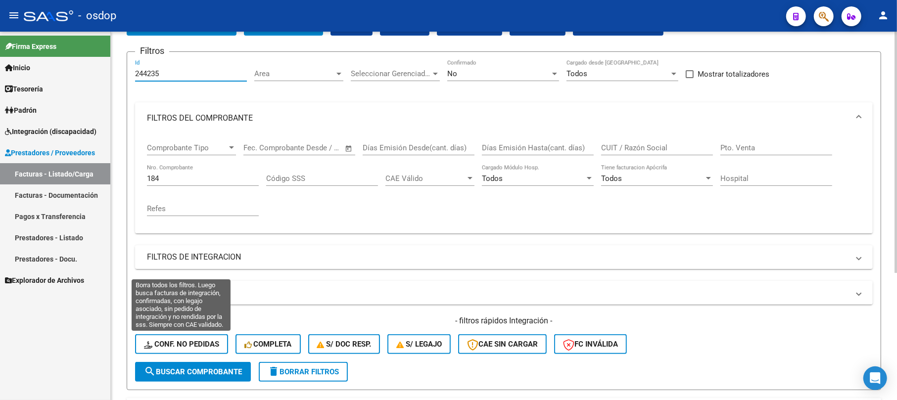
type input "244235"
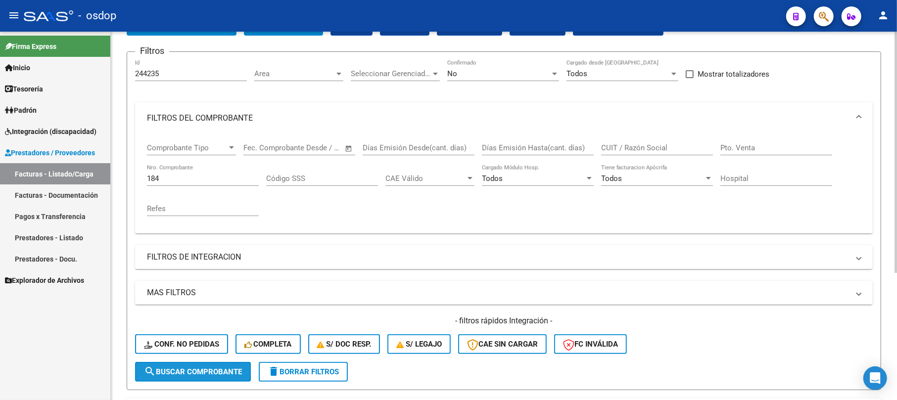
click at [162, 363] on button "search Buscar Comprobante" at bounding box center [193, 372] width 116 height 20
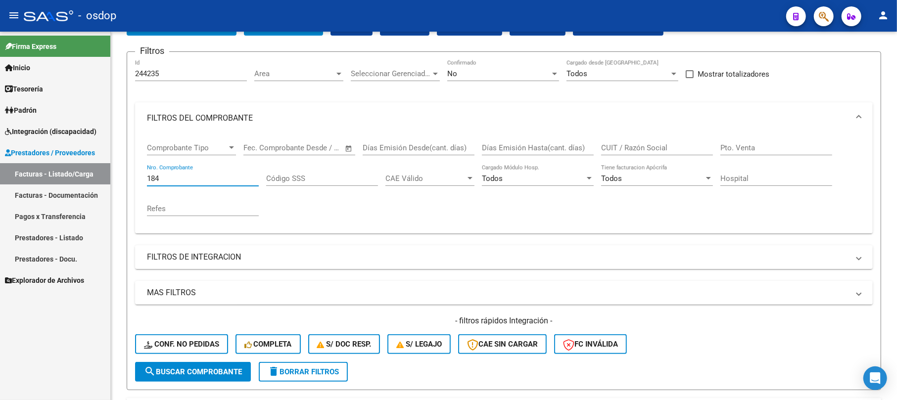
drag, startPoint x: 179, startPoint y: 180, endPoint x: 77, endPoint y: 180, distance: 101.5
click at [77, 180] on mat-sidenav-container "Firma Express Inicio Calendario SSS Instructivos Contacto OS Tesorería Extracto…" at bounding box center [448, 216] width 897 height 369
click at [163, 373] on span "search Buscar Comprobante" at bounding box center [193, 372] width 98 height 9
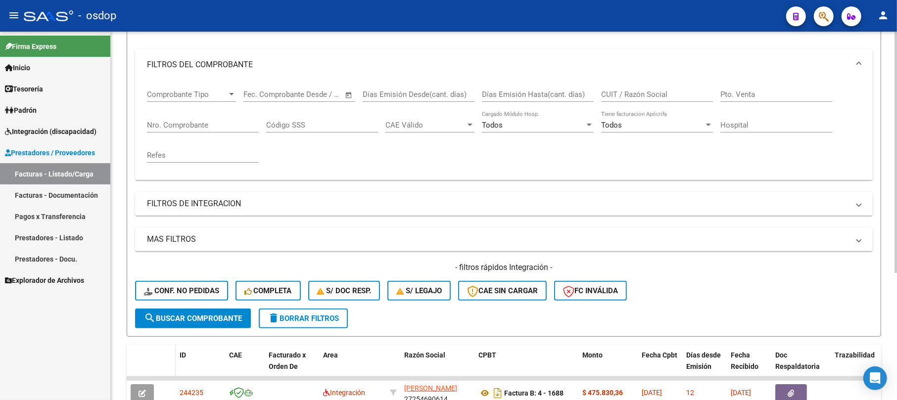
scroll to position [194, 0]
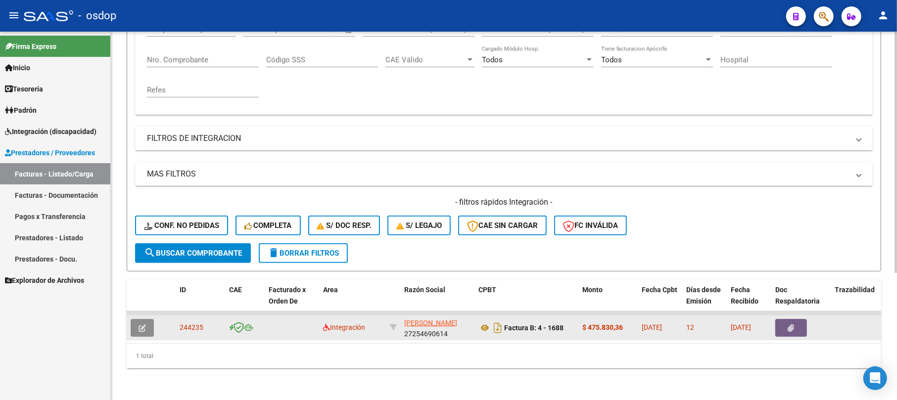
click at [146, 319] on button "button" at bounding box center [142, 328] width 23 height 18
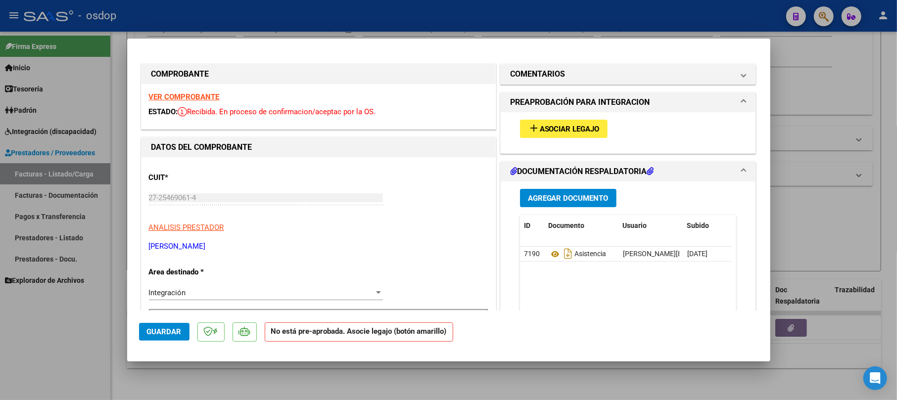
click at [572, 131] on span "Asociar Legajo" at bounding box center [570, 129] width 60 height 9
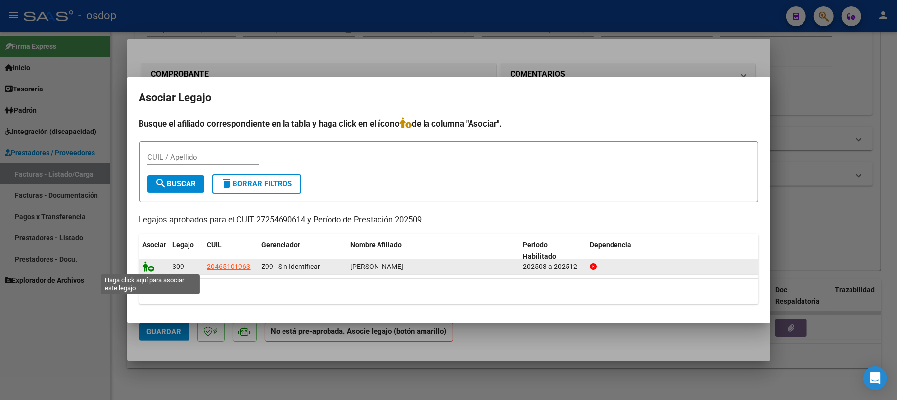
click at [145, 266] on icon at bounding box center [149, 266] width 12 height 11
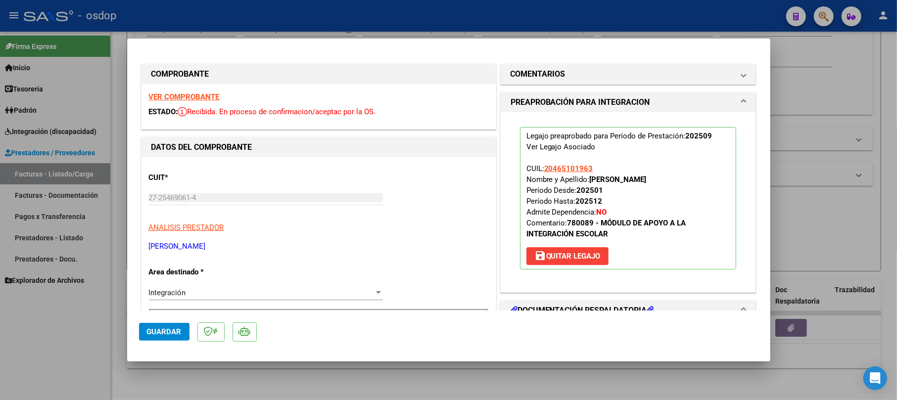
click at [163, 331] on span "Guardar" at bounding box center [164, 332] width 35 height 9
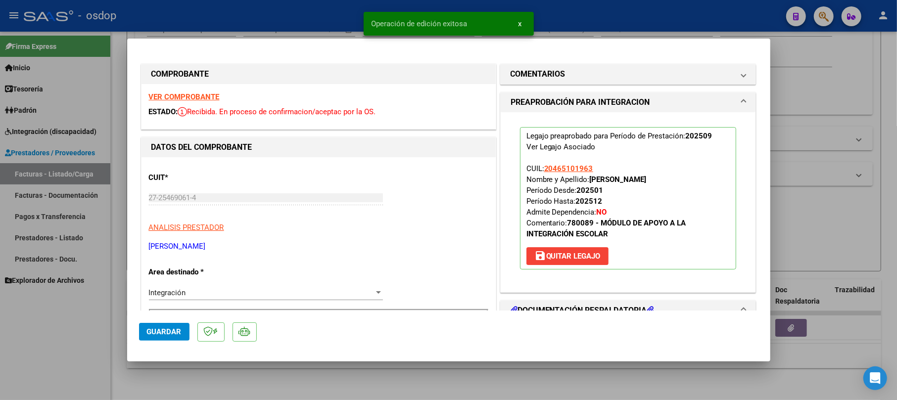
click at [831, 205] on div at bounding box center [448, 200] width 897 height 400
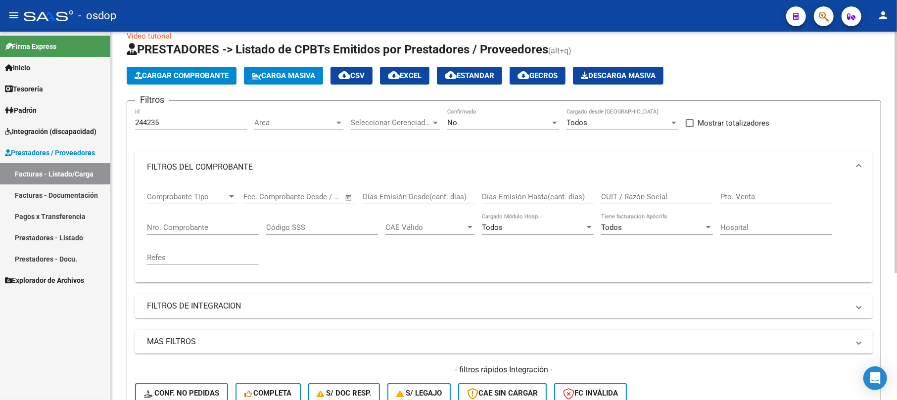
scroll to position [0, 0]
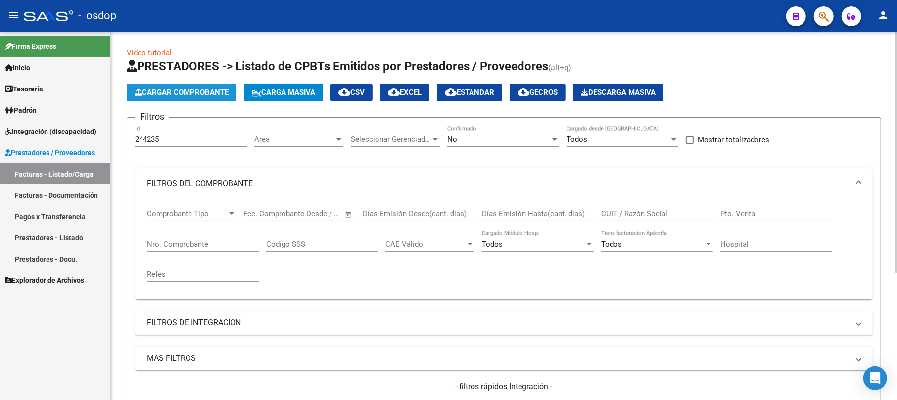
click at [181, 96] on span "Cargar Comprobante" at bounding box center [182, 92] width 94 height 9
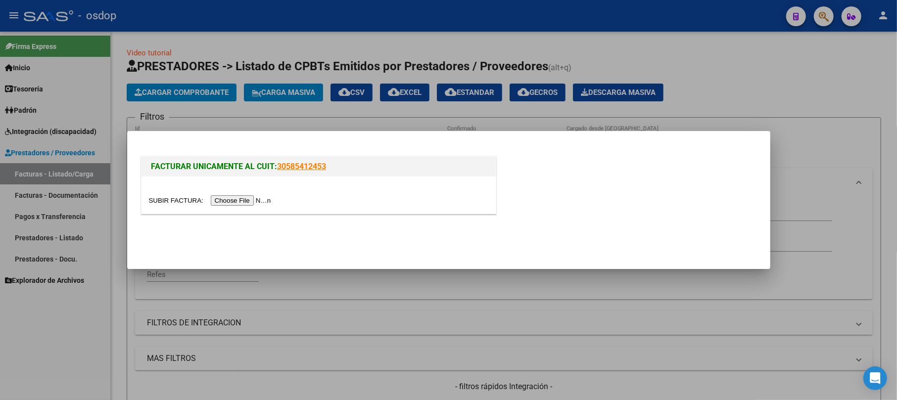
click at [230, 197] on input "file" at bounding box center [211, 201] width 125 height 10
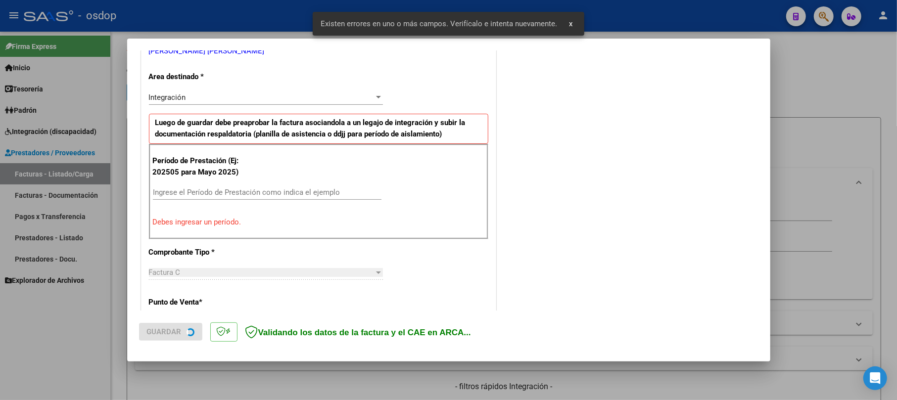
scroll to position [216, 0]
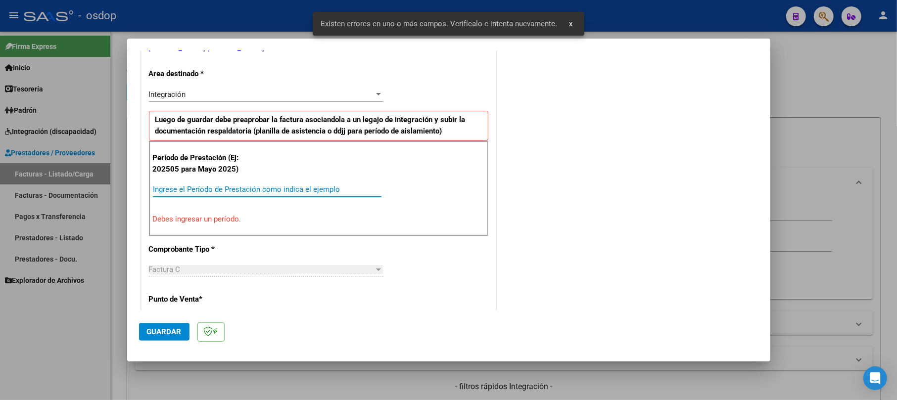
click at [220, 194] on input "Ingrese el Período de Prestación como indica el ejemplo" at bounding box center [267, 189] width 229 height 9
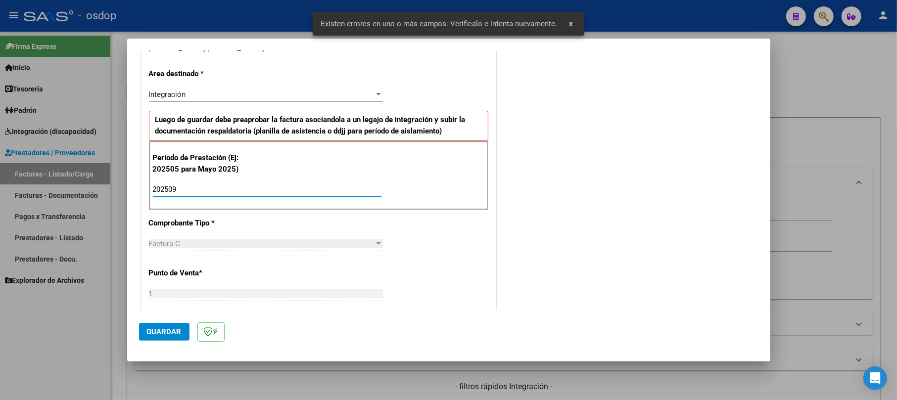
type input "202509"
click at [147, 319] on mat-dialog-actions "Guardar" at bounding box center [449, 330] width 620 height 39
click at [151, 329] on span "Guardar" at bounding box center [164, 332] width 35 height 9
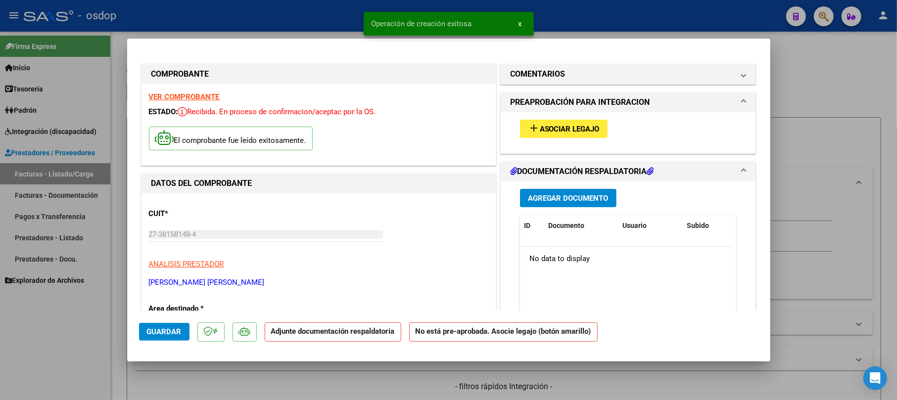
click at [569, 204] on button "Agregar Documento" at bounding box center [568, 198] width 97 height 18
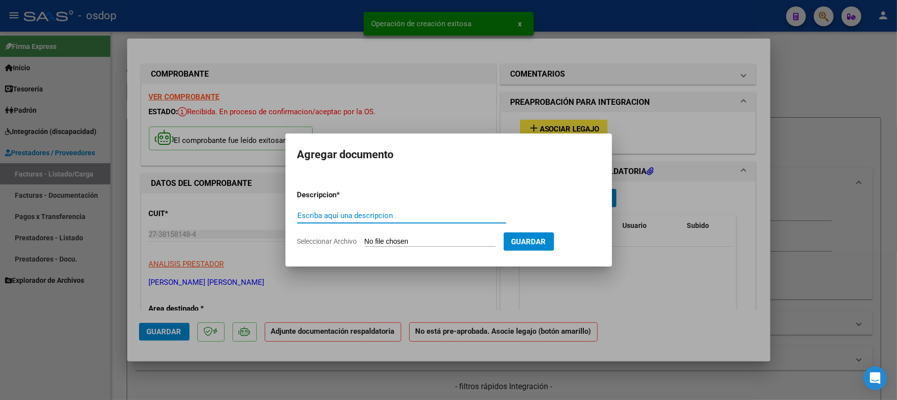
click at [377, 216] on input "Escriba aquí una descripcion" at bounding box center [402, 215] width 209 height 9
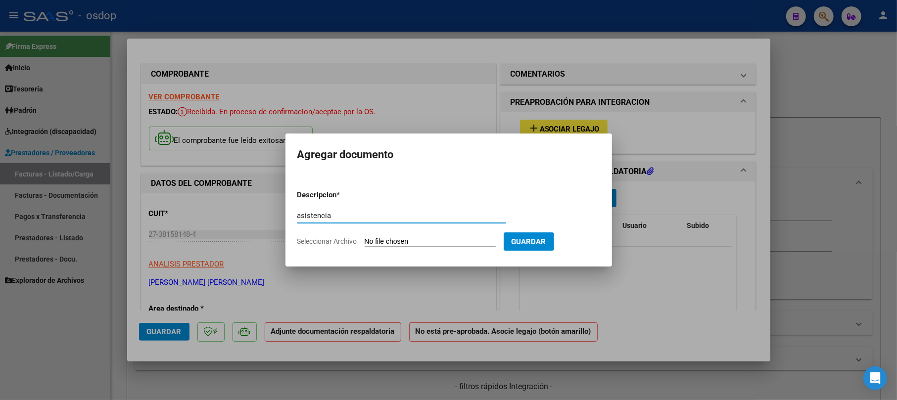
type input "asistencia"
click at [417, 242] on input "Seleccionar Archivo" at bounding box center [430, 242] width 131 height 9
type input "C:\fakepath\Jazmín Septiembre.pdf"
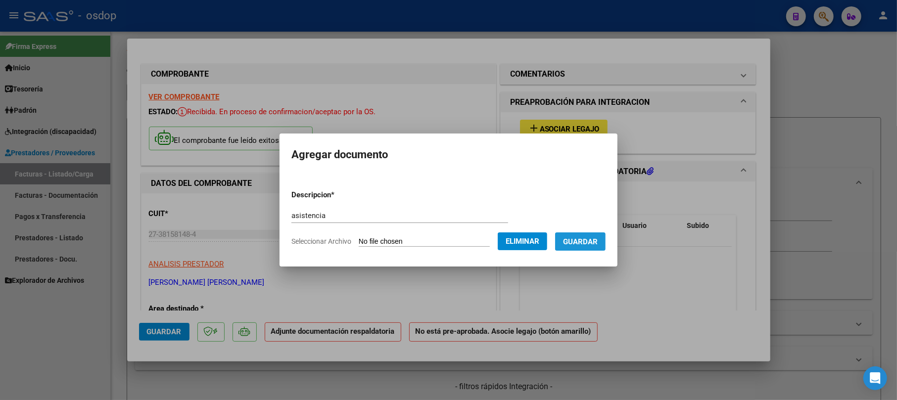
click at [593, 240] on span "Guardar" at bounding box center [580, 242] width 35 height 9
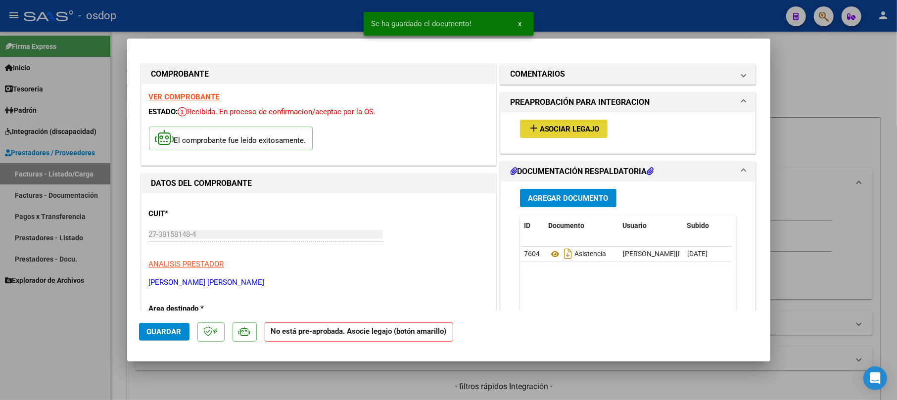
click at [567, 132] on span "Asociar Legajo" at bounding box center [570, 129] width 60 height 9
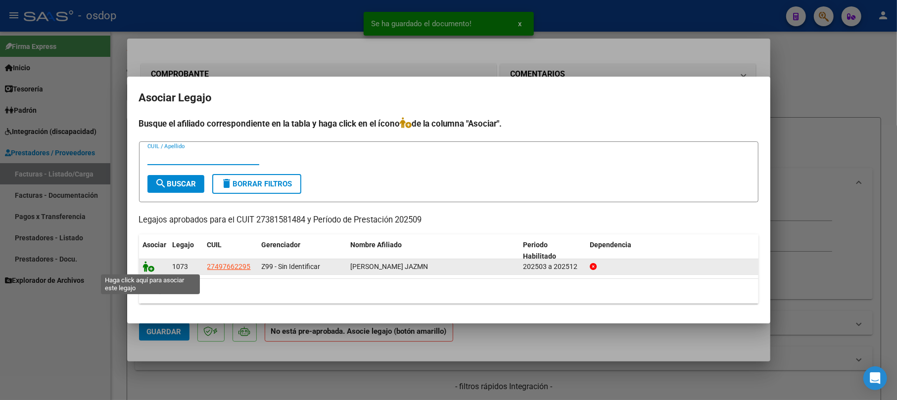
click at [149, 266] on icon at bounding box center [149, 266] width 12 height 11
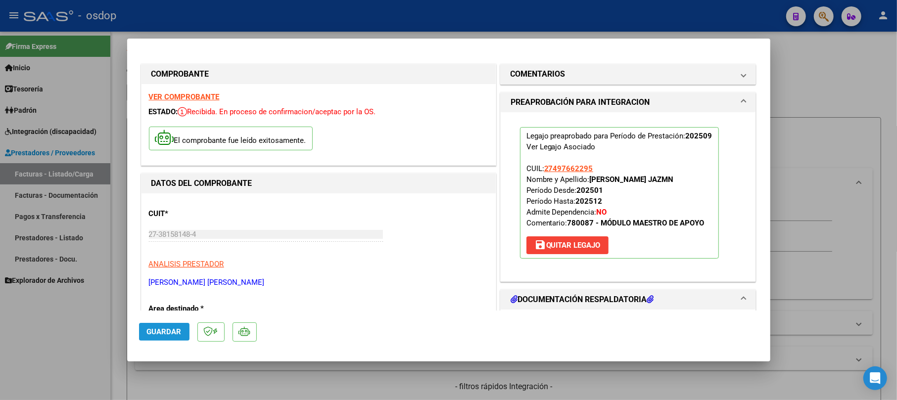
click at [174, 331] on span "Guardar" at bounding box center [164, 332] width 35 height 9
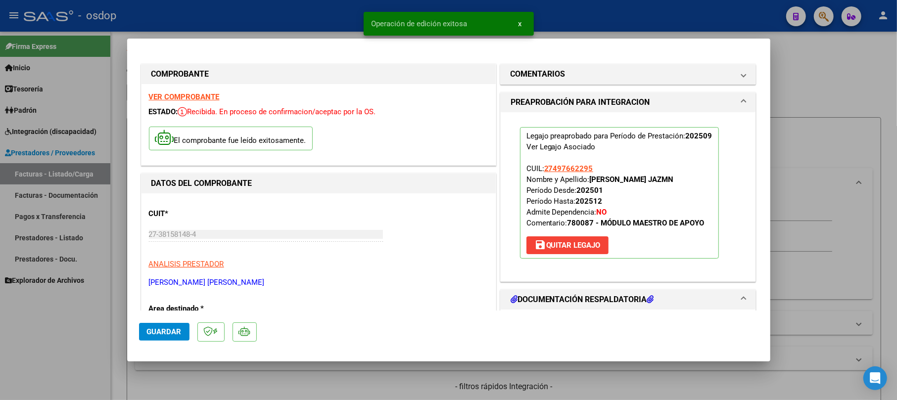
click at [845, 90] on div at bounding box center [448, 200] width 897 height 400
type input "$ 0,00"
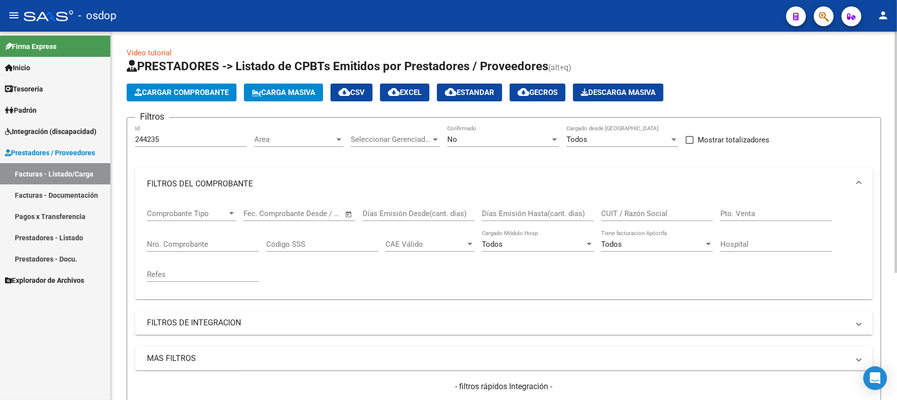
click at [181, 80] on app-list-header "PRESTADORES -> Listado de CPBTs Emitidos por Prestadores / Proveedores (alt+q) …" at bounding box center [504, 257] width 755 height 398
click at [182, 90] on span "Cargar Comprobante" at bounding box center [182, 92] width 94 height 9
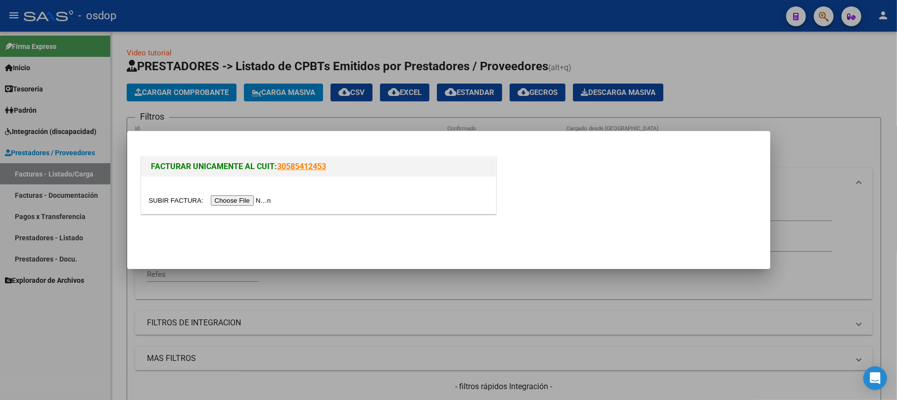
click at [256, 199] on input "file" at bounding box center [211, 201] width 125 height 10
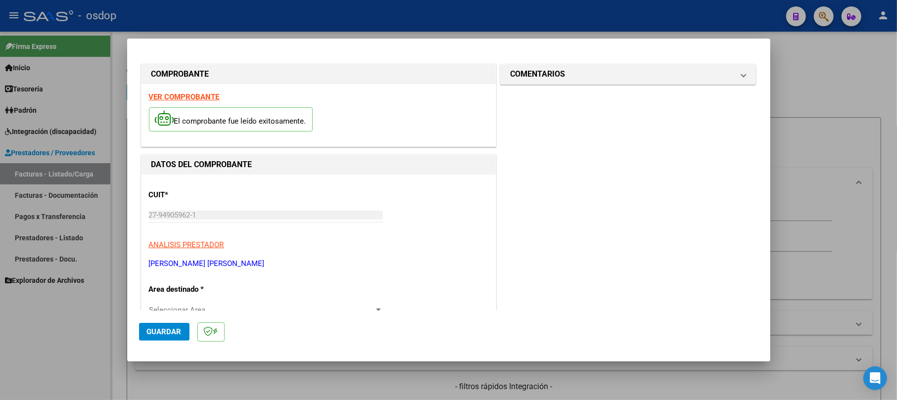
scroll to position [198, 0]
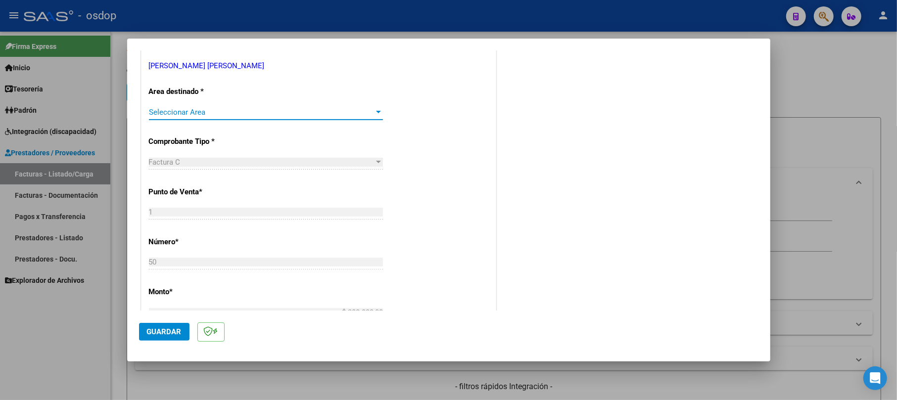
click at [177, 113] on span "Seleccionar Area" at bounding box center [261, 112] width 225 height 9
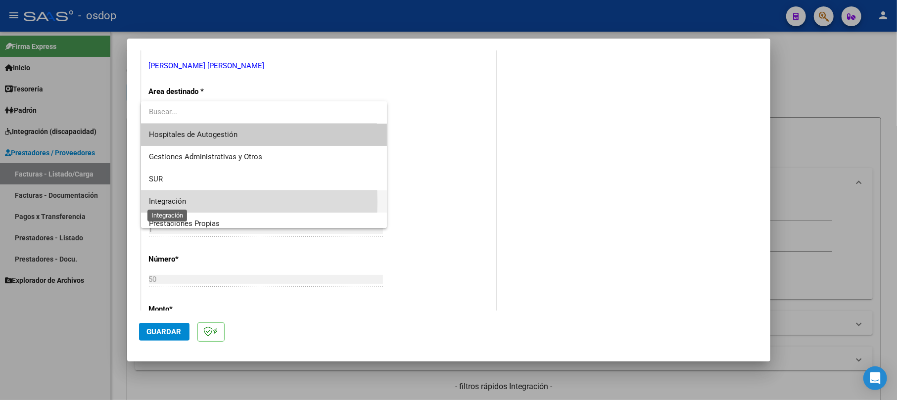
click at [174, 202] on span "Integración" at bounding box center [167, 201] width 37 height 9
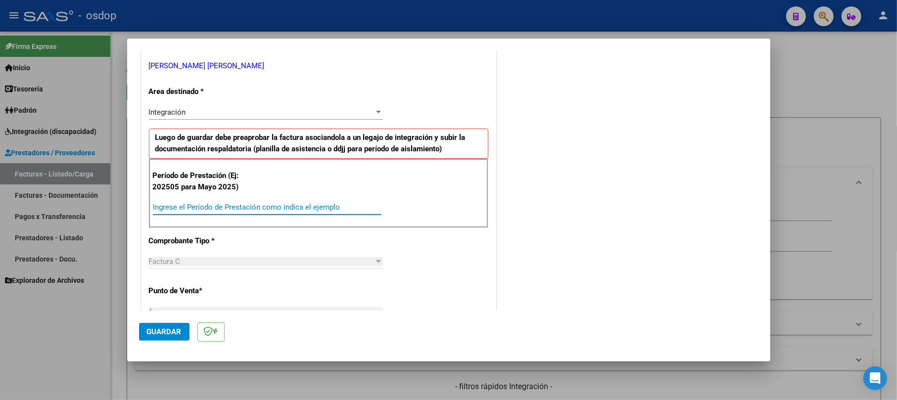
click at [185, 205] on input "Ingrese el Período de Prestación como indica el ejemplo" at bounding box center [267, 207] width 229 height 9
type input "202509"
click at [155, 334] on span "Guardar" at bounding box center [164, 332] width 35 height 9
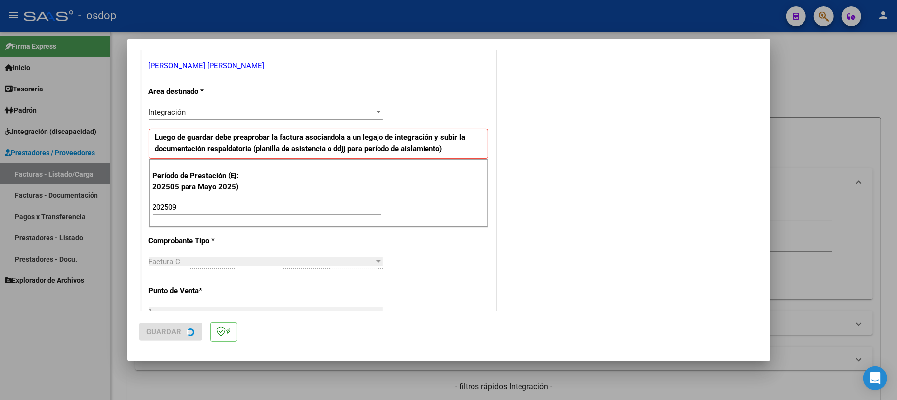
click at [630, 214] on div "COMENTARIOS Comentarios De la Obra Social: Comentarios de la Obra Social (no vi…" at bounding box center [628, 322] width 260 height 916
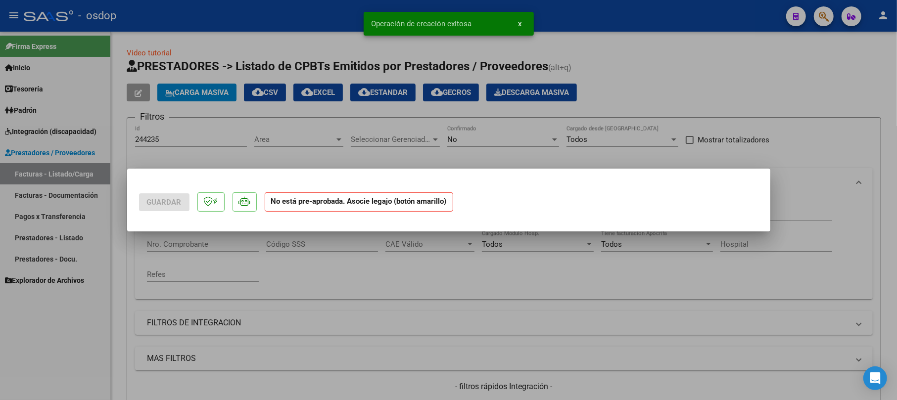
scroll to position [0, 0]
click at [631, 214] on mat-dialog-actions "Guardar No está pre-aprobada. Asocie legajo (botón amarillo)" at bounding box center [449, 200] width 620 height 39
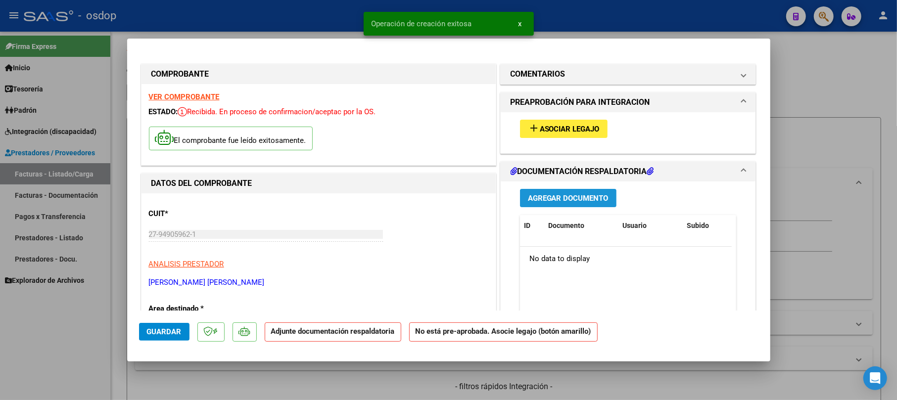
click at [564, 200] on span "Agregar Documento" at bounding box center [568, 198] width 81 height 9
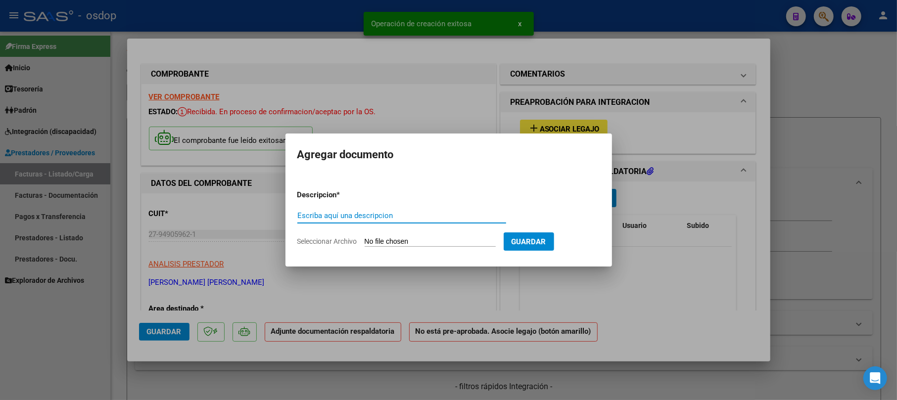
click at [357, 212] on input "Escriba aquí una descripcion" at bounding box center [402, 215] width 209 height 9
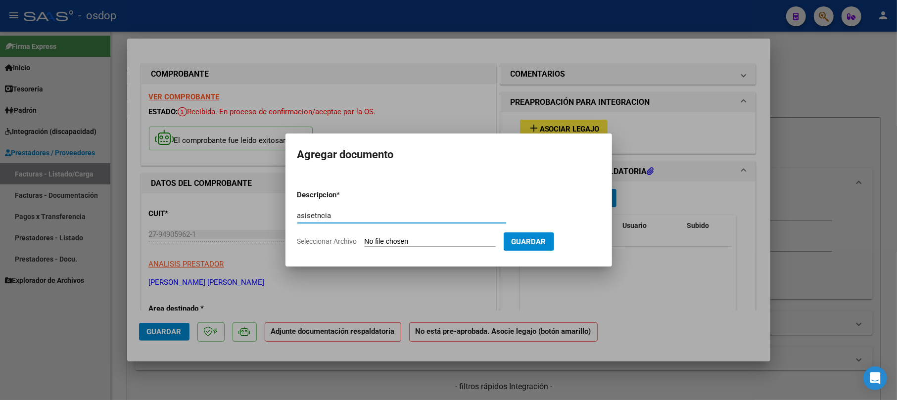
type input "asisetncia"
click at [420, 240] on input "Seleccionar Archivo" at bounding box center [430, 242] width 131 height 9
type input "C:\fakepath\image0.jpeg"
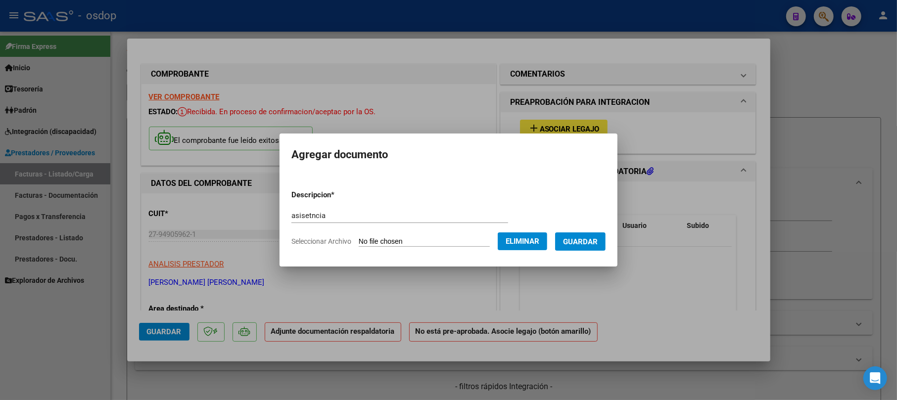
click at [597, 240] on span "Guardar" at bounding box center [580, 242] width 35 height 9
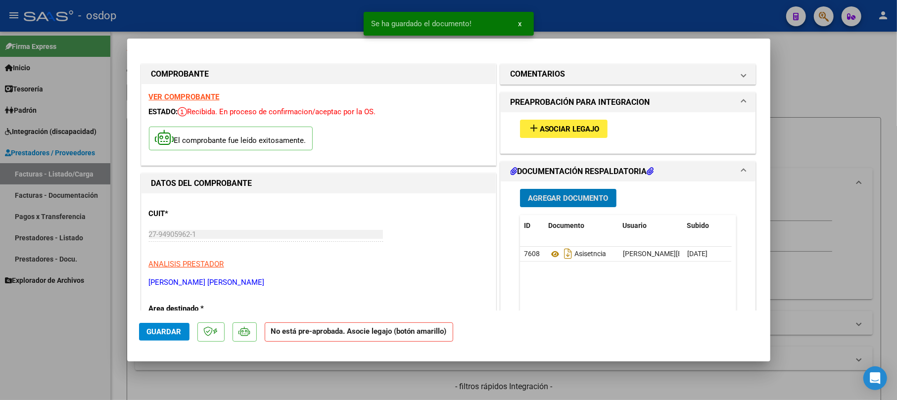
click at [553, 125] on span "Asociar Legajo" at bounding box center [570, 129] width 60 height 9
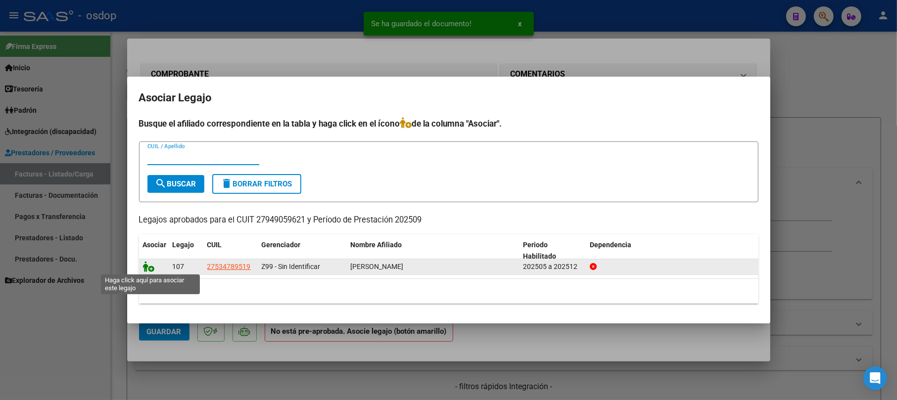
click at [153, 262] on icon at bounding box center [149, 266] width 12 height 11
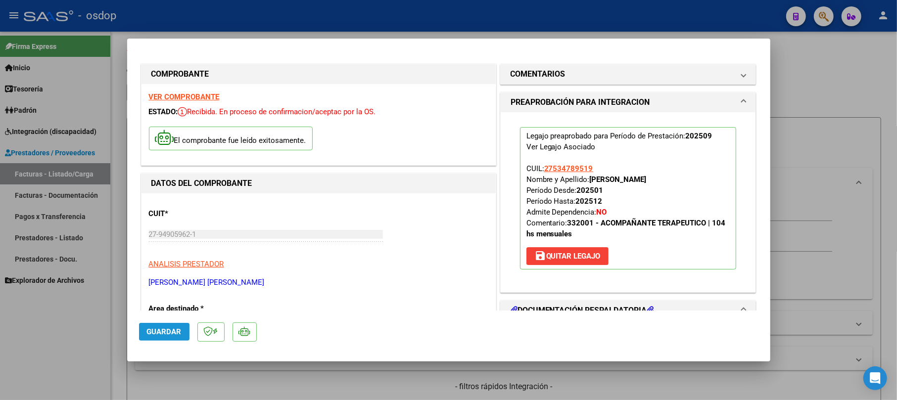
click at [160, 334] on span "Guardar" at bounding box center [164, 332] width 35 height 9
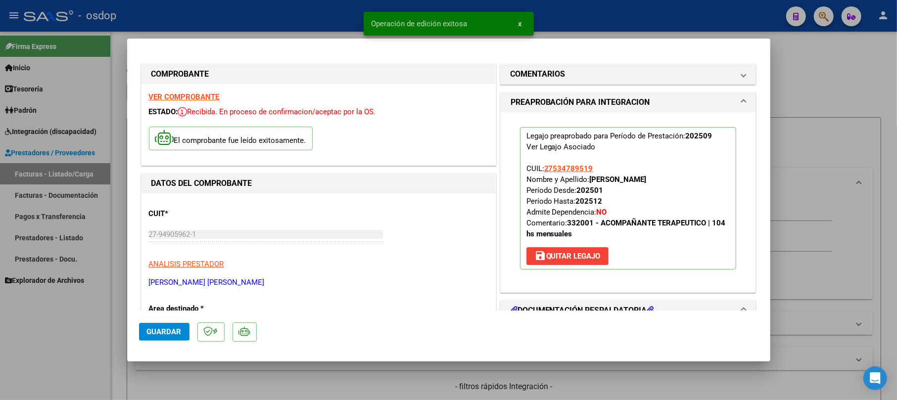
click at [806, 112] on div at bounding box center [448, 200] width 897 height 400
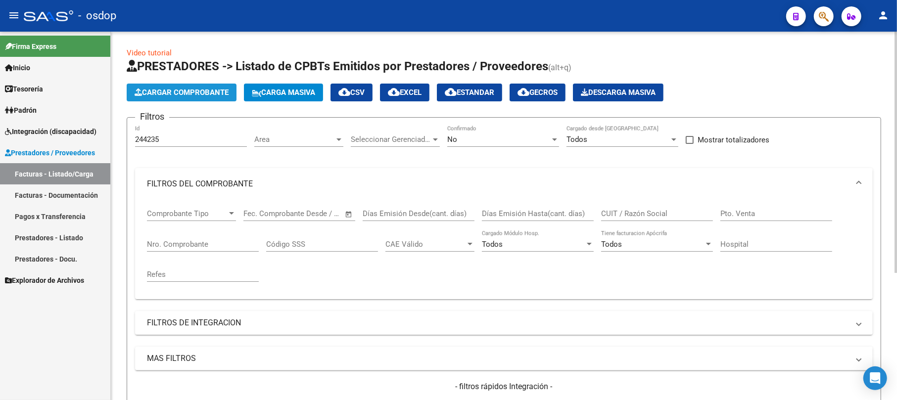
click at [217, 92] on span "Cargar Comprobante" at bounding box center [182, 92] width 94 height 9
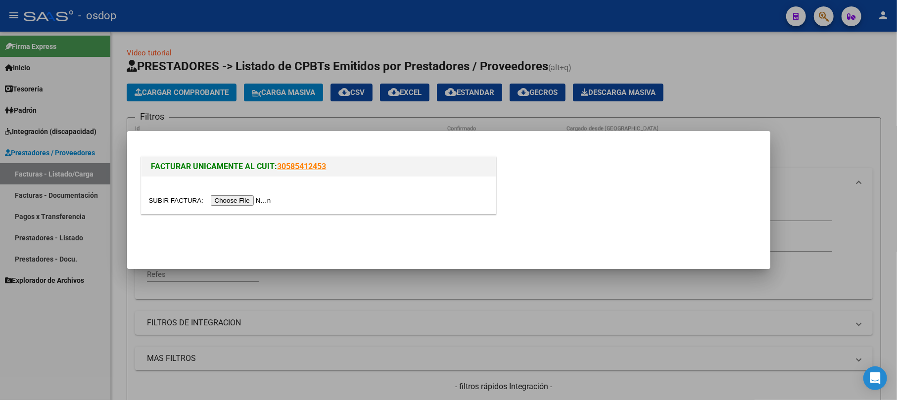
click at [246, 200] on input "file" at bounding box center [211, 201] width 125 height 10
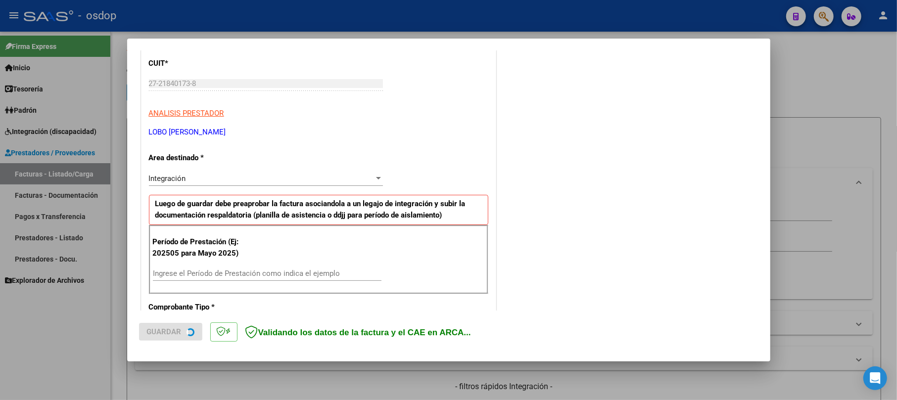
scroll to position [216, 0]
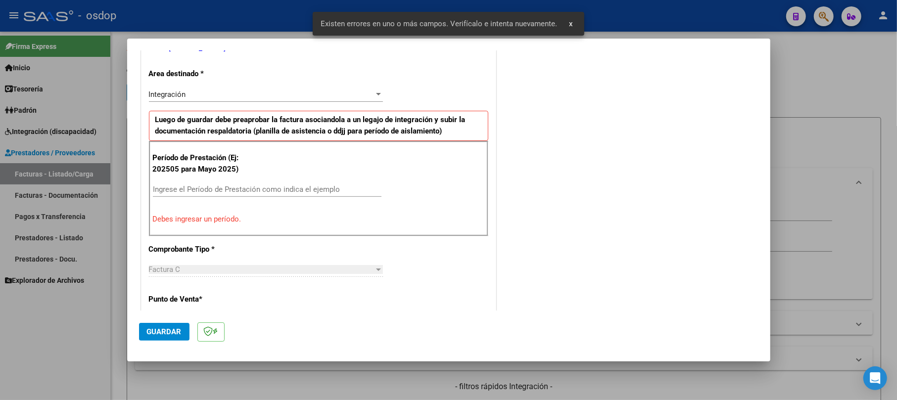
click at [189, 199] on div "Ingrese el Período de Prestación como indica el ejemplo" at bounding box center [267, 194] width 229 height 24
click at [187, 190] on input "Ingrese el Período de Prestación como indica el ejemplo" at bounding box center [267, 189] width 229 height 9
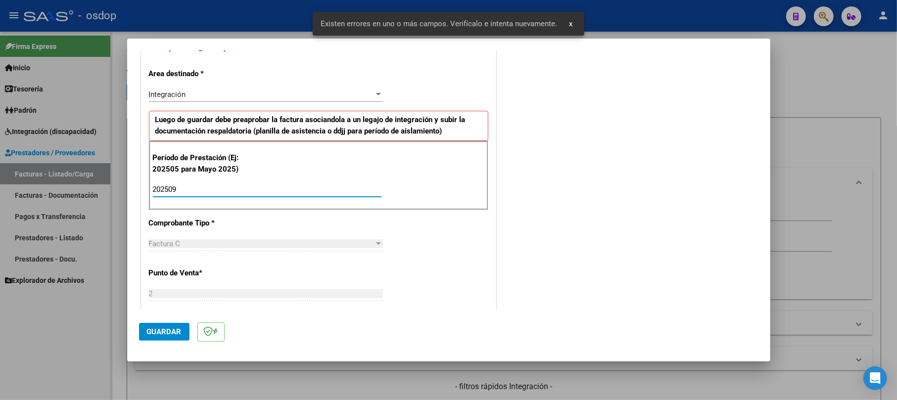
type input "202509"
click at [164, 321] on mat-dialog-actions "Guardar" at bounding box center [449, 330] width 620 height 39
click at [162, 327] on button "Guardar" at bounding box center [164, 332] width 50 height 18
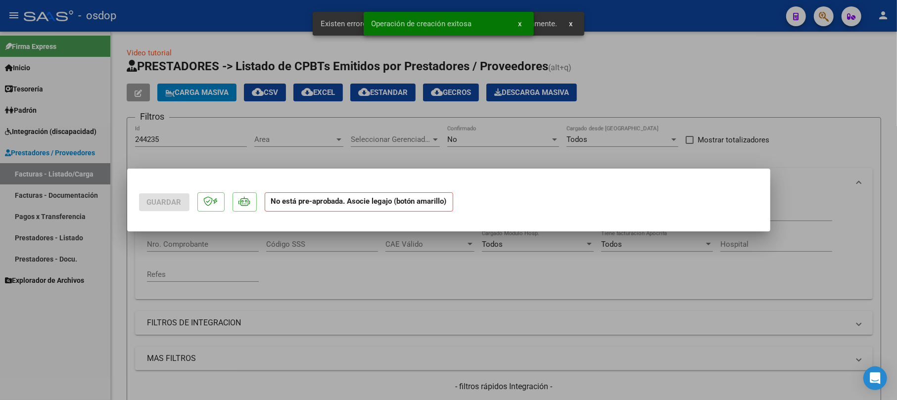
scroll to position [0, 0]
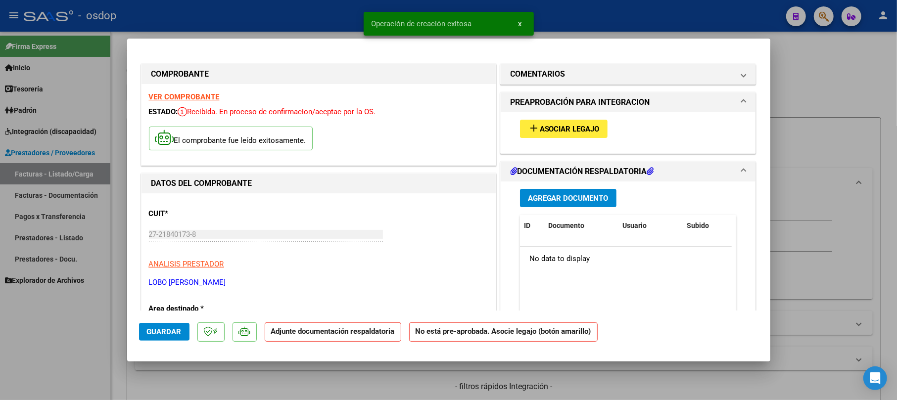
click at [558, 194] on span "Agregar Documento" at bounding box center [568, 198] width 81 height 9
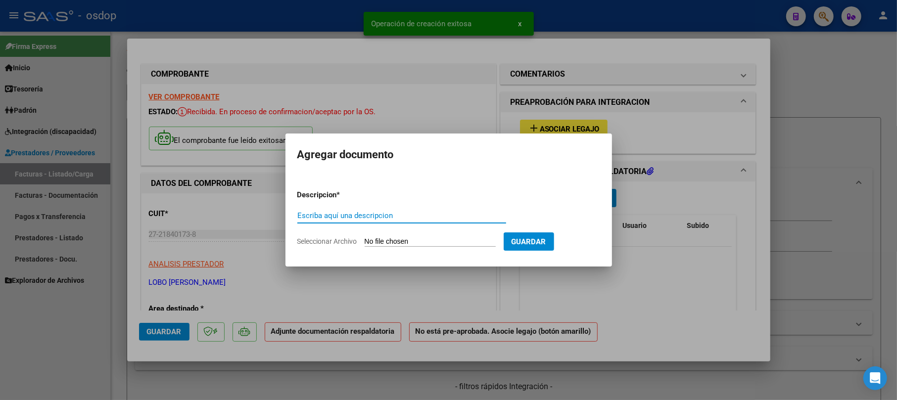
click at [380, 212] on input "Escriba aquí una descripcion" at bounding box center [402, 215] width 209 height 9
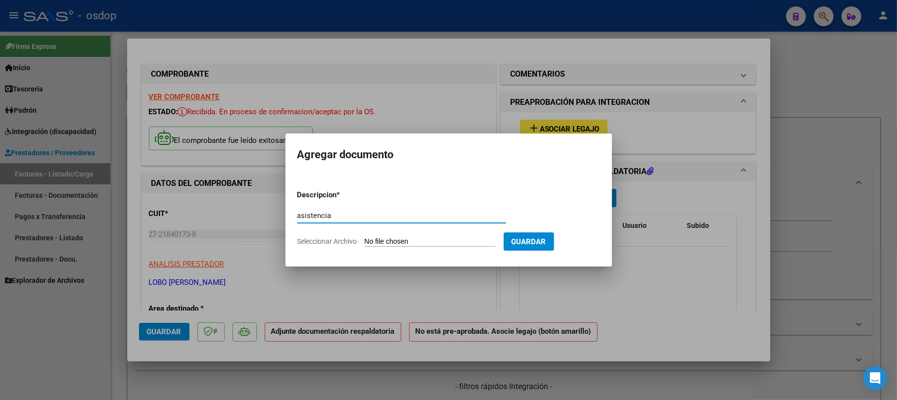
type input "asistencia"
click at [414, 244] on input "Seleccionar Archivo" at bounding box center [430, 242] width 131 height 9
type input "C:\fakepath\CamScanner [DATE] 20.44.pdf"
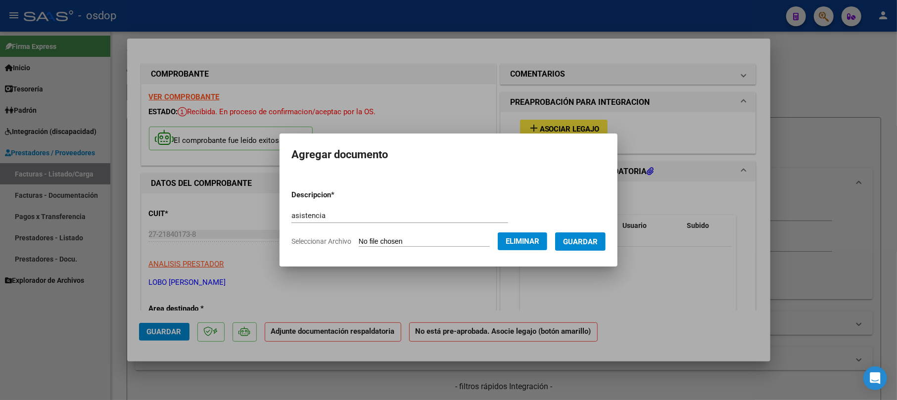
click at [580, 244] on span "Guardar" at bounding box center [580, 242] width 35 height 9
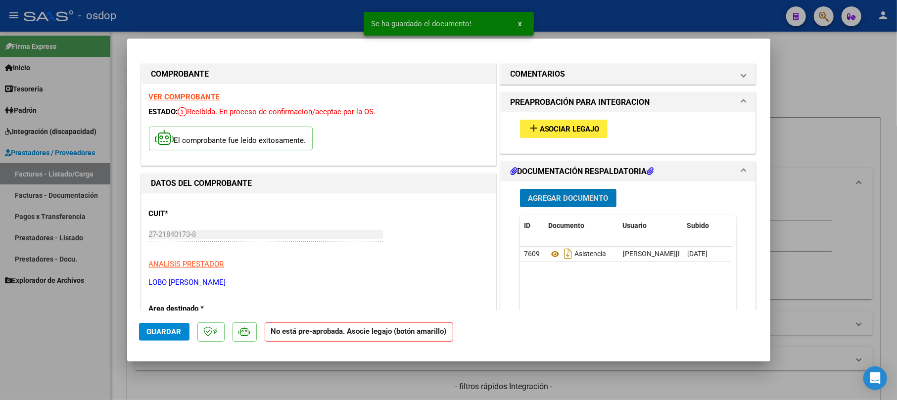
click at [543, 138] on div "add Asociar Legajo" at bounding box center [629, 128] width 232 height 33
click at [543, 135] on button "add Asociar Legajo" at bounding box center [564, 129] width 88 height 18
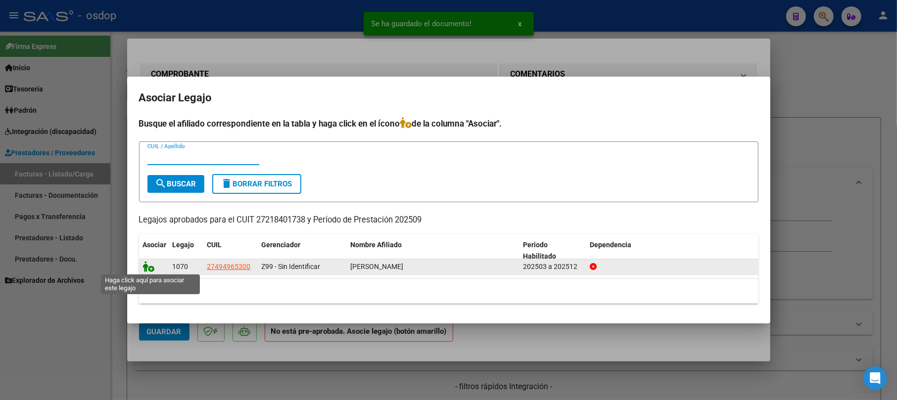
click at [145, 266] on icon at bounding box center [149, 266] width 12 height 11
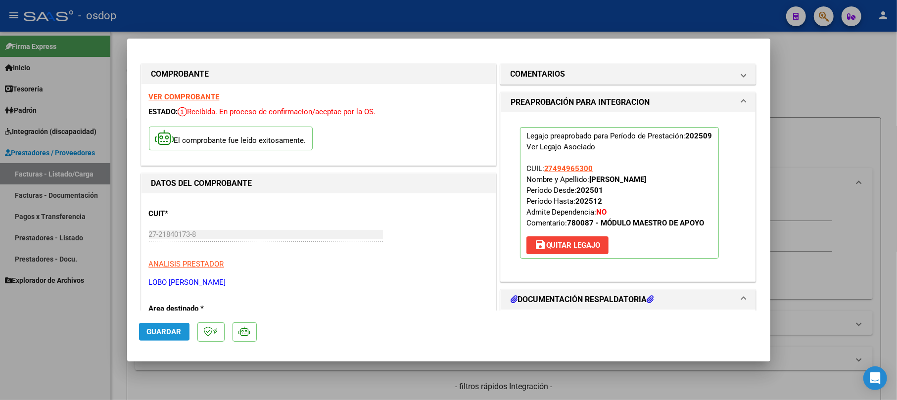
click at [161, 333] on span "Guardar" at bounding box center [164, 332] width 35 height 9
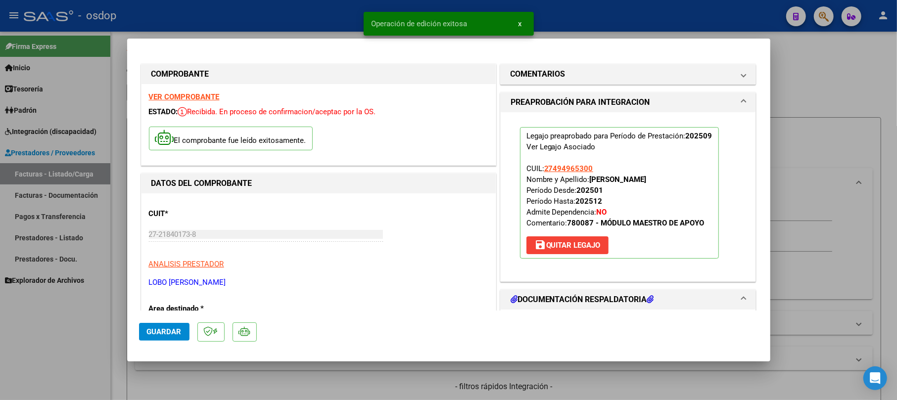
click at [830, 98] on div at bounding box center [448, 200] width 897 height 400
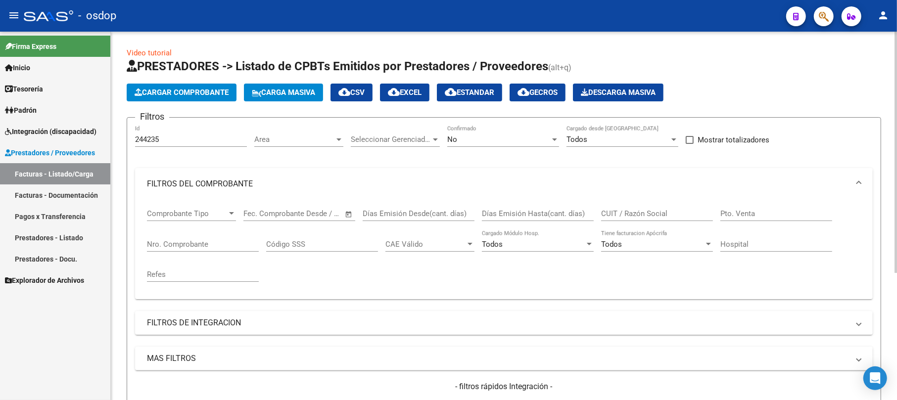
click at [195, 92] on span "Cargar Comprobante" at bounding box center [182, 92] width 94 height 9
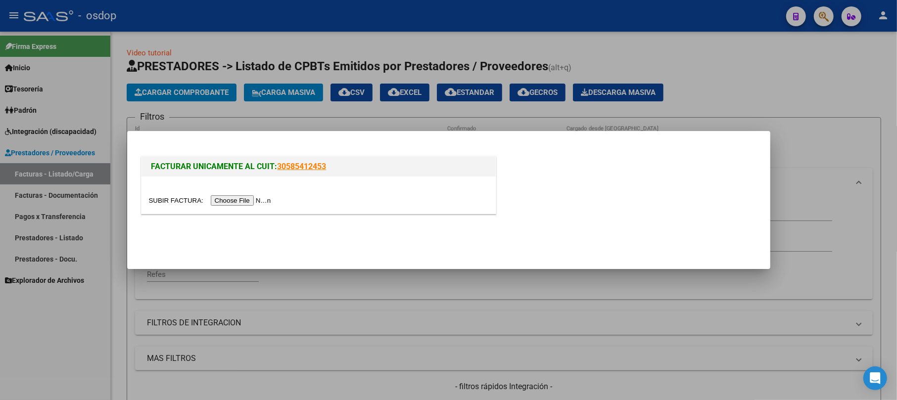
click at [230, 196] on input "file" at bounding box center [211, 201] width 125 height 10
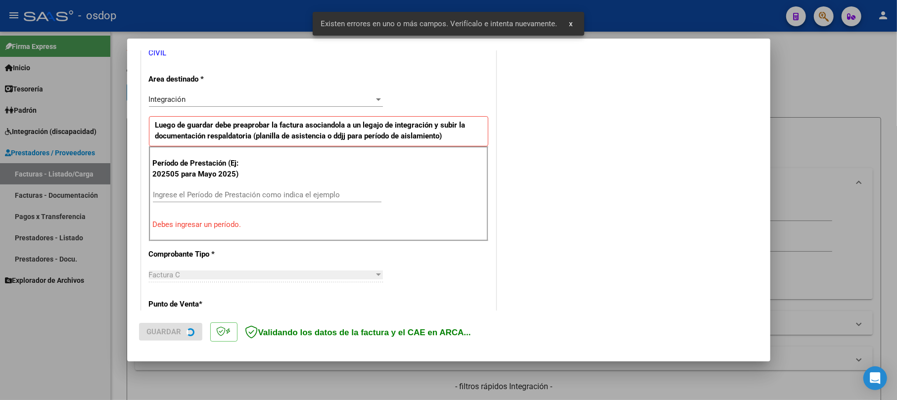
scroll to position [227, 0]
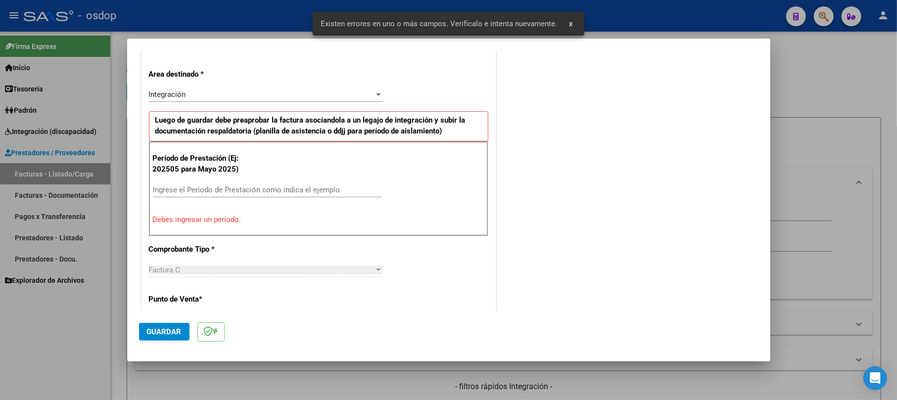
click at [205, 189] on input "Ingrese el Período de Prestación como indica el ejemplo" at bounding box center [267, 190] width 229 height 9
drag, startPoint x: 200, startPoint y: 189, endPoint x: 136, endPoint y: 187, distance: 64.4
click at [136, 187] on mat-dialog-content "COMPROBANTE VER COMPROBANTE El comprobante fue leído exitosamente. DATOS DEL CO…" at bounding box center [449, 180] width 644 height 260
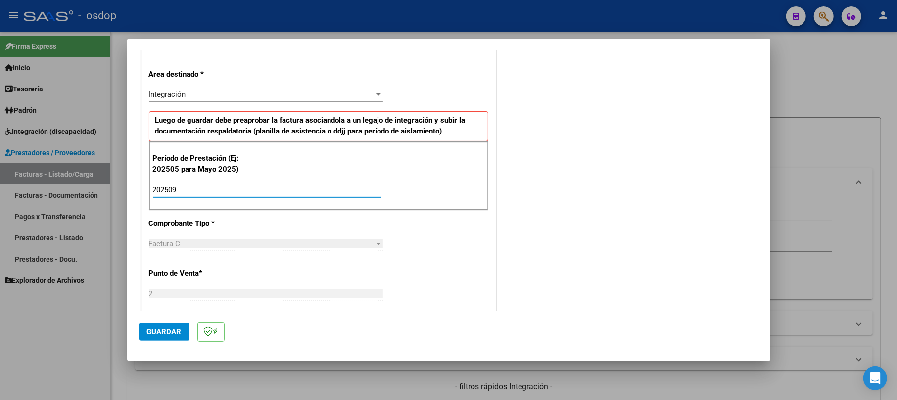
type input "202509"
click at [158, 325] on mat-dialog-actions "Guardar" at bounding box center [449, 330] width 620 height 39
click at [158, 325] on button "Guardar" at bounding box center [164, 332] width 50 height 18
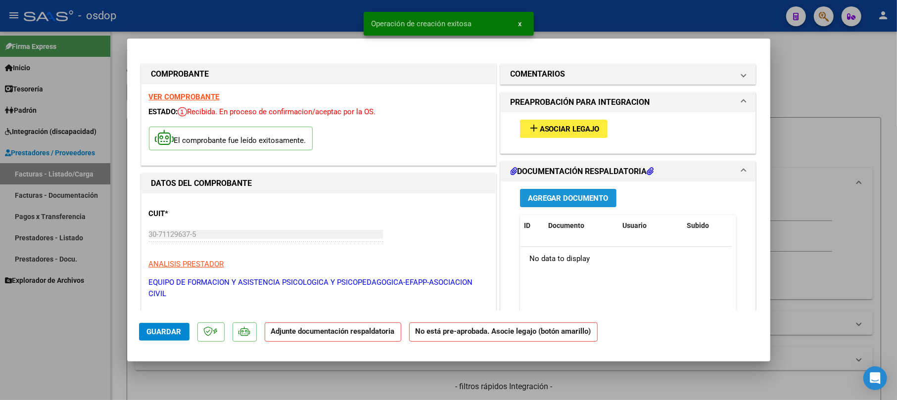
click at [572, 196] on span "Agregar Documento" at bounding box center [568, 198] width 81 height 9
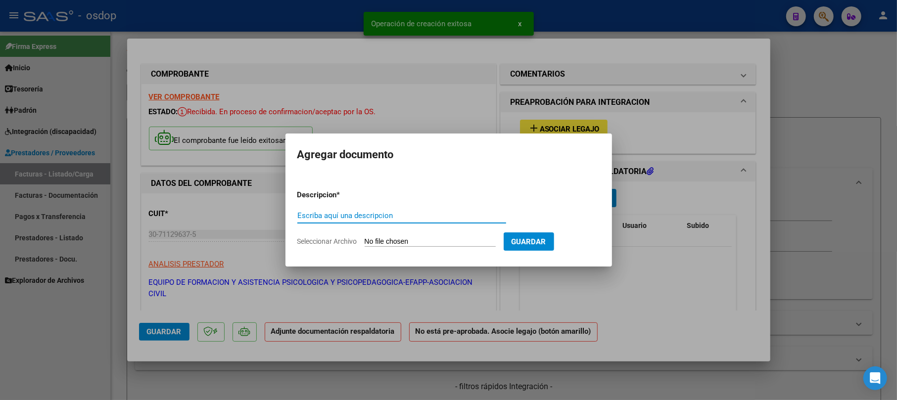
click at [333, 217] on input "Escriba aquí una descripcion" at bounding box center [402, 215] width 209 height 9
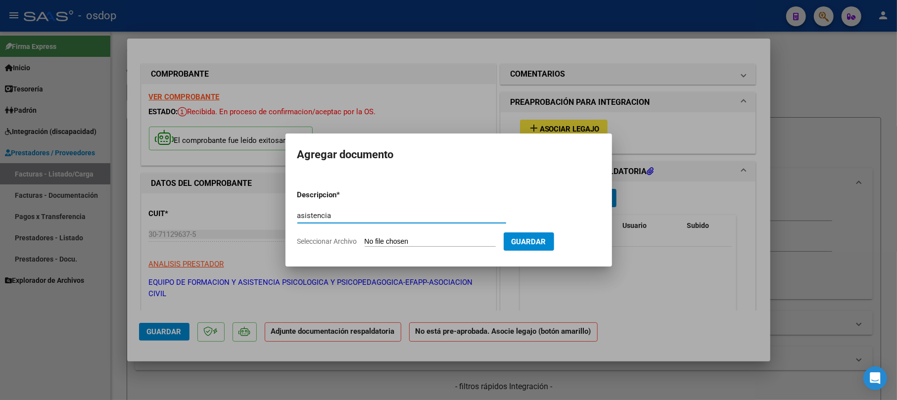
type input "asistencia"
click at [400, 241] on input "Seleccionar Archivo" at bounding box center [430, 242] width 131 height 9
type input "C:\fakepath\Planilla [PERSON_NAME] [DATE].pdf"
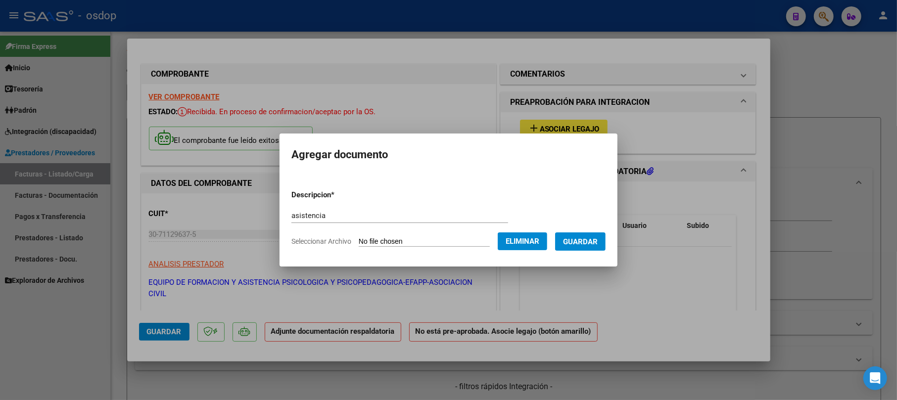
click at [598, 242] on span "Guardar" at bounding box center [580, 242] width 35 height 9
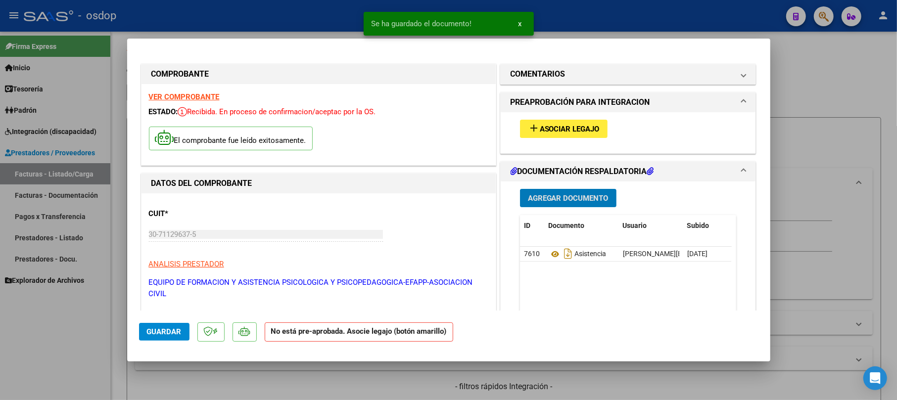
click at [540, 126] on span "Asociar Legajo" at bounding box center [570, 129] width 60 height 9
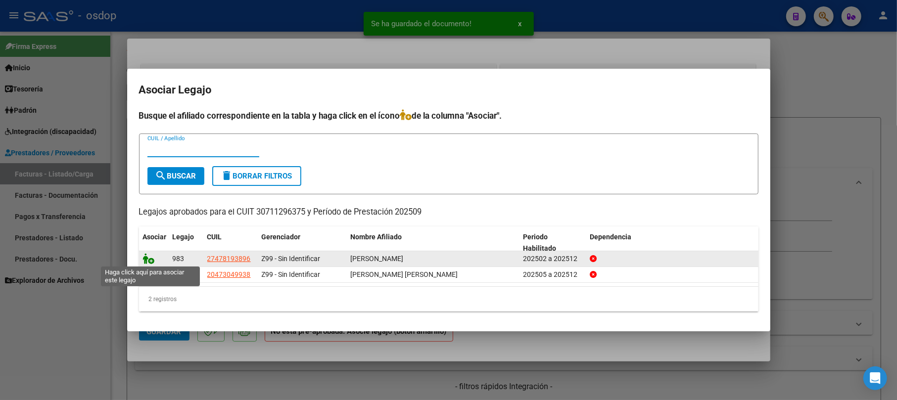
click at [146, 256] on icon at bounding box center [149, 258] width 12 height 11
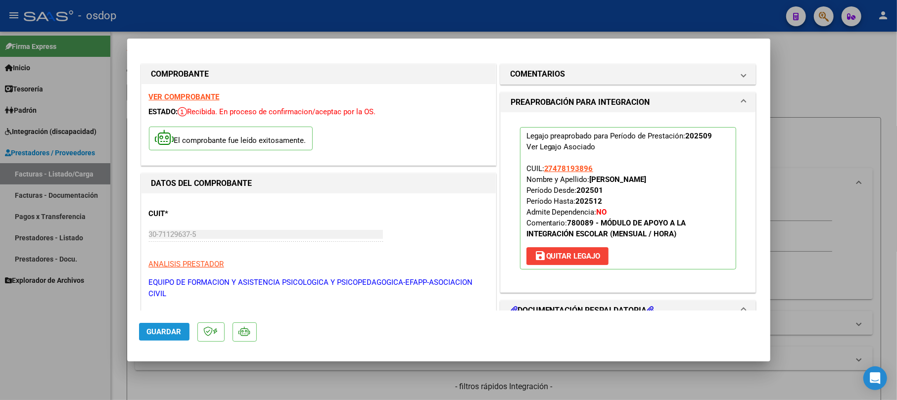
click at [163, 331] on span "Guardar" at bounding box center [164, 332] width 35 height 9
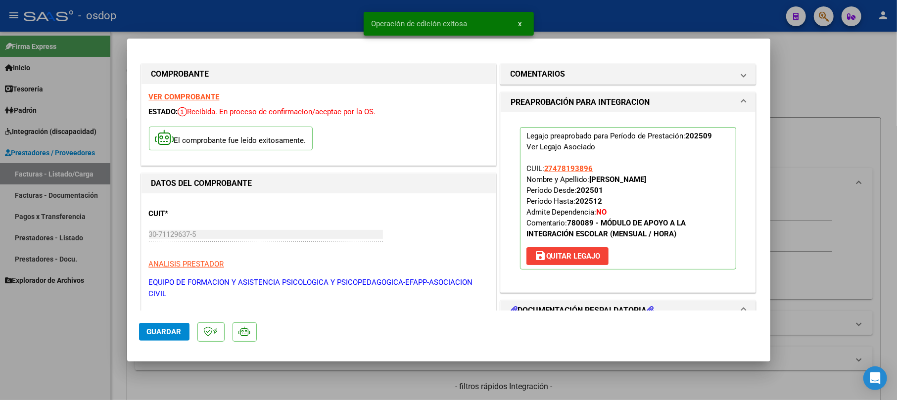
click at [848, 82] on div at bounding box center [448, 200] width 897 height 400
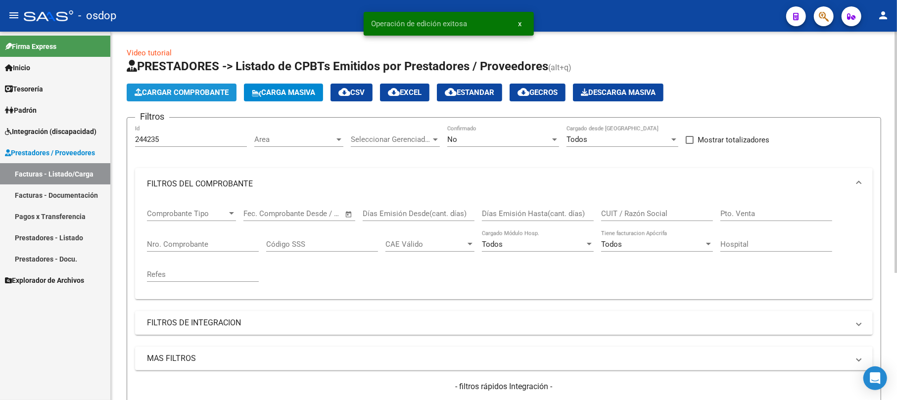
click at [155, 88] on span "Cargar Comprobante" at bounding box center [182, 92] width 94 height 9
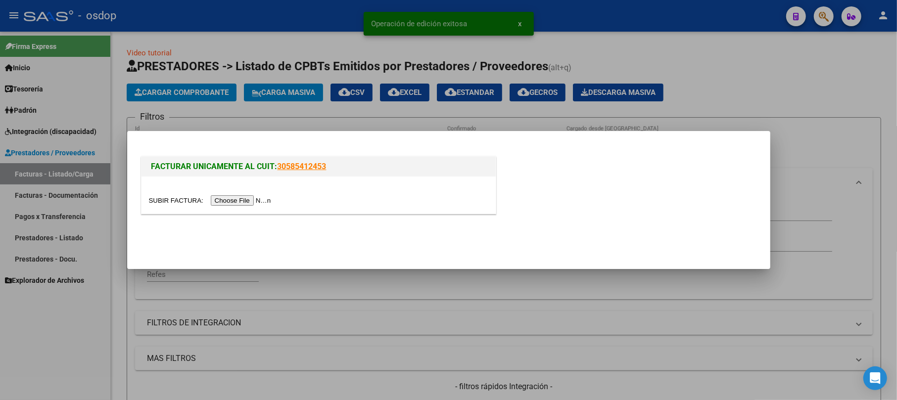
click at [245, 199] on input "file" at bounding box center [211, 201] width 125 height 10
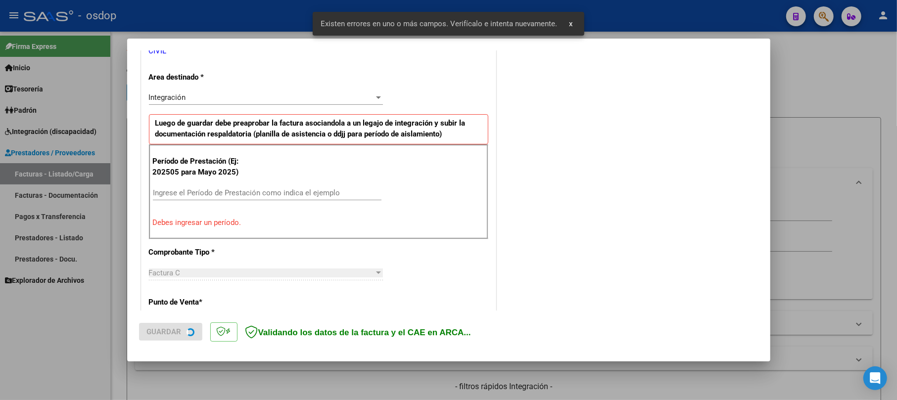
scroll to position [227, 0]
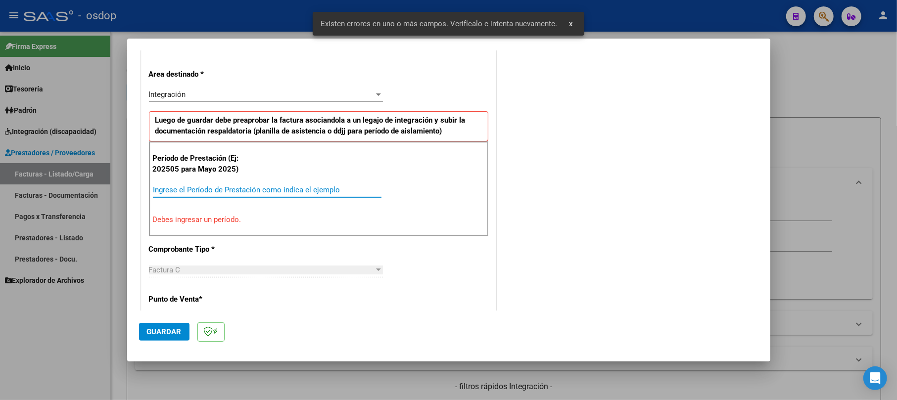
click at [181, 189] on input "Ingrese el Período de Prestación como indica el ejemplo" at bounding box center [267, 190] width 229 height 9
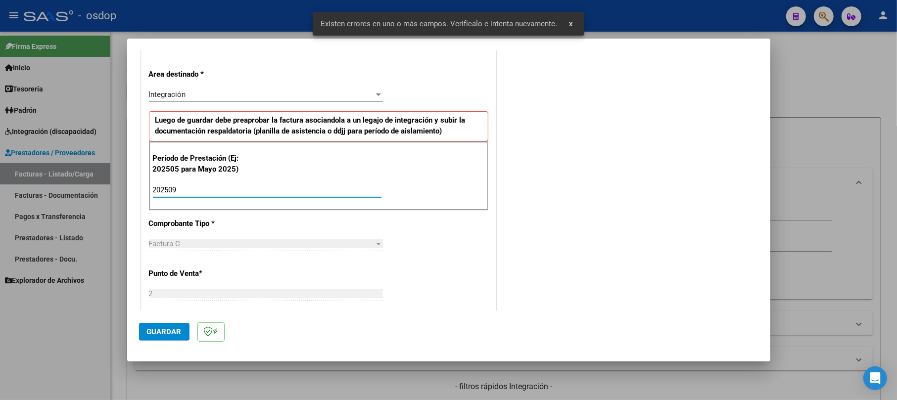
type input "202509"
click at [156, 337] on button "Guardar" at bounding box center [164, 332] width 50 height 18
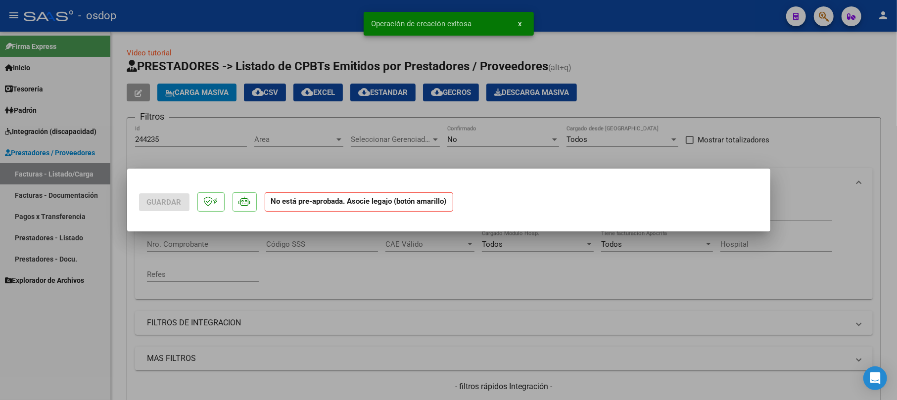
scroll to position [0, 0]
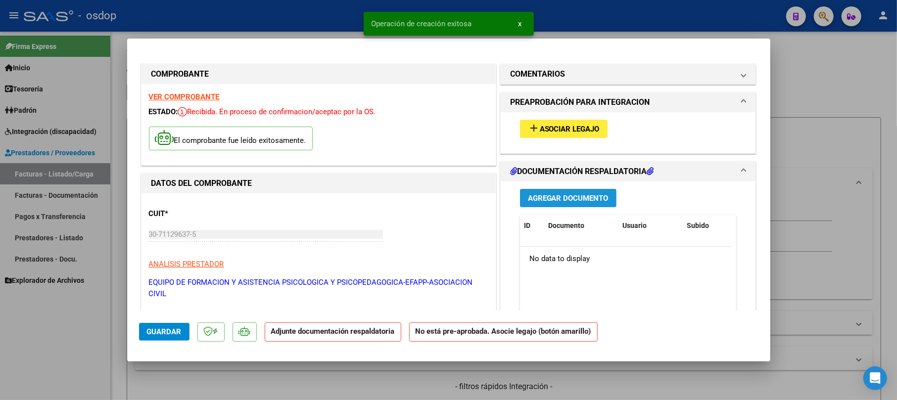
click at [538, 197] on span "Agregar Documento" at bounding box center [568, 198] width 81 height 9
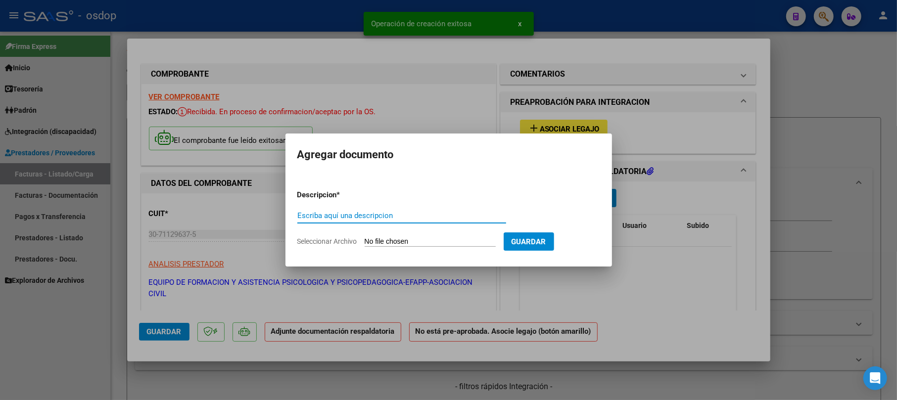
click at [390, 214] on input "Escriba aquí una descripcion" at bounding box center [402, 215] width 209 height 9
type input "asistencia"
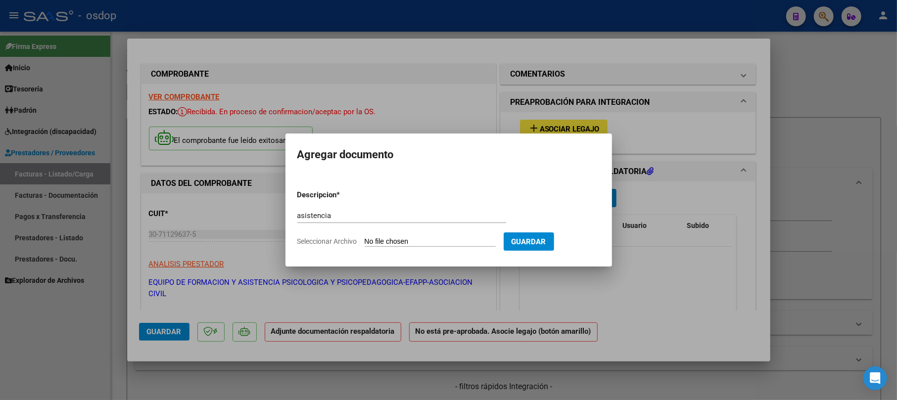
click at [407, 238] on input "Seleccionar Archivo" at bounding box center [430, 242] width 131 height 9
type input "C:\fakepath\Planilla [PERSON_NAME] [DATE].pdf"
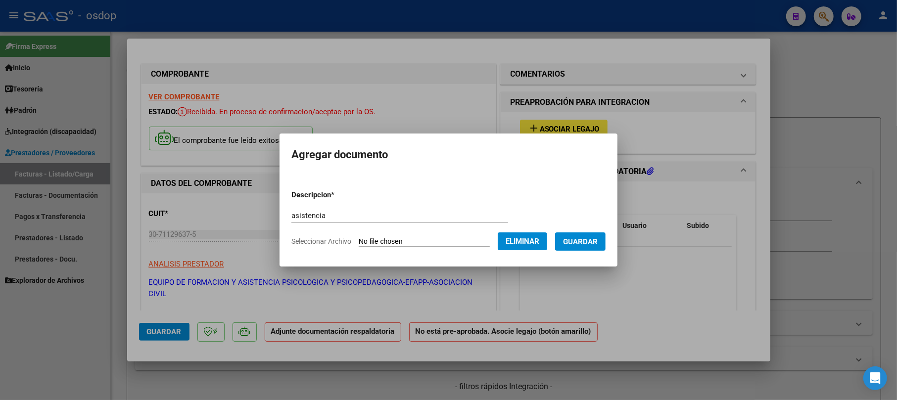
click at [592, 238] on span "Guardar" at bounding box center [580, 242] width 35 height 9
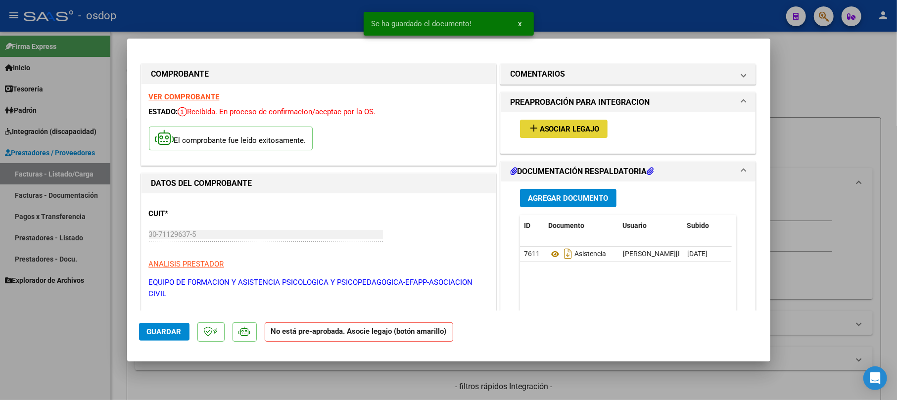
click at [546, 126] on span "Asociar Legajo" at bounding box center [570, 129] width 60 height 9
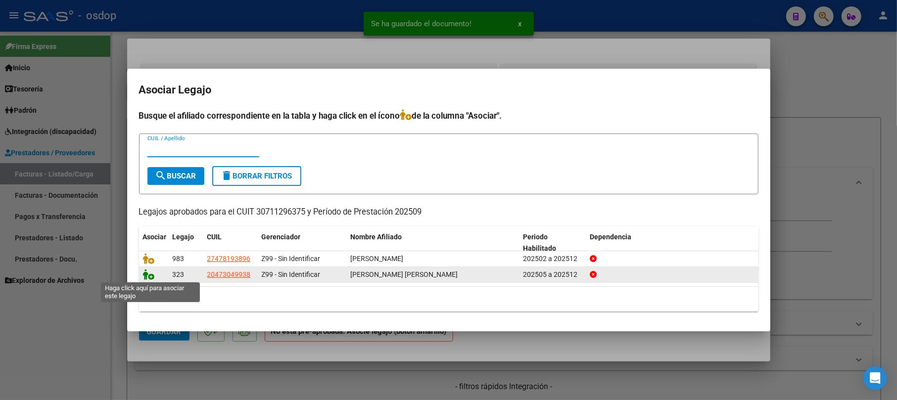
click at [150, 276] on icon at bounding box center [149, 274] width 12 height 11
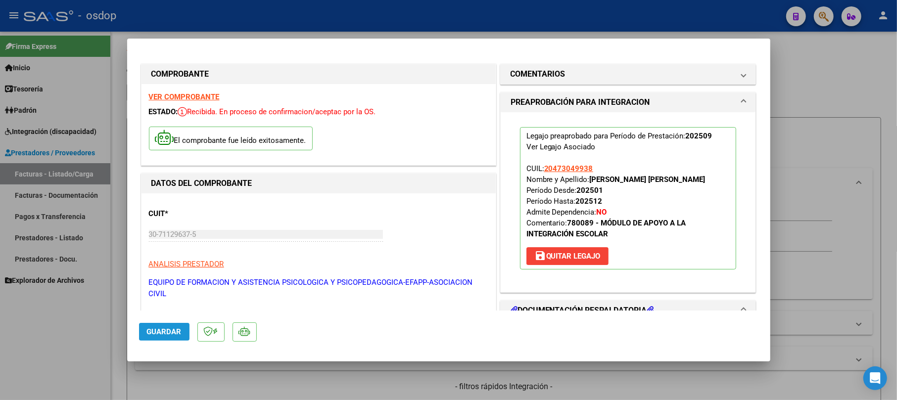
click at [161, 327] on button "Guardar" at bounding box center [164, 332] width 50 height 18
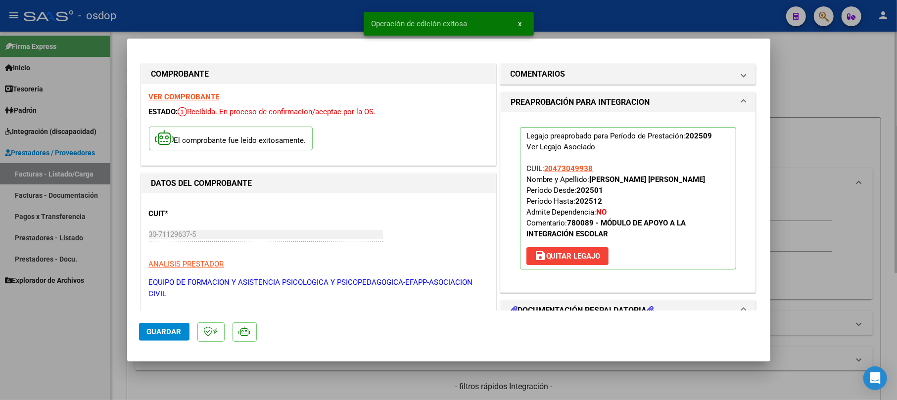
click at [803, 96] on div at bounding box center [448, 200] width 897 height 400
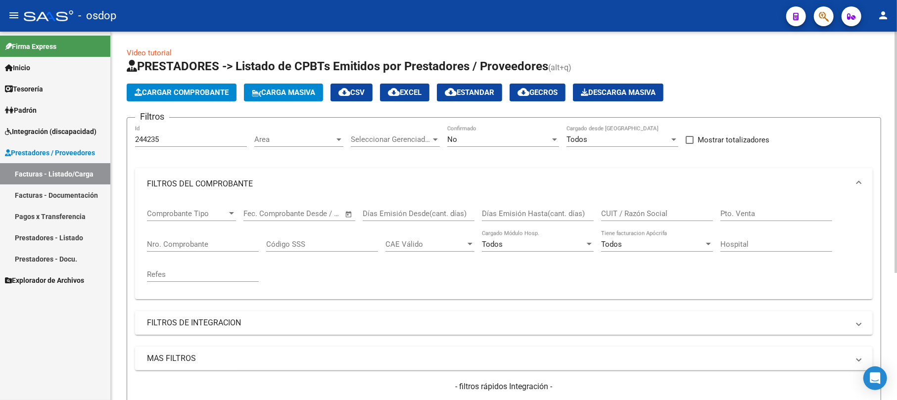
click at [204, 99] on button "Cargar Comprobante" at bounding box center [182, 93] width 110 height 18
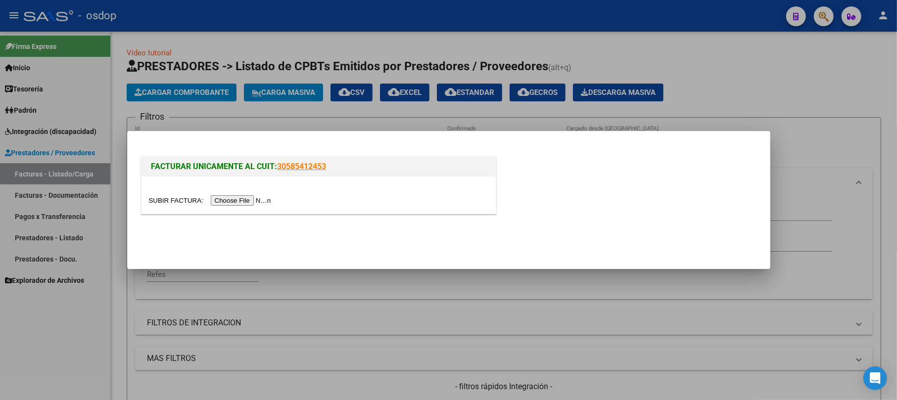
click at [242, 202] on input "file" at bounding box center [211, 201] width 125 height 10
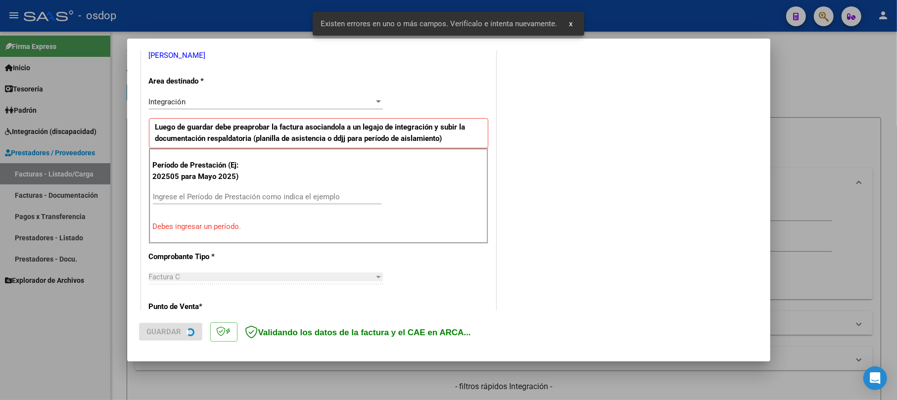
scroll to position [216, 0]
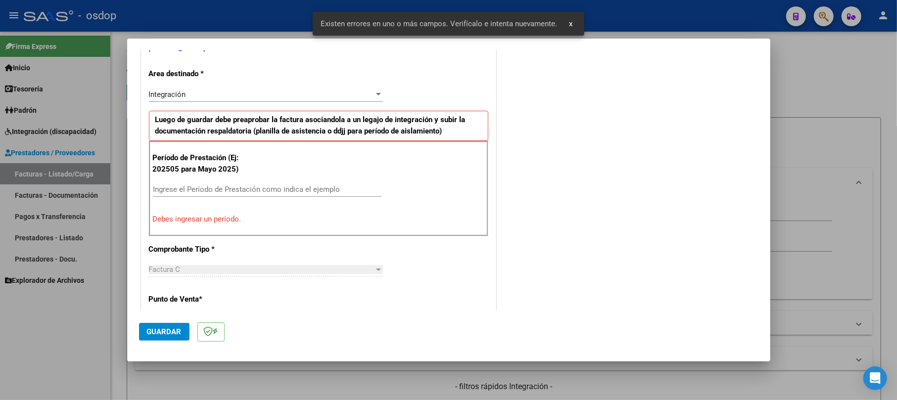
click at [280, 197] on div "Ingrese el Período de Prestación como indica el ejemplo" at bounding box center [267, 189] width 229 height 15
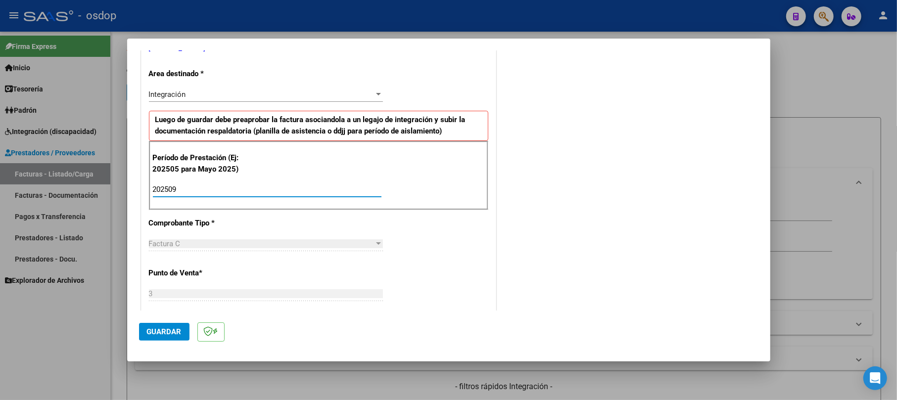
type input "202509"
click at [159, 329] on span "Guardar" at bounding box center [164, 332] width 35 height 9
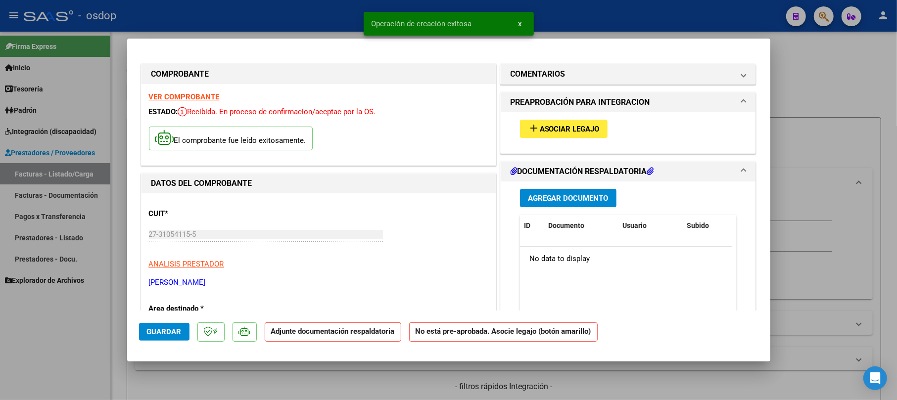
click at [549, 199] on span "Agregar Documento" at bounding box center [568, 198] width 81 height 9
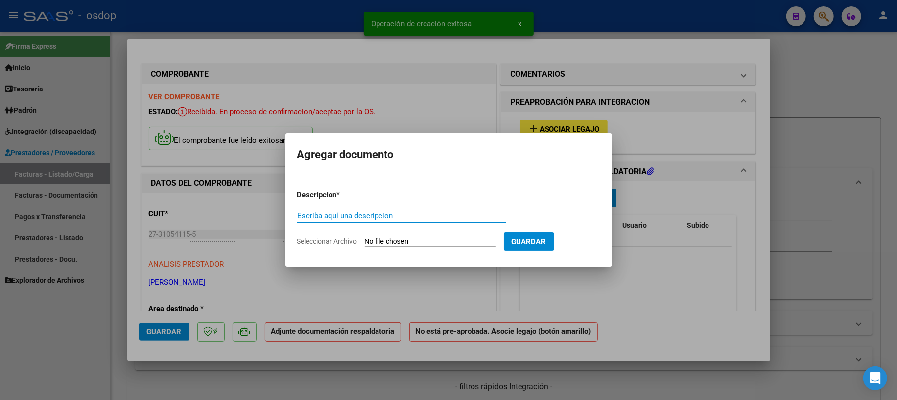
click at [368, 212] on input "Escriba aquí una descripcion" at bounding box center [402, 215] width 209 height 9
type input "asiste"
click at [393, 240] on input "Seleccionar Archivo" at bounding box center [430, 242] width 131 height 9
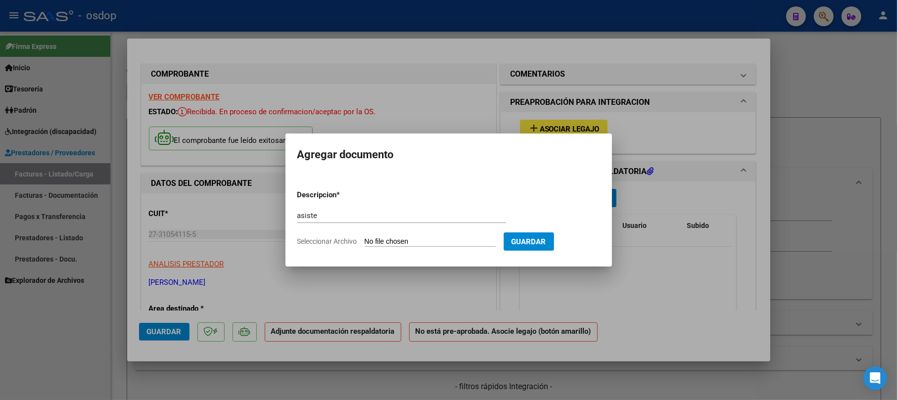
type input "C:\fakepath\[PERSON_NAME] asistencia [DATE].pdf"
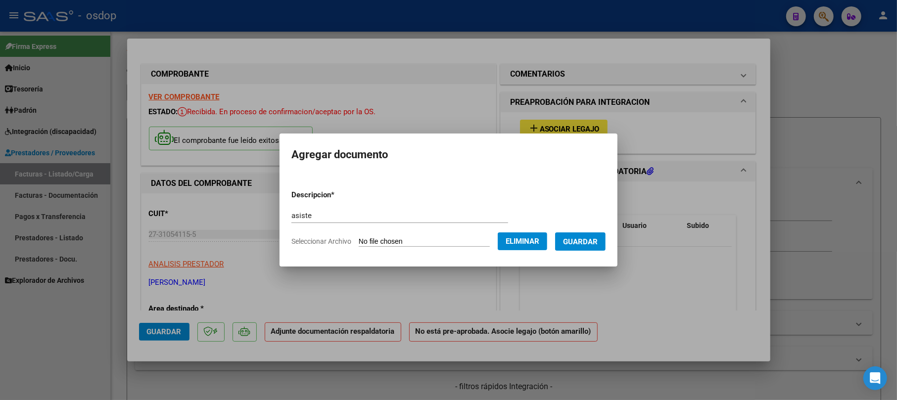
click at [588, 240] on span "Guardar" at bounding box center [580, 242] width 35 height 9
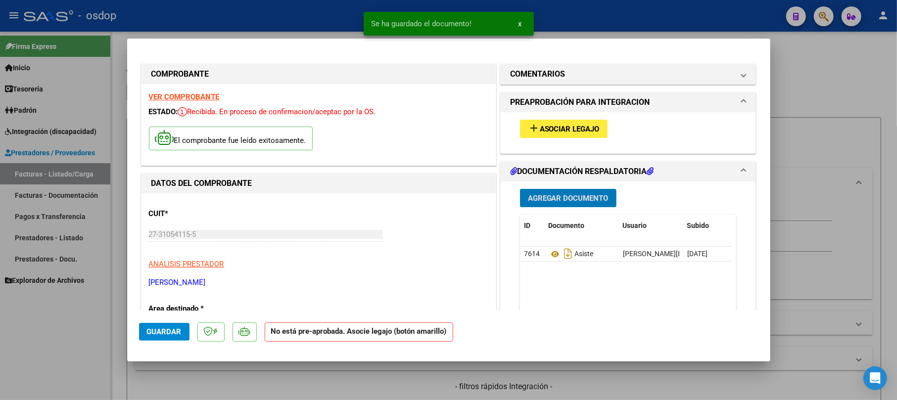
click at [549, 116] on div "add Asociar Legajo" at bounding box center [629, 128] width 232 height 33
click at [555, 131] on span "Asociar Legajo" at bounding box center [570, 129] width 60 height 9
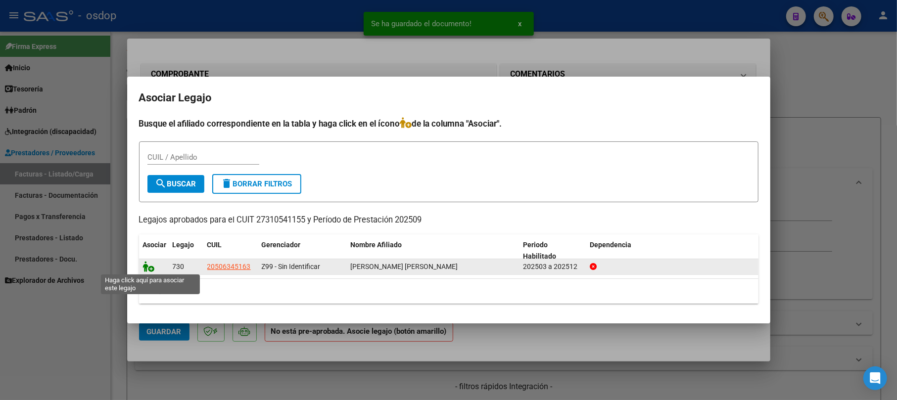
click at [145, 269] on icon at bounding box center [149, 266] width 12 height 11
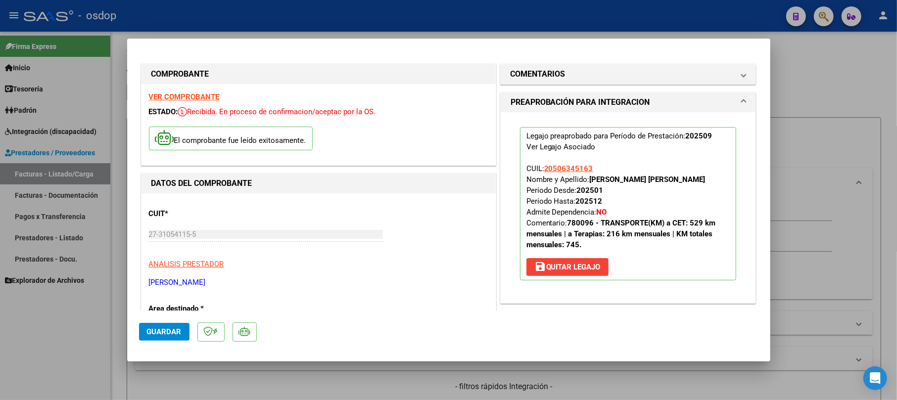
click at [173, 340] on button "Guardar" at bounding box center [164, 332] width 50 height 18
click at [806, 147] on div at bounding box center [448, 200] width 897 height 400
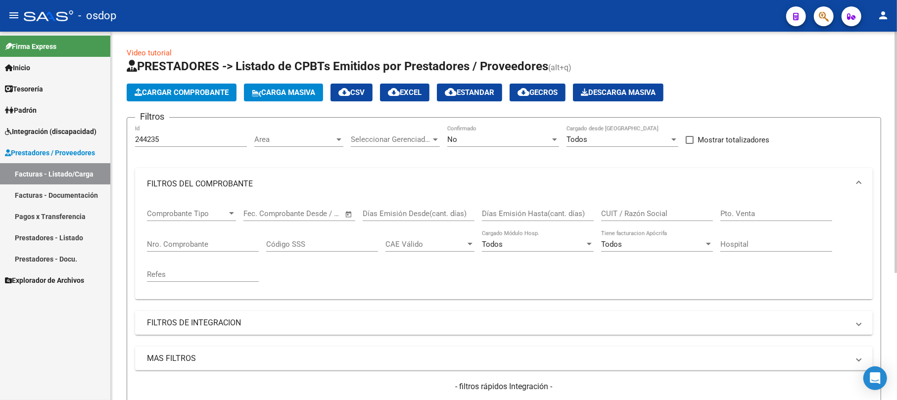
click at [192, 96] on button "Cargar Comprobante" at bounding box center [182, 93] width 110 height 18
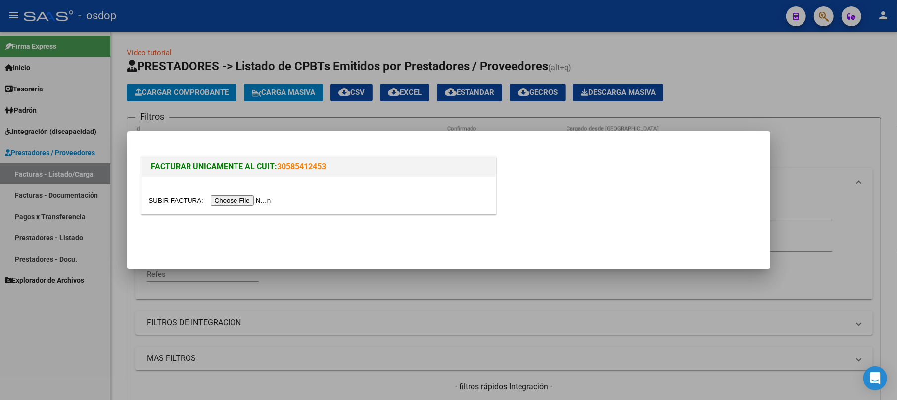
click at [214, 198] on input "file" at bounding box center [211, 201] width 125 height 10
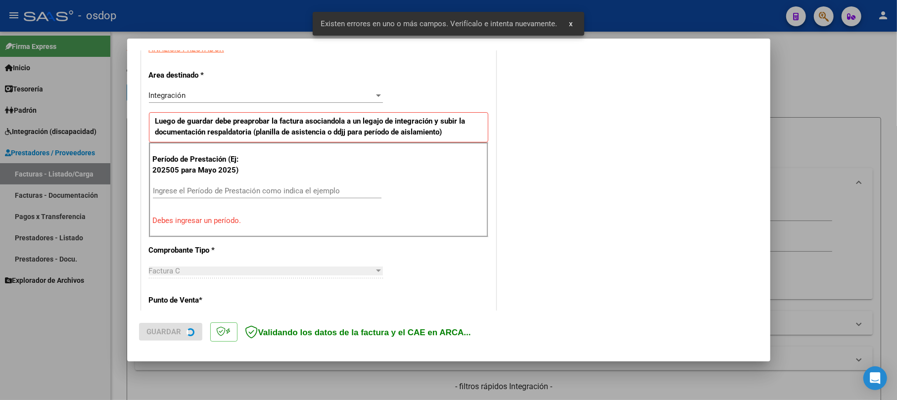
scroll to position [197, 0]
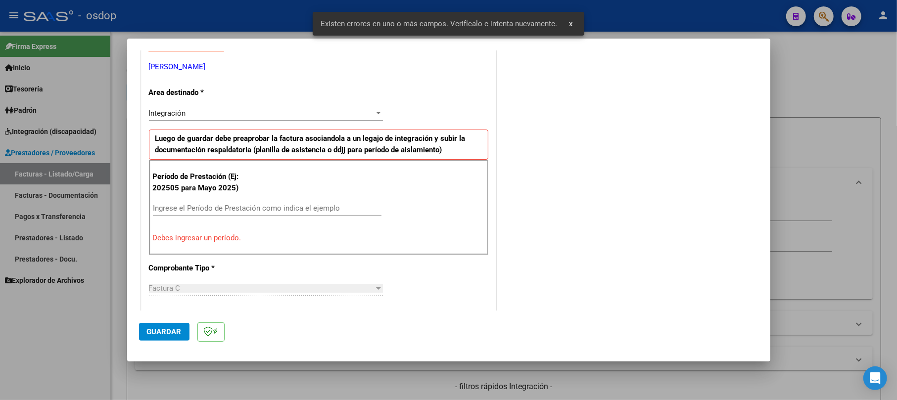
click at [197, 212] on input "Ingrese el Período de Prestación como indica el ejemplo" at bounding box center [267, 208] width 229 height 9
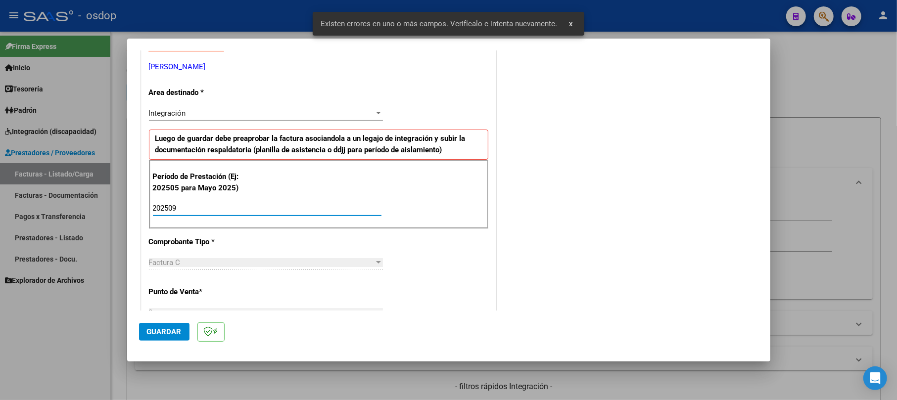
type input "202509"
click at [179, 327] on button "Guardar" at bounding box center [164, 332] width 50 height 18
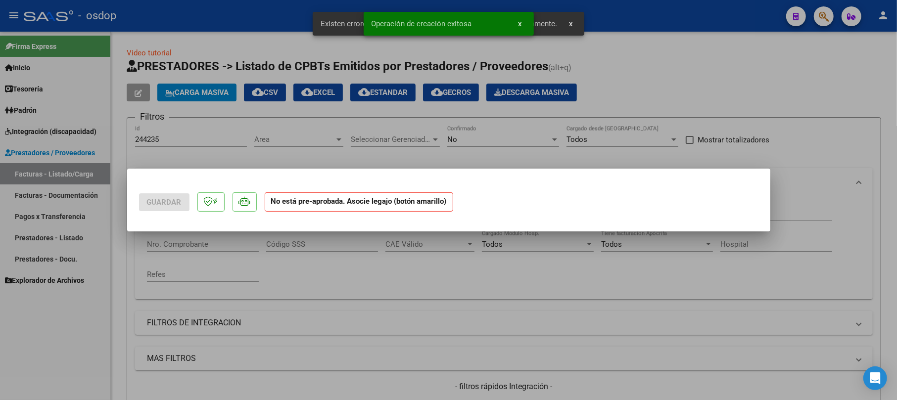
scroll to position [0, 0]
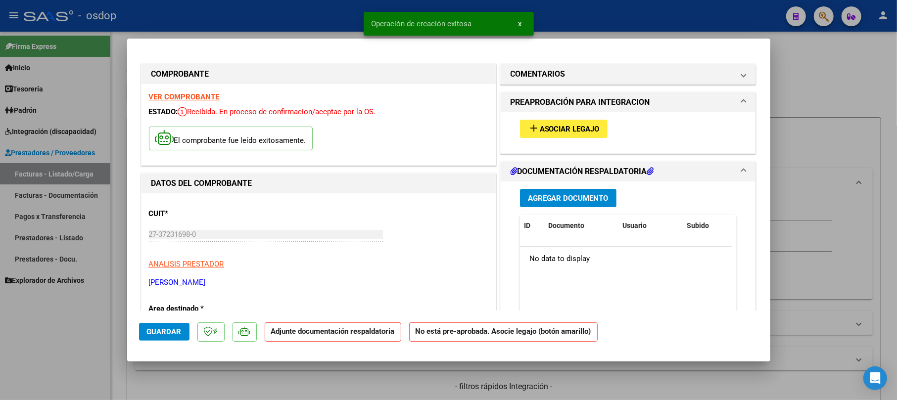
click at [557, 190] on button "Agregar Documento" at bounding box center [568, 198] width 97 height 18
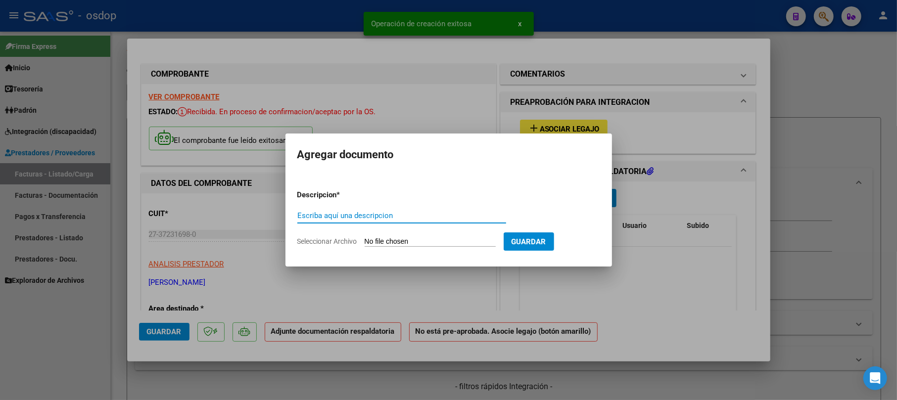
click at [420, 219] on input "Escriba aquí una descripcion" at bounding box center [402, 215] width 209 height 9
type input "asistencia"
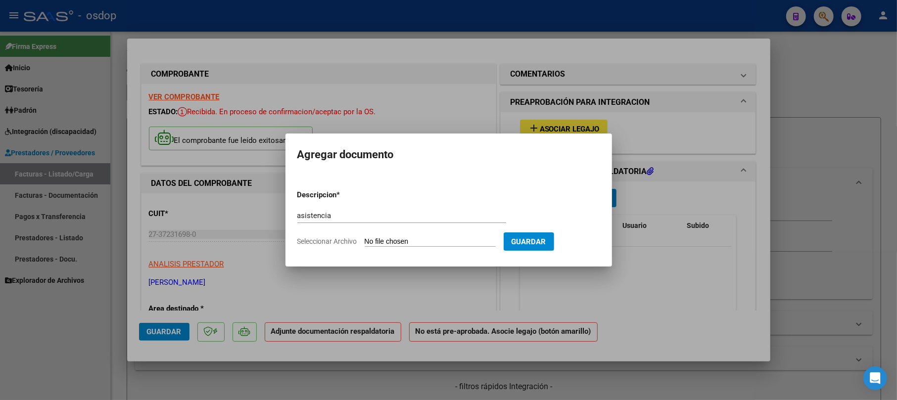
click at [421, 236] on form "Descripcion * asistencia Escriba aquí una descripcion Seleccionar Archivo Guard…" at bounding box center [449, 218] width 303 height 72
click at [402, 238] on input "Seleccionar Archivo" at bounding box center [430, 242] width 131 height 9
type input "C:\fakepath\9. planilla septiembre.pdf"
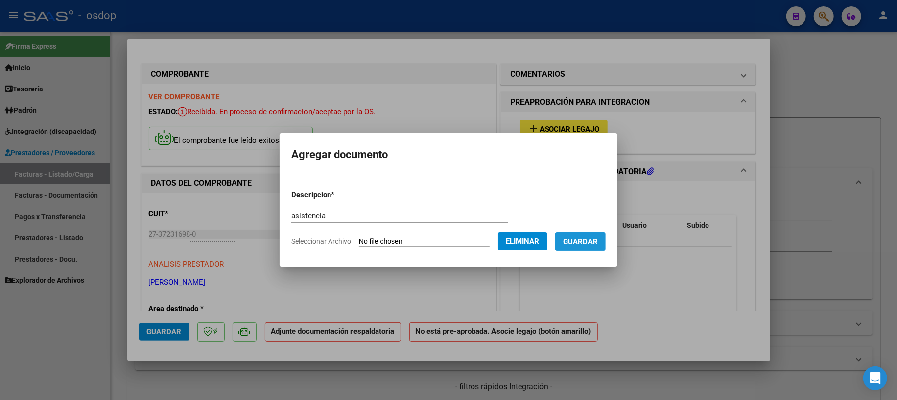
click at [593, 240] on span "Guardar" at bounding box center [580, 242] width 35 height 9
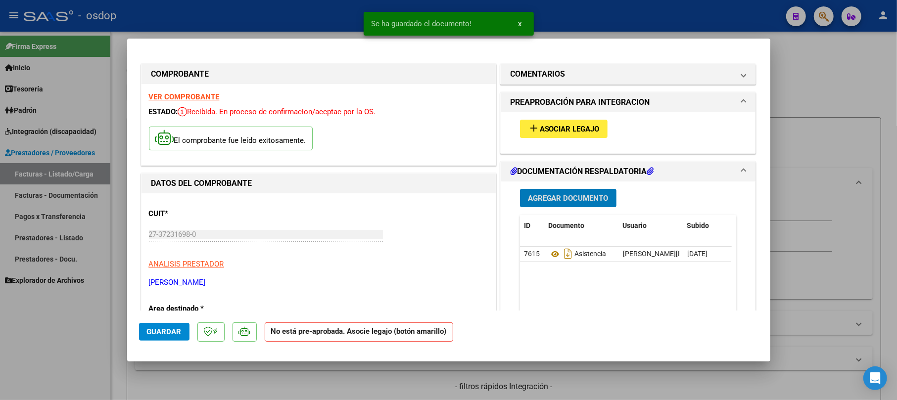
click at [558, 125] on span "Asociar Legajo" at bounding box center [570, 129] width 60 height 9
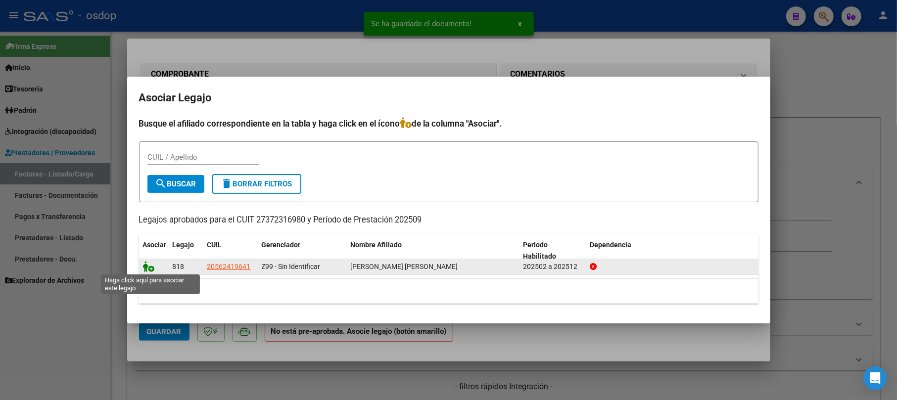
click at [151, 266] on icon at bounding box center [149, 266] width 12 height 11
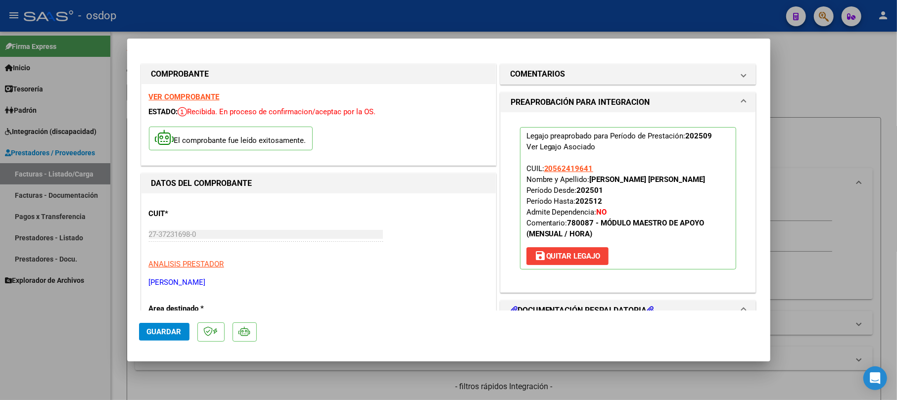
click at [177, 334] on span "Guardar" at bounding box center [164, 332] width 35 height 9
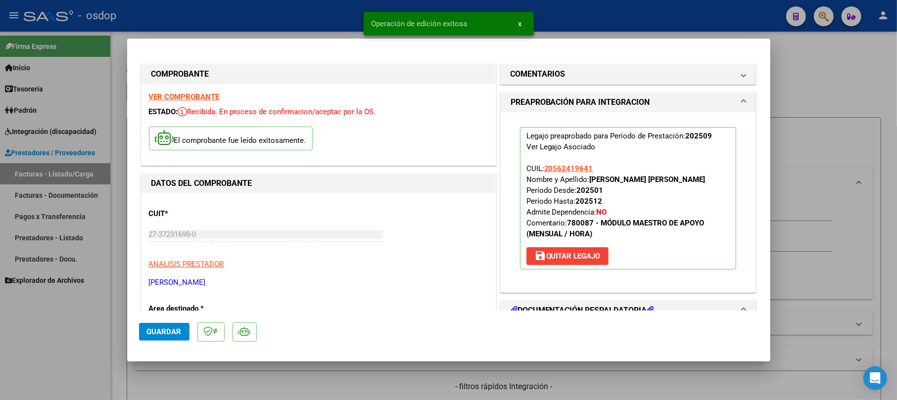
click at [800, 226] on div at bounding box center [448, 200] width 897 height 400
